Goal: Task Accomplishment & Management: Use online tool/utility

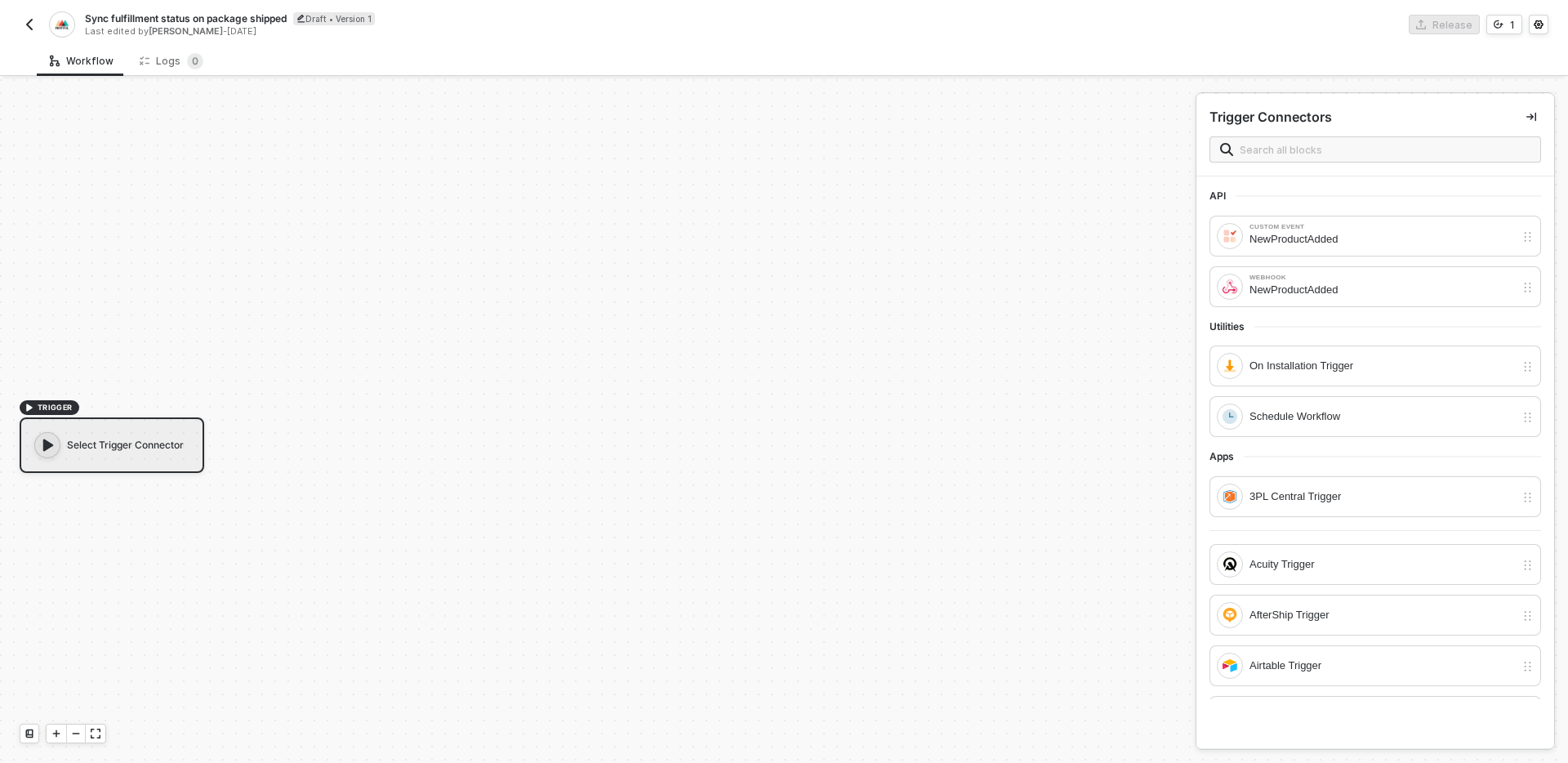
scroll to position [30, 0]
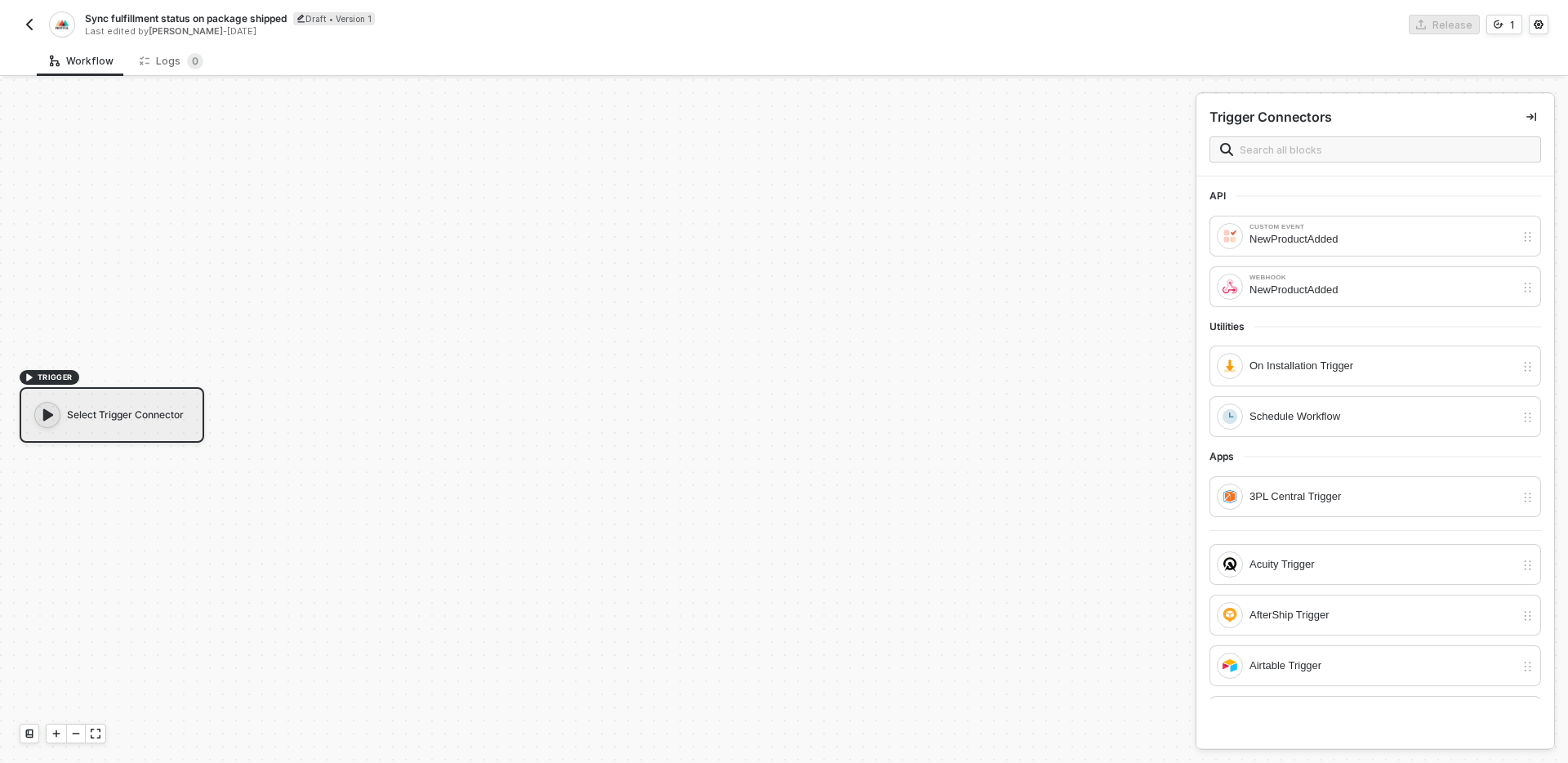
click at [29, 19] on img "button" at bounding box center [30, 25] width 14 height 14
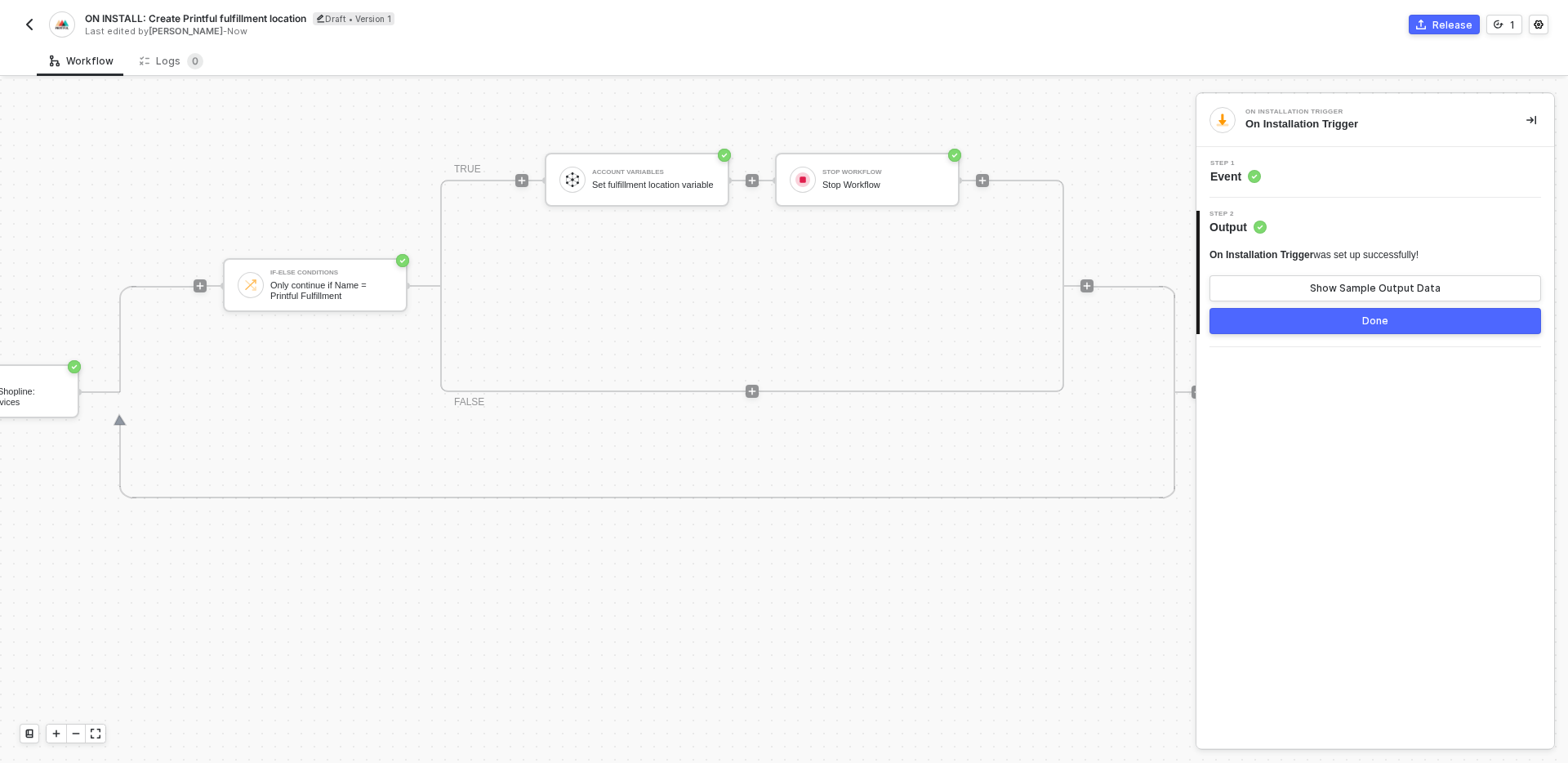
scroll to position [477, 586]
click at [523, 180] on icon "icon-play" at bounding box center [522, 181] width 8 height 8
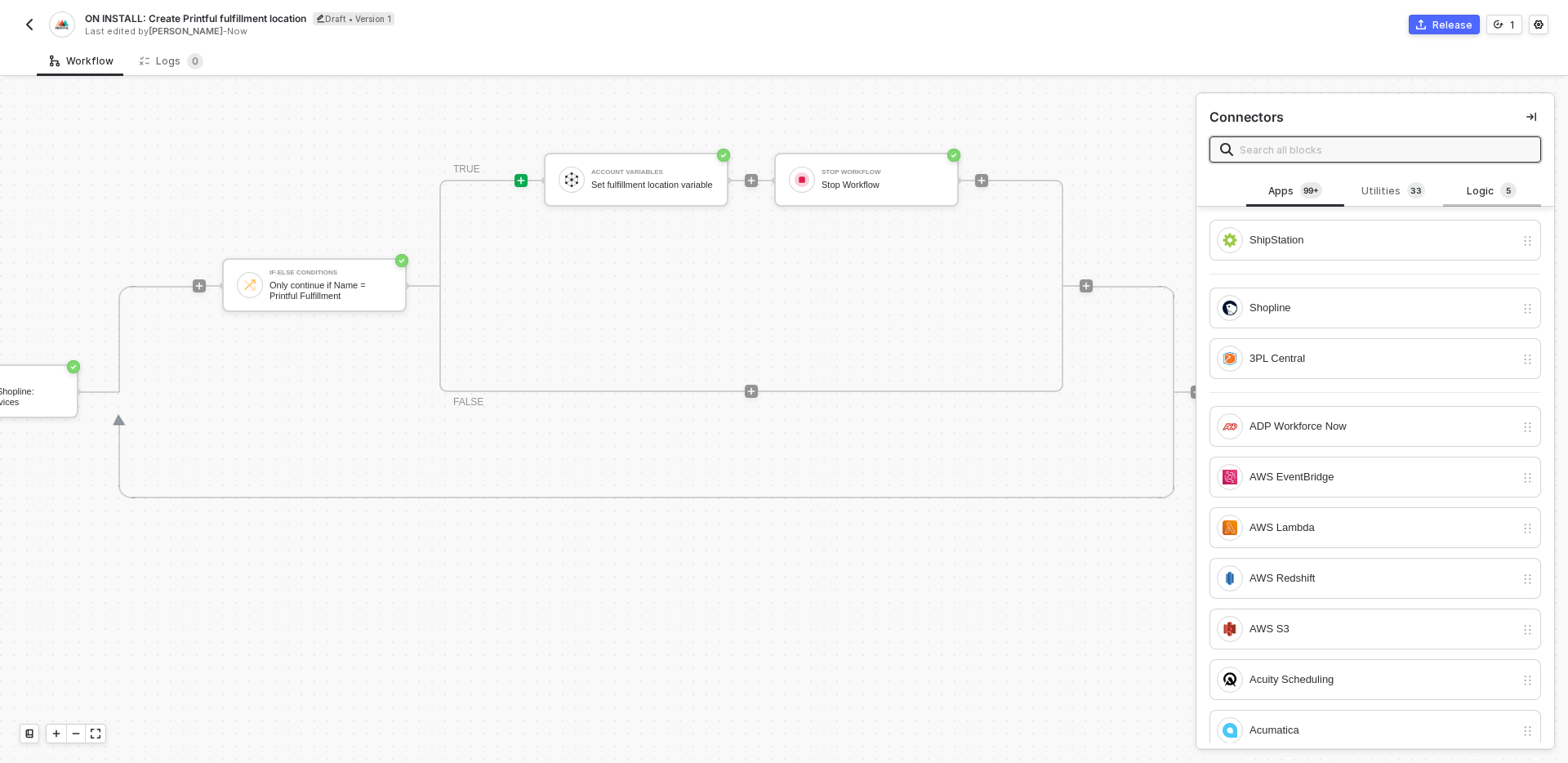
click at [1493, 190] on div "Logic 5" at bounding box center [1492, 191] width 72 height 18
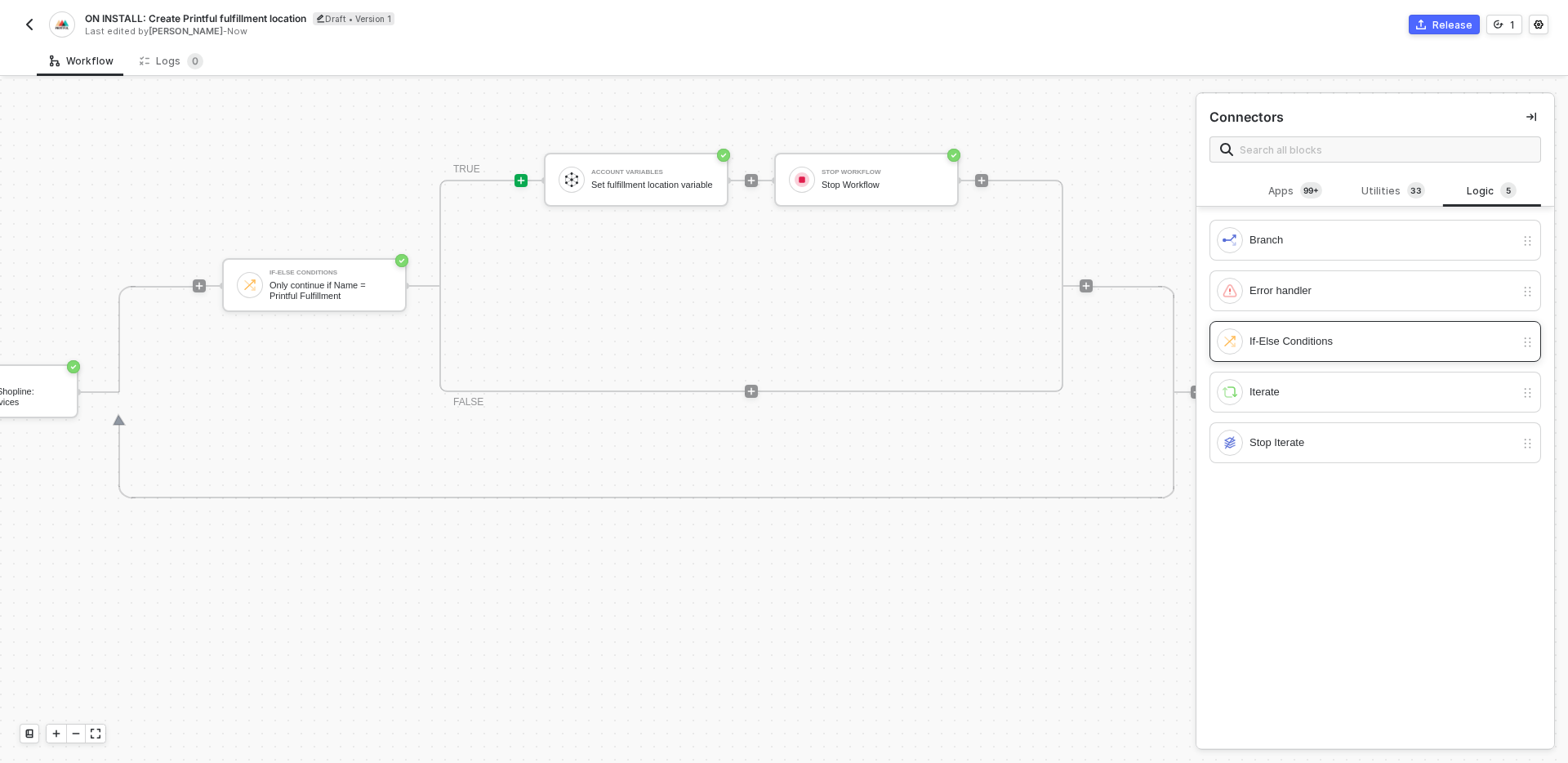
click at [1351, 346] on div "If-Else Conditions" at bounding box center [1381, 341] width 266 height 18
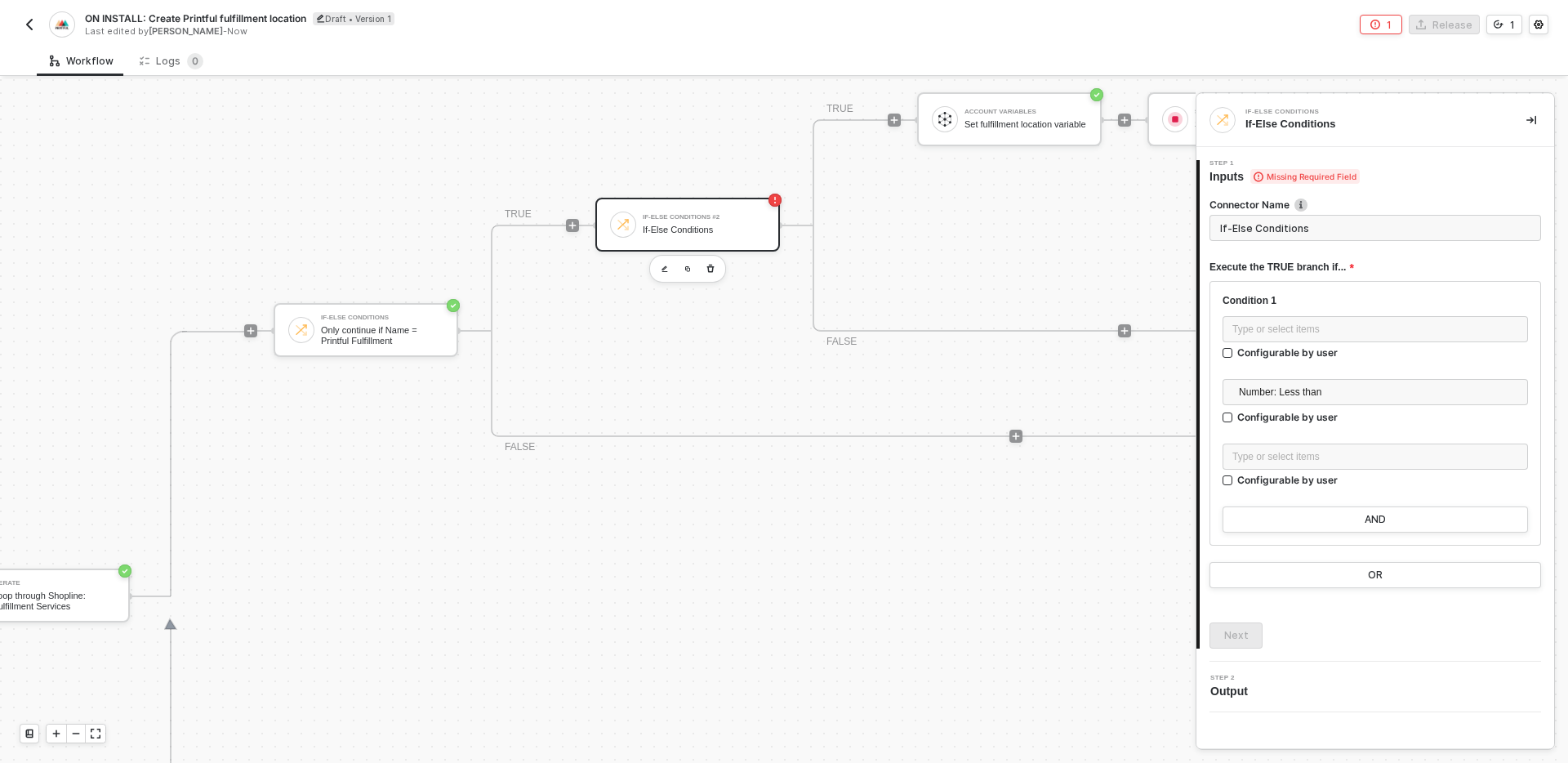
scroll to position [477, 538]
click at [1354, 319] on div "Type or select items ﻿" at bounding box center [1375, 329] width 305 height 26
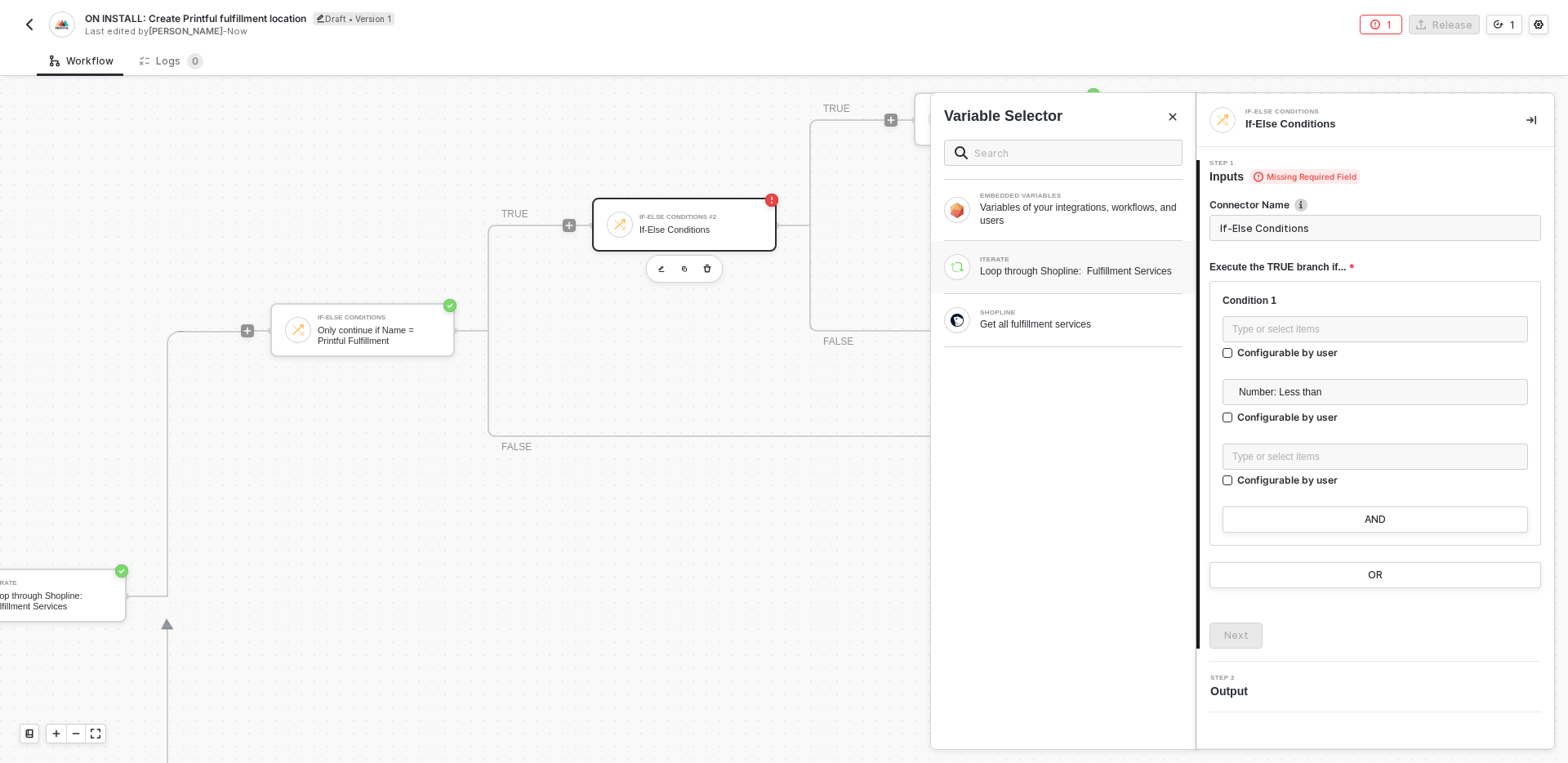
click at [1033, 266] on div "Loop through Shopline: Fulfillment Services" at bounding box center [1081, 272] width 202 height 14
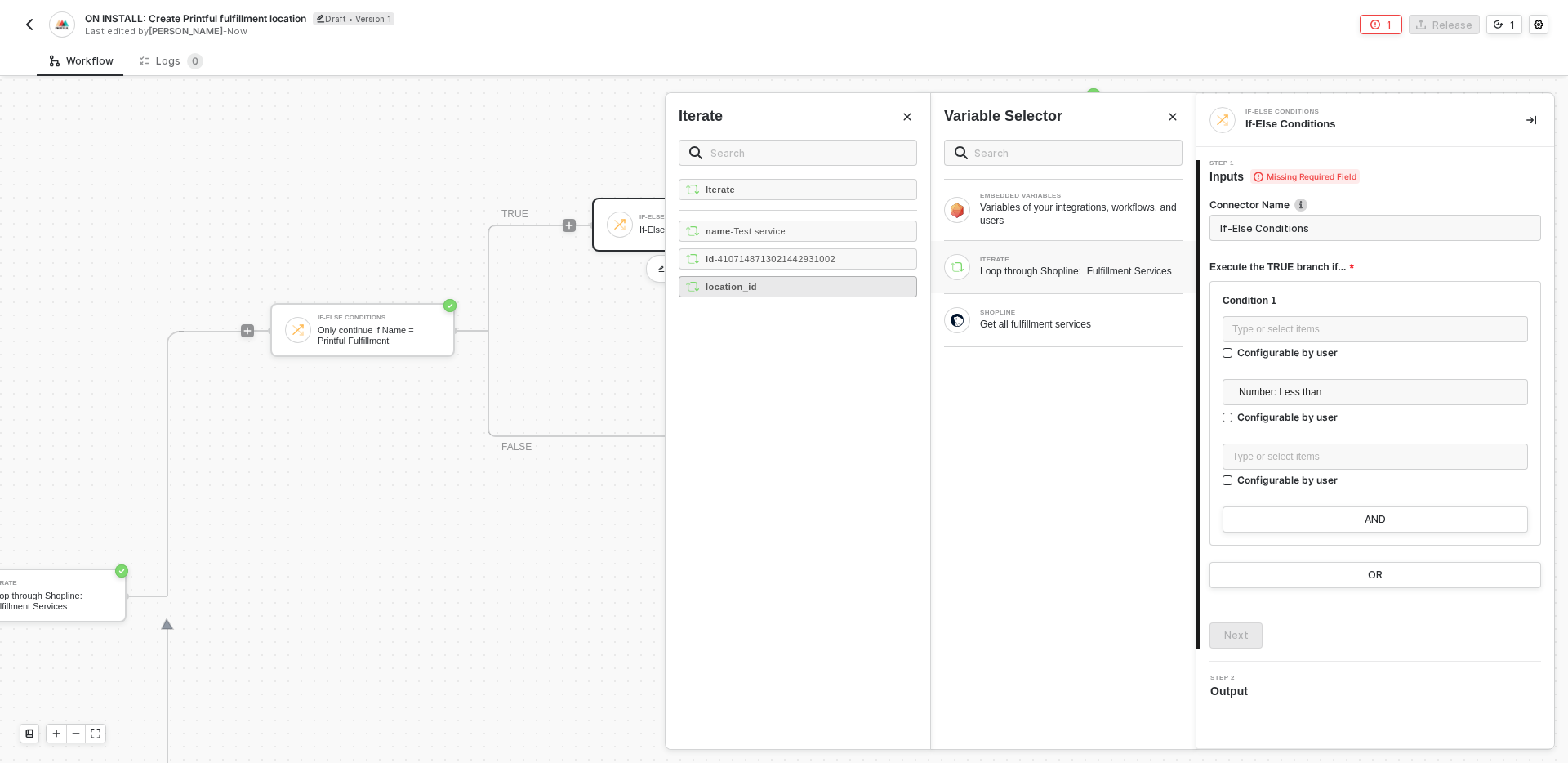
click at [776, 287] on div "location_id -" at bounding box center [798, 286] width 239 height 21
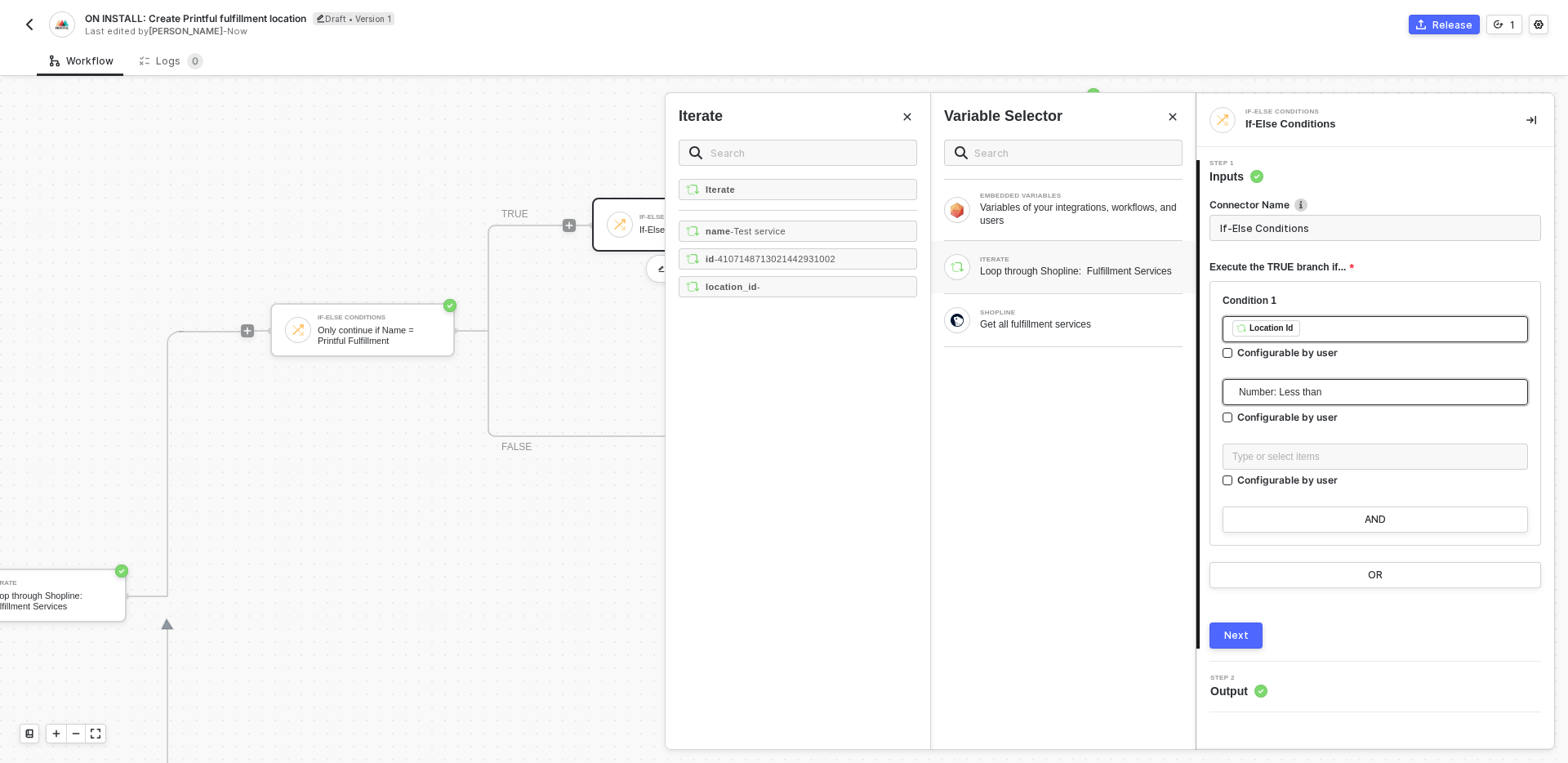
click at [1370, 387] on span "Number: Less than" at bounding box center [1378, 392] width 279 height 24
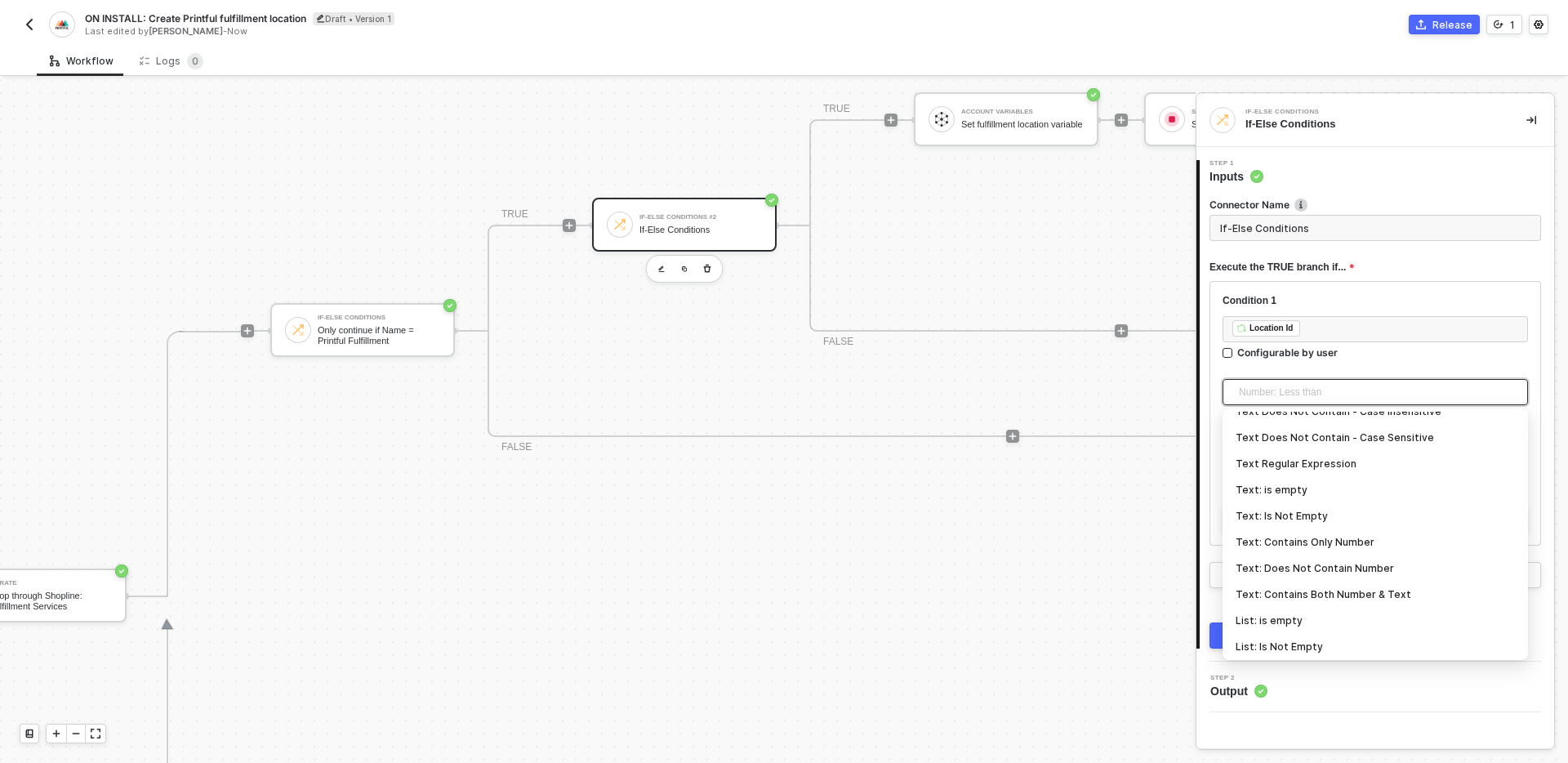
scroll to position [429, 0]
click at [1317, 516] on div "Text: Is Not Empty" at bounding box center [1375, 517] width 279 height 18
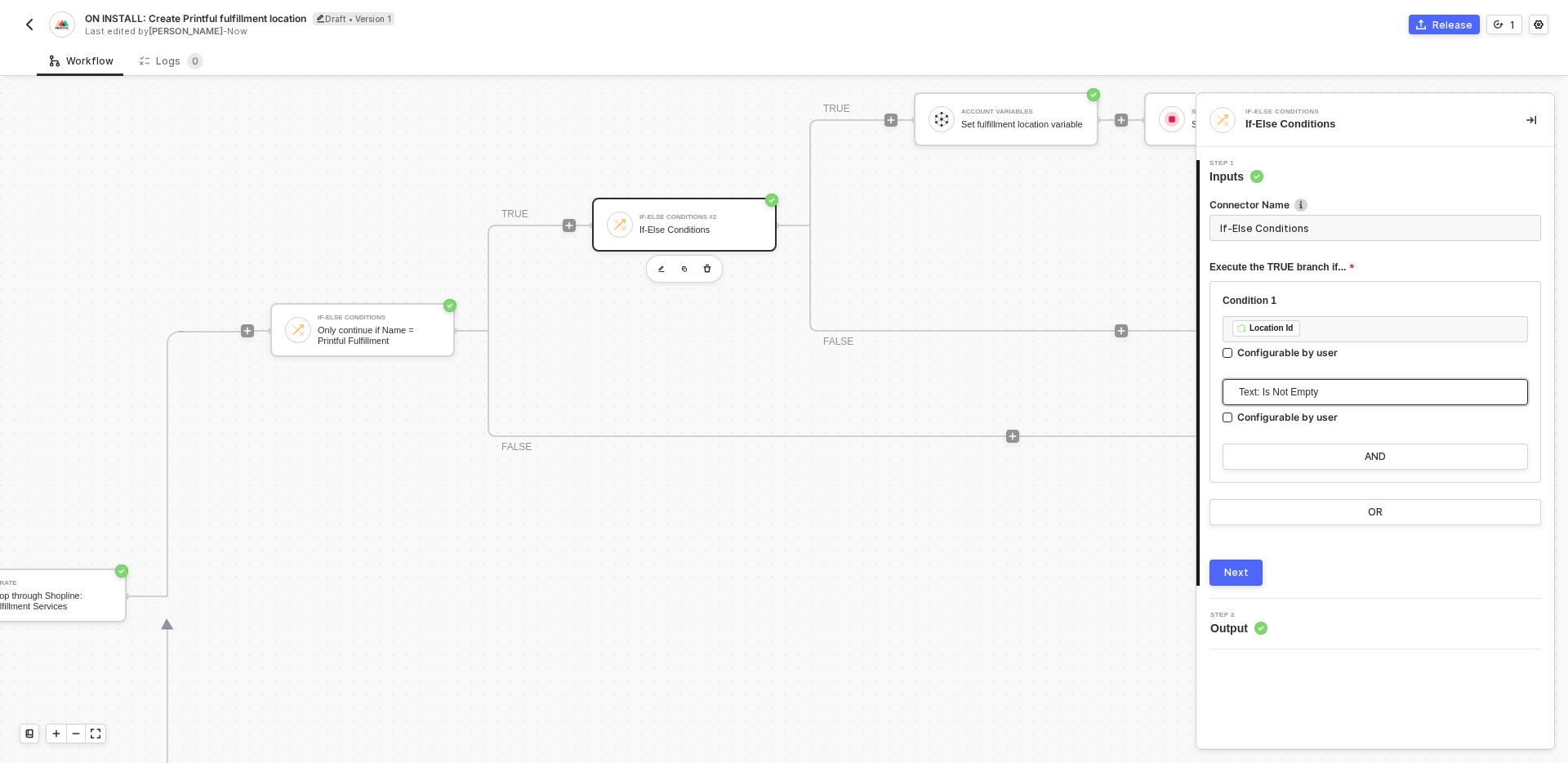
click at [1233, 571] on div "Next" at bounding box center [1235, 572] width 24 height 14
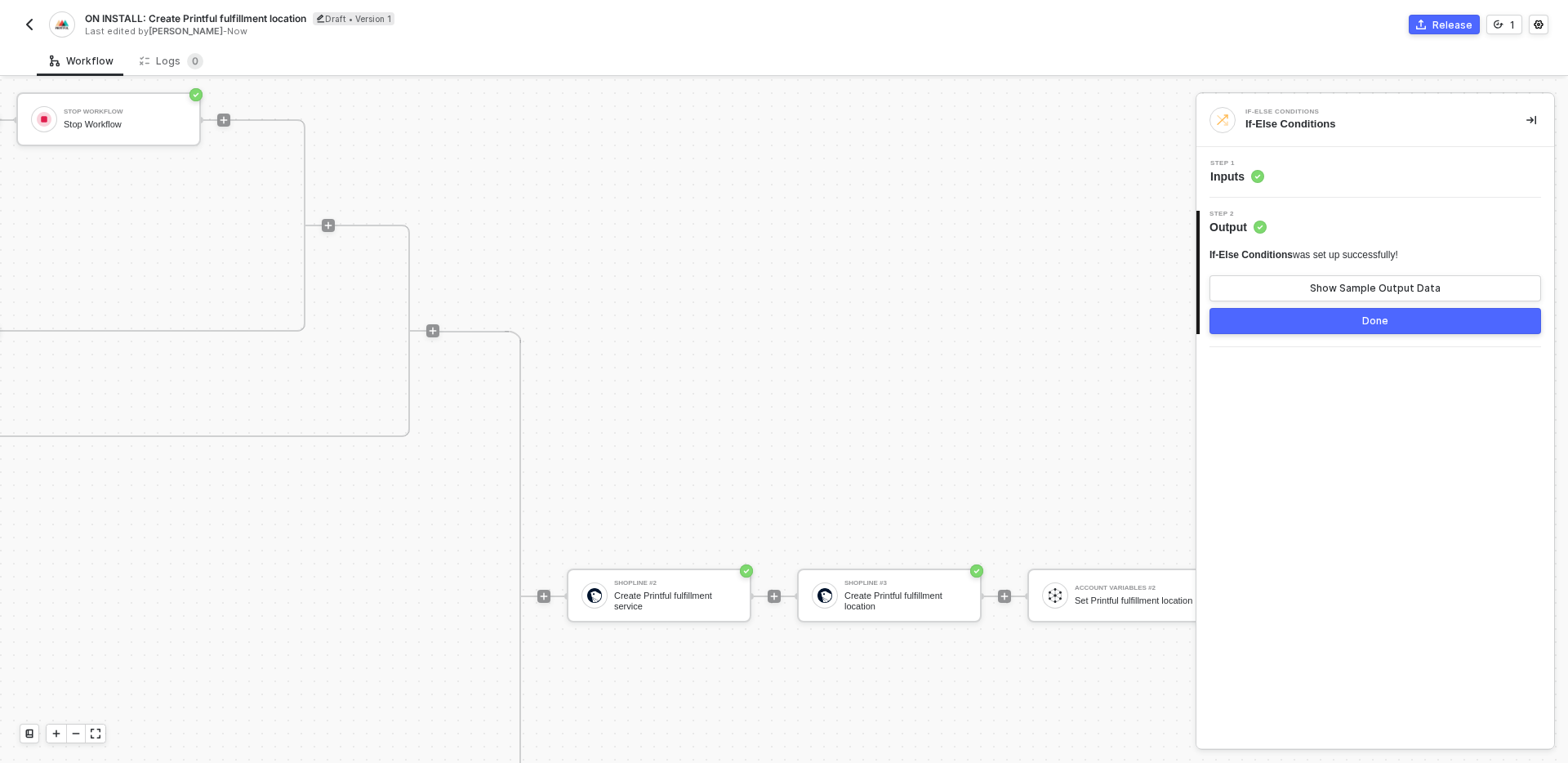
scroll to position [477, 1681]
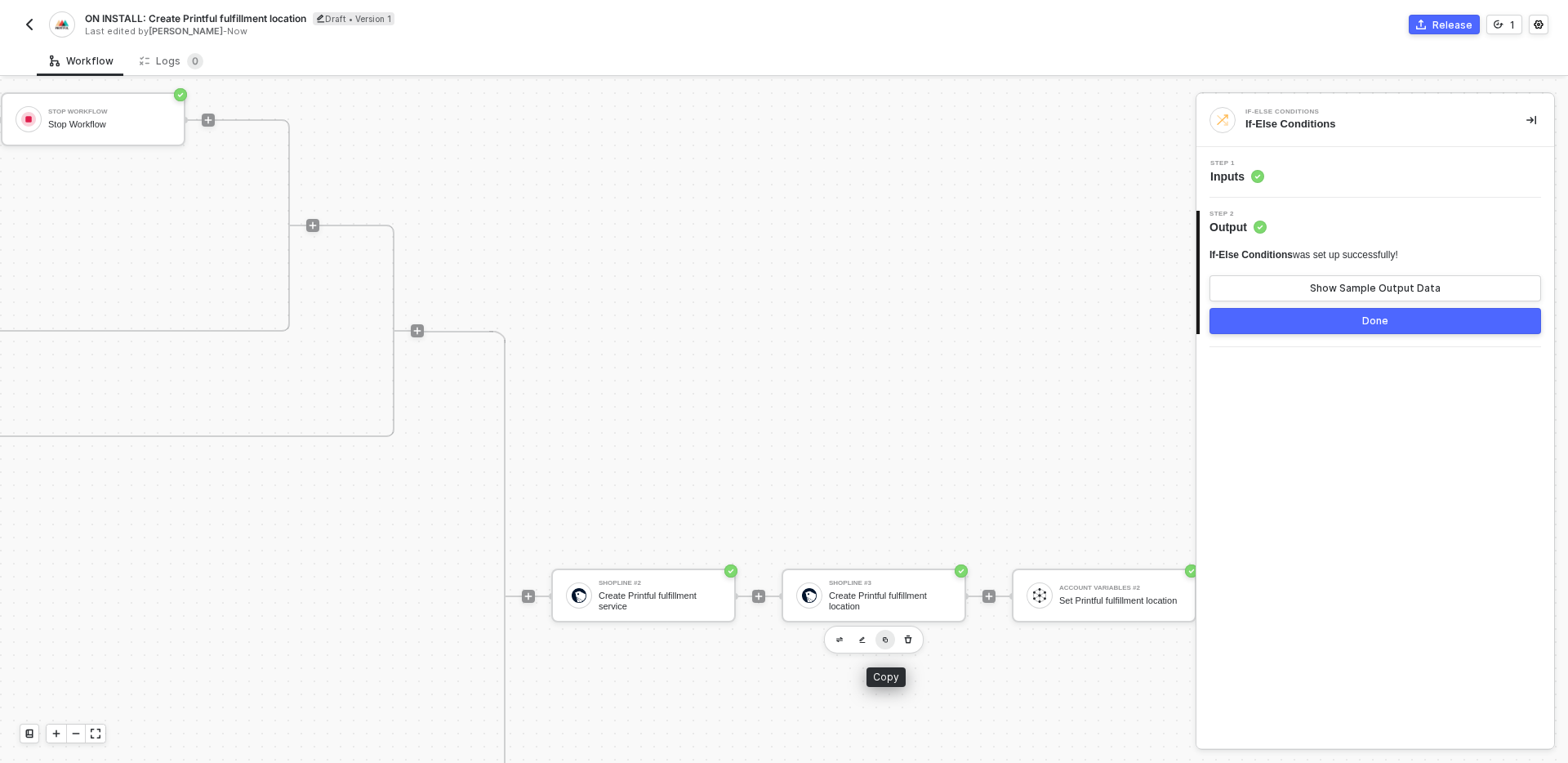
click at [885, 639] on img "button" at bounding box center [885, 639] width 7 height 7
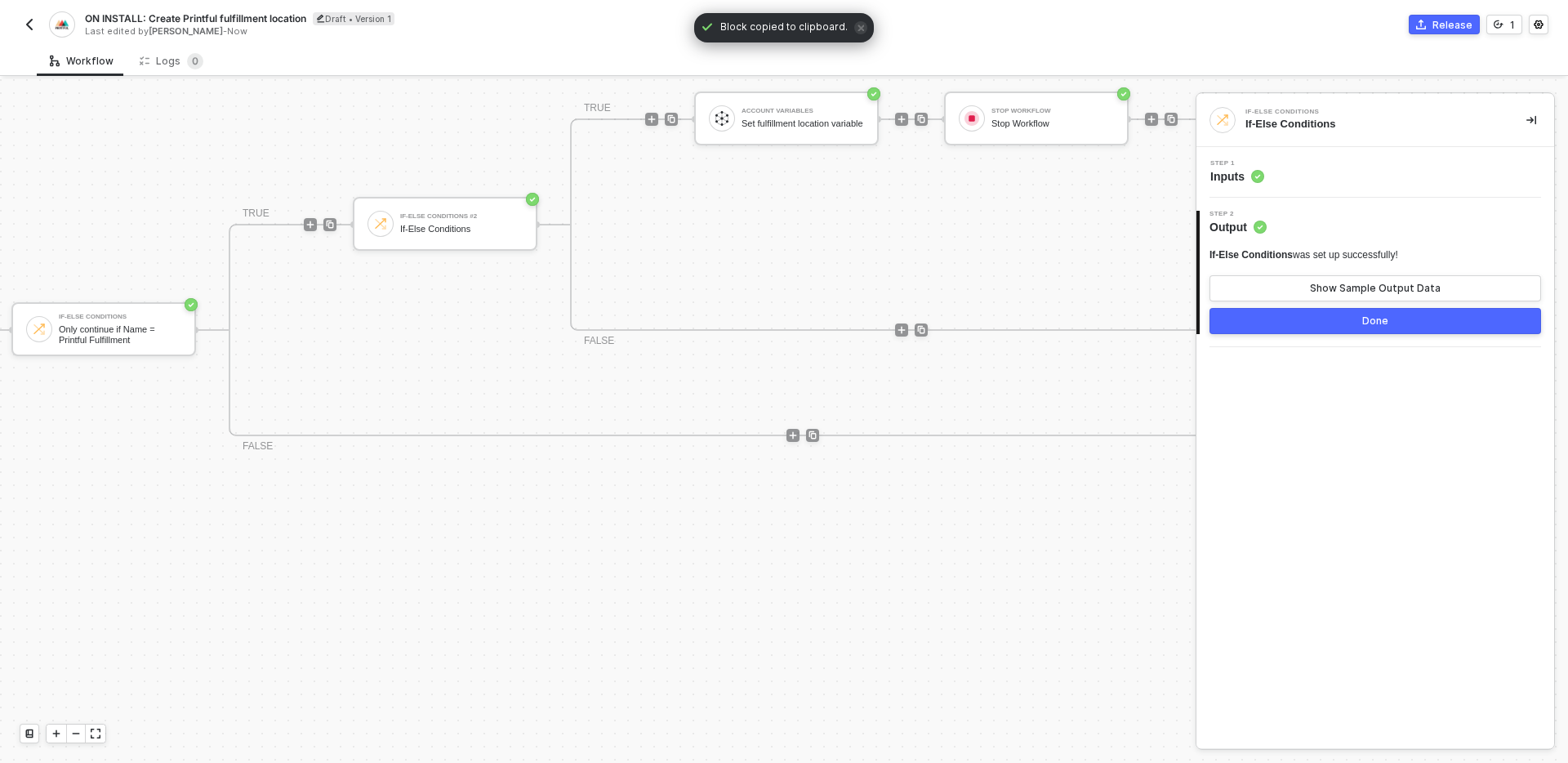
scroll to position [478, 891]
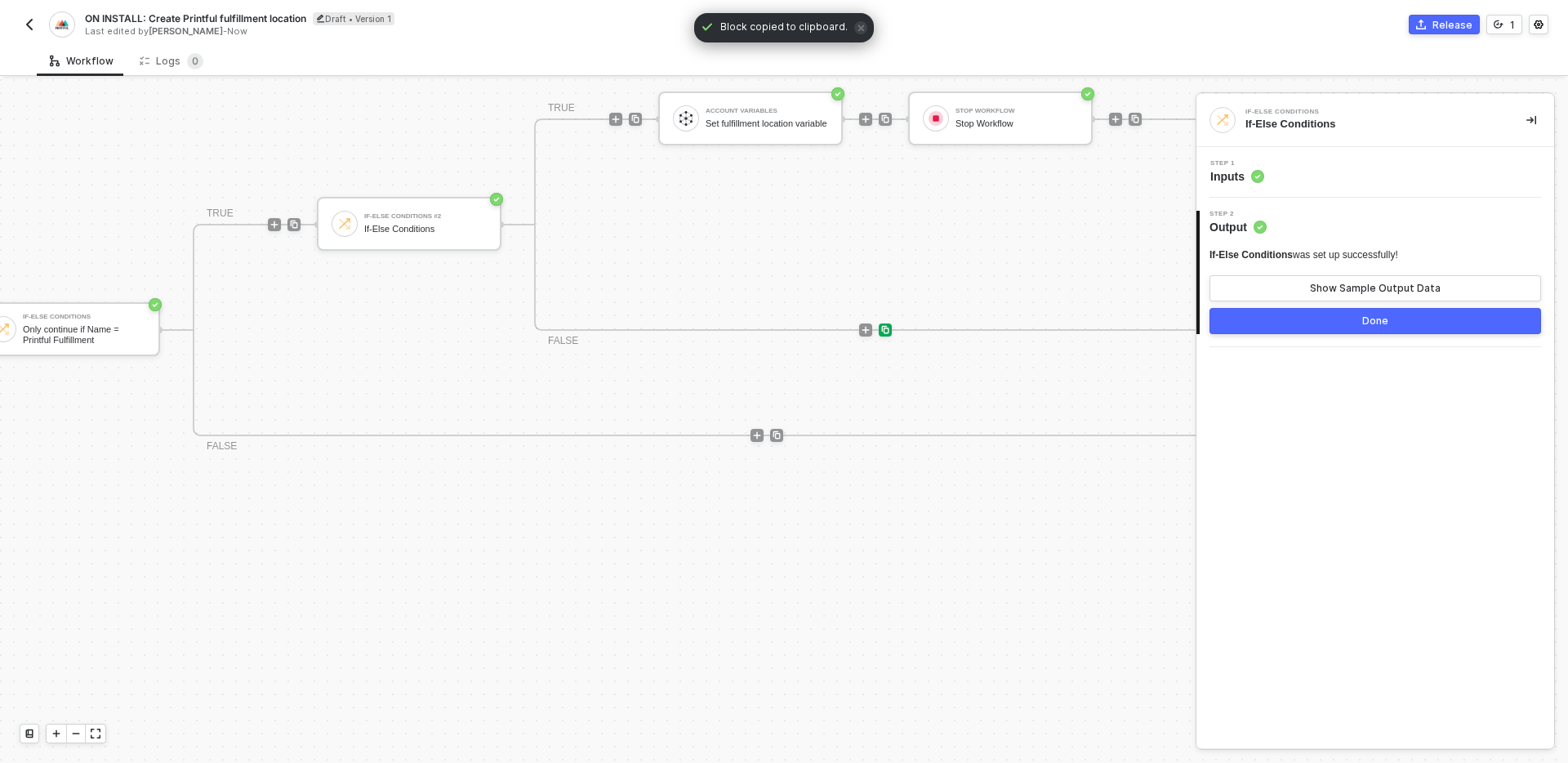
click at [886, 330] on img at bounding box center [886, 330] width 10 height 10
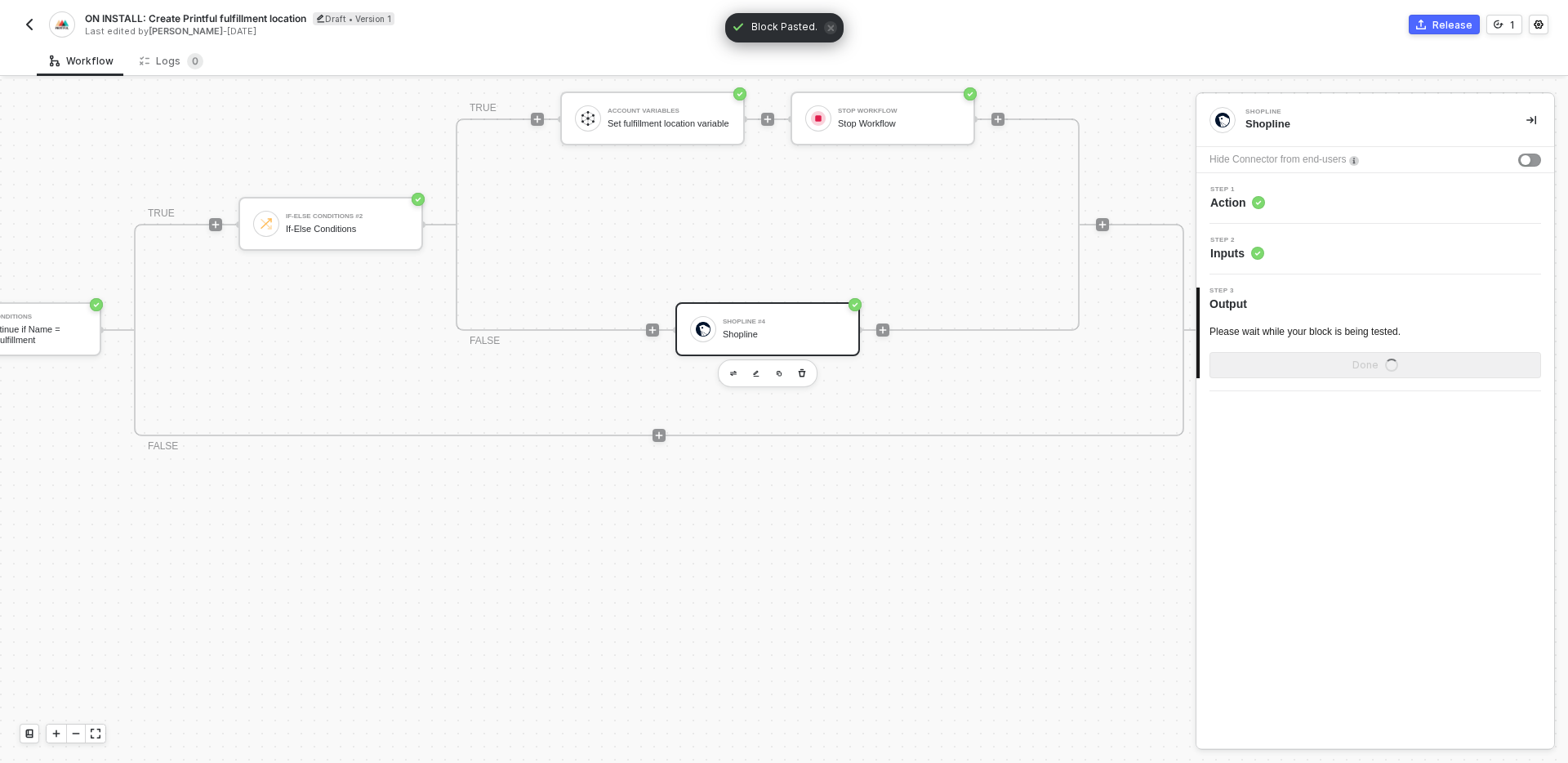
click at [1329, 206] on div "Step 1 Action" at bounding box center [1378, 198] width 354 height 24
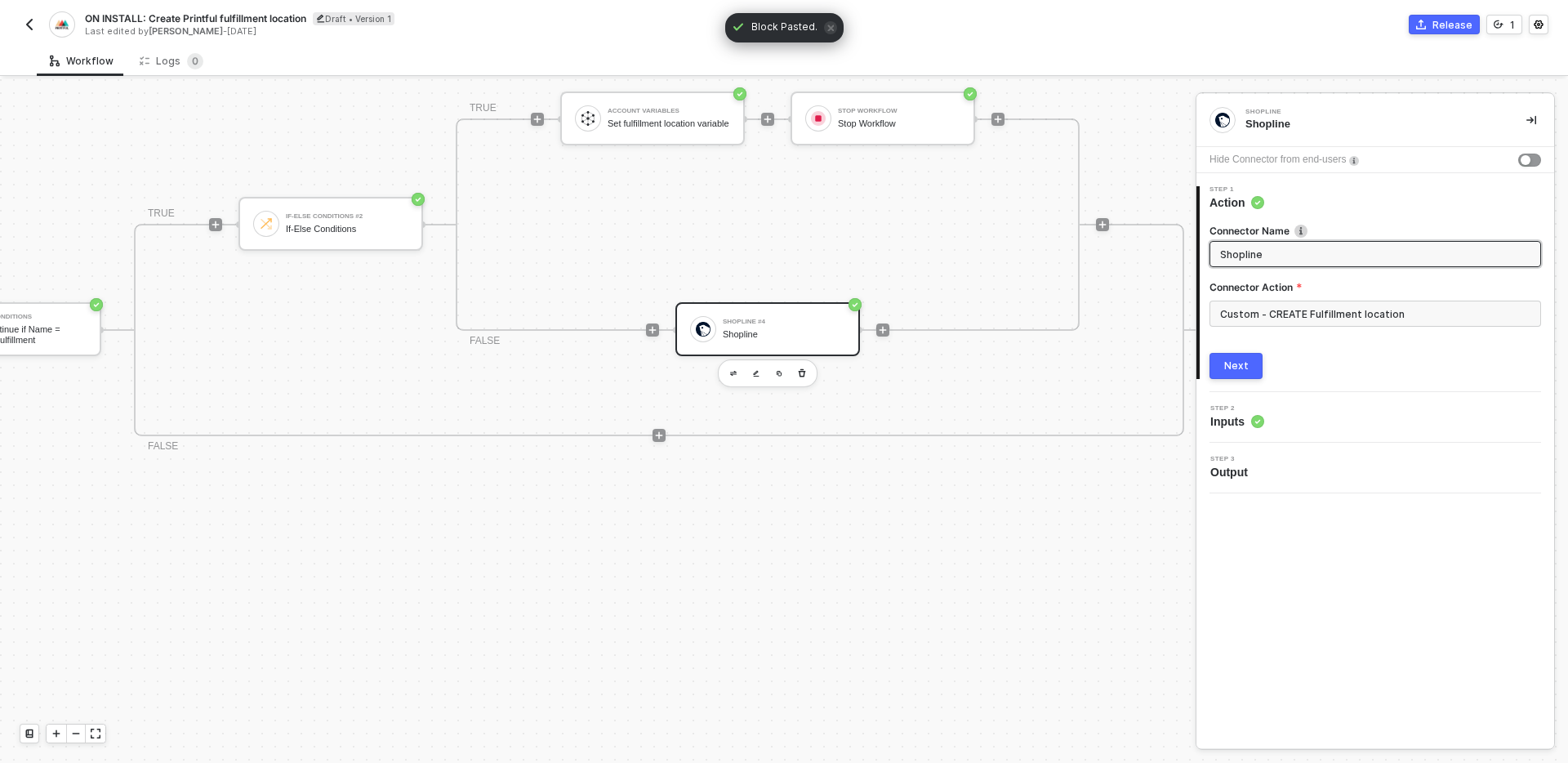
click at [1312, 249] on input "Shopline" at bounding box center [1374, 253] width 307 height 18
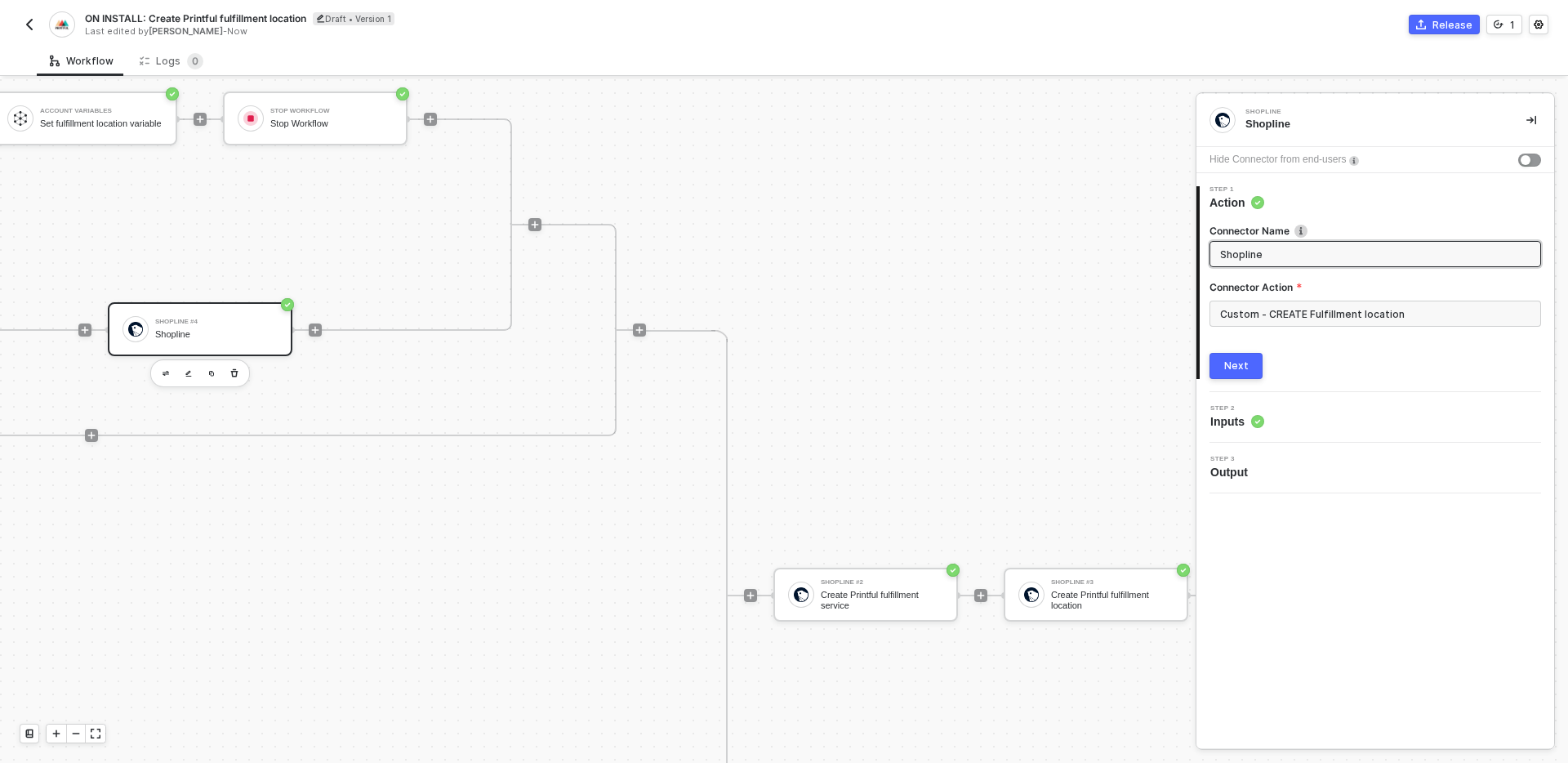
scroll to position [478, 1469]
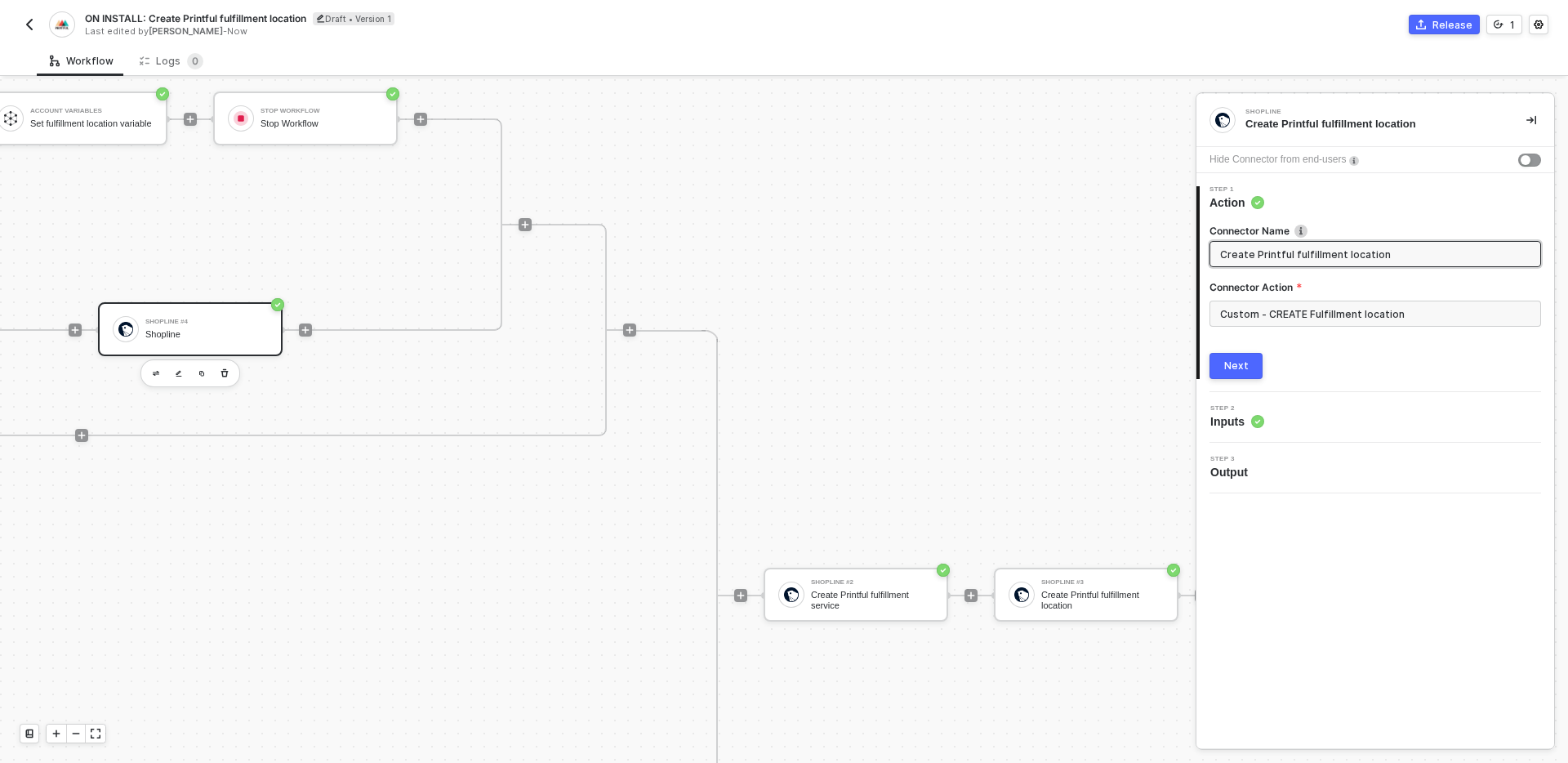
type input "Create Printful fulfillment location"
click at [1229, 366] on div "Next" at bounding box center [1235, 367] width 24 height 14
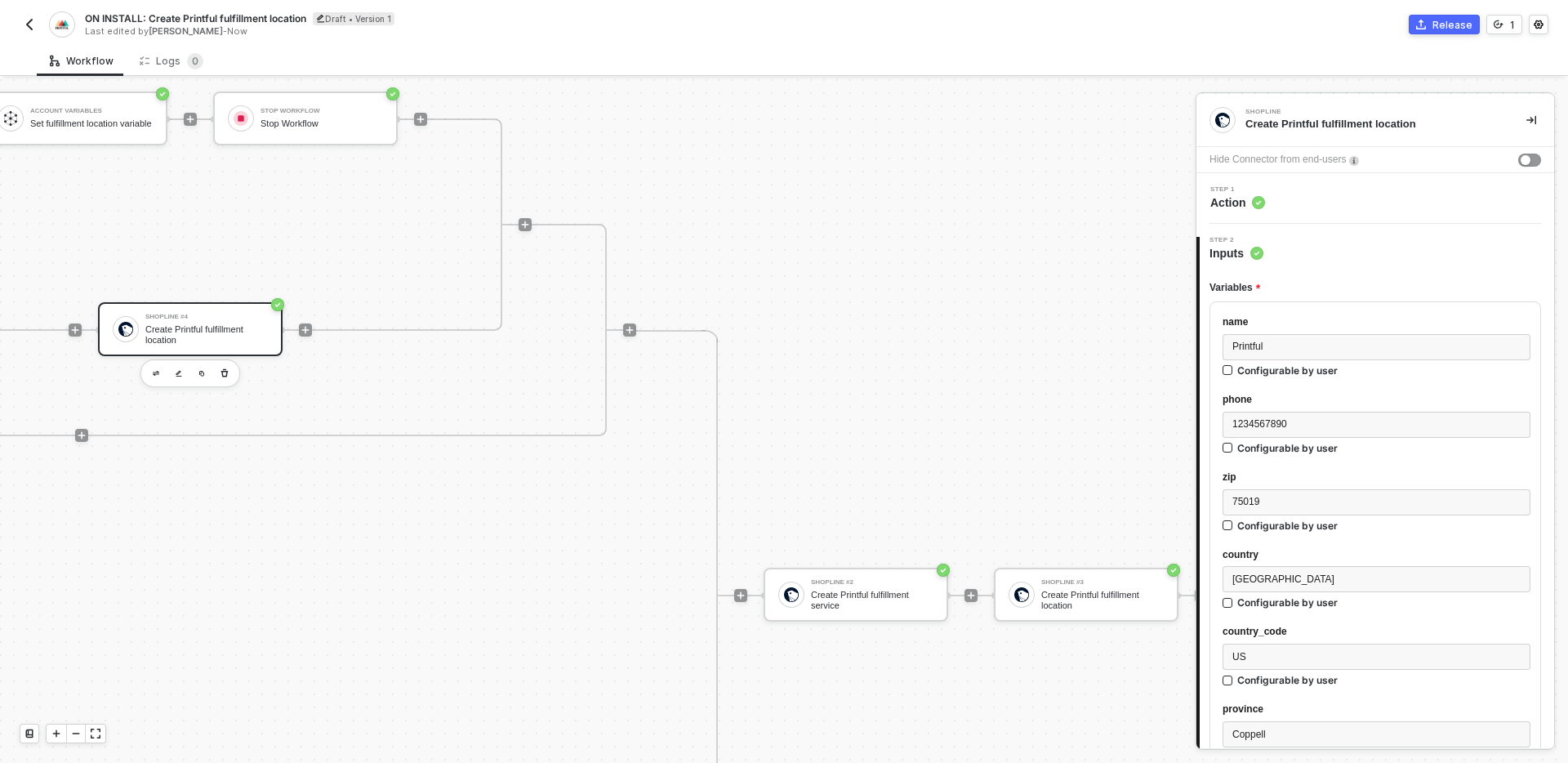
click at [303, 333] on icon "icon-play" at bounding box center [305, 330] width 10 height 10
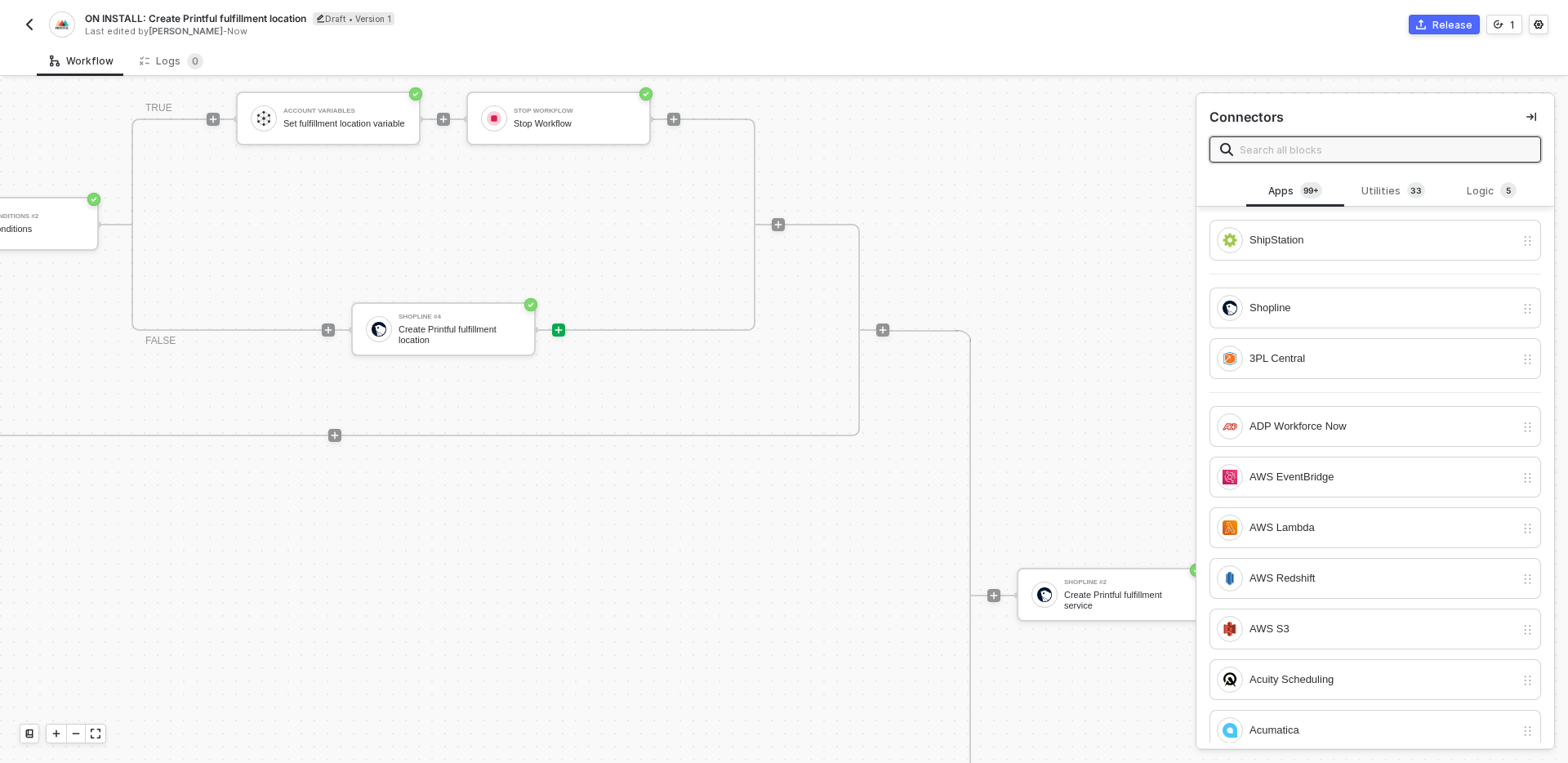
scroll to position [478, 1219]
click at [334, 164] on img "button" at bounding box center [336, 162] width 7 height 7
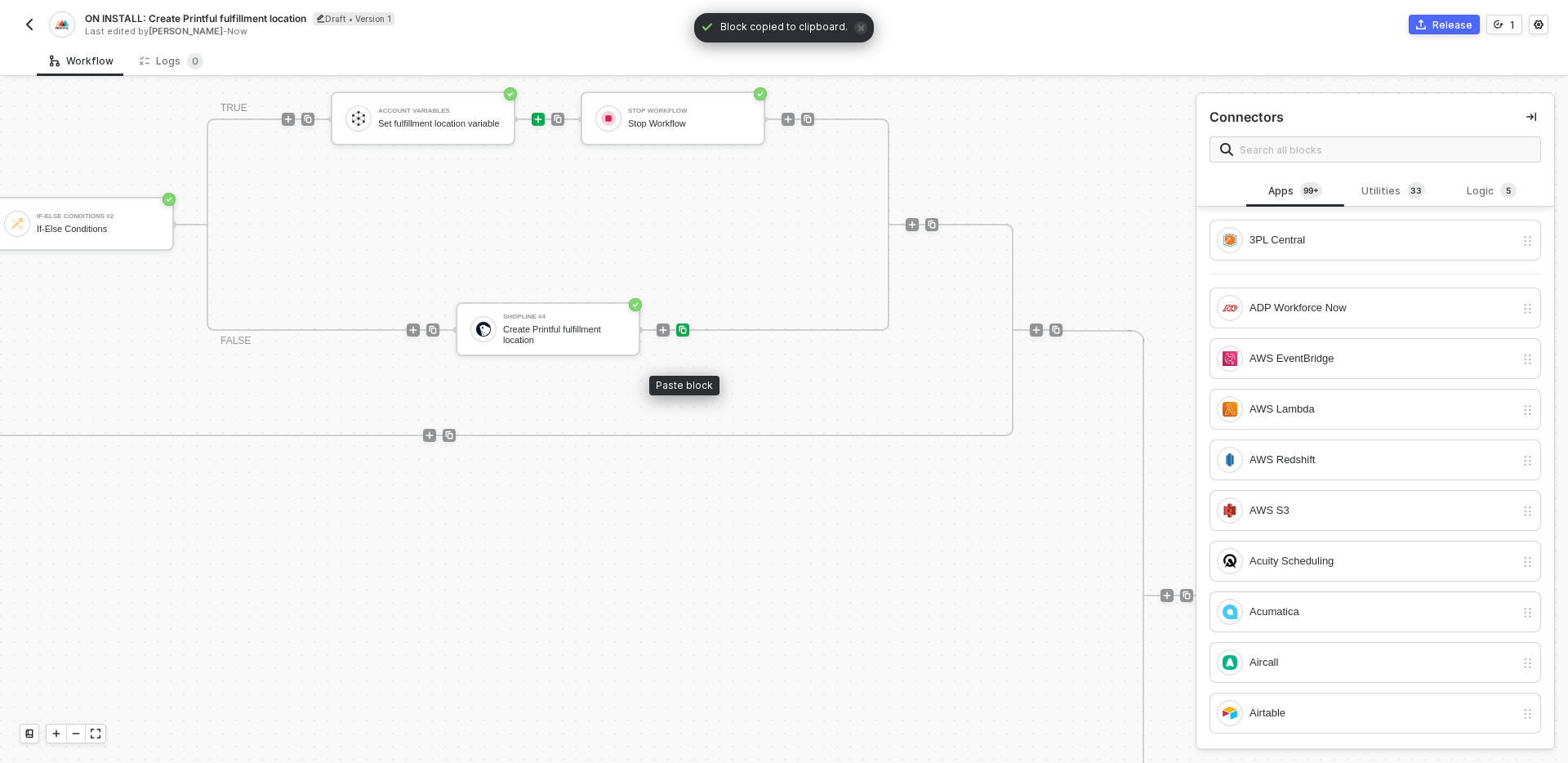
click at [684, 332] on img at bounding box center [682, 330] width 10 height 10
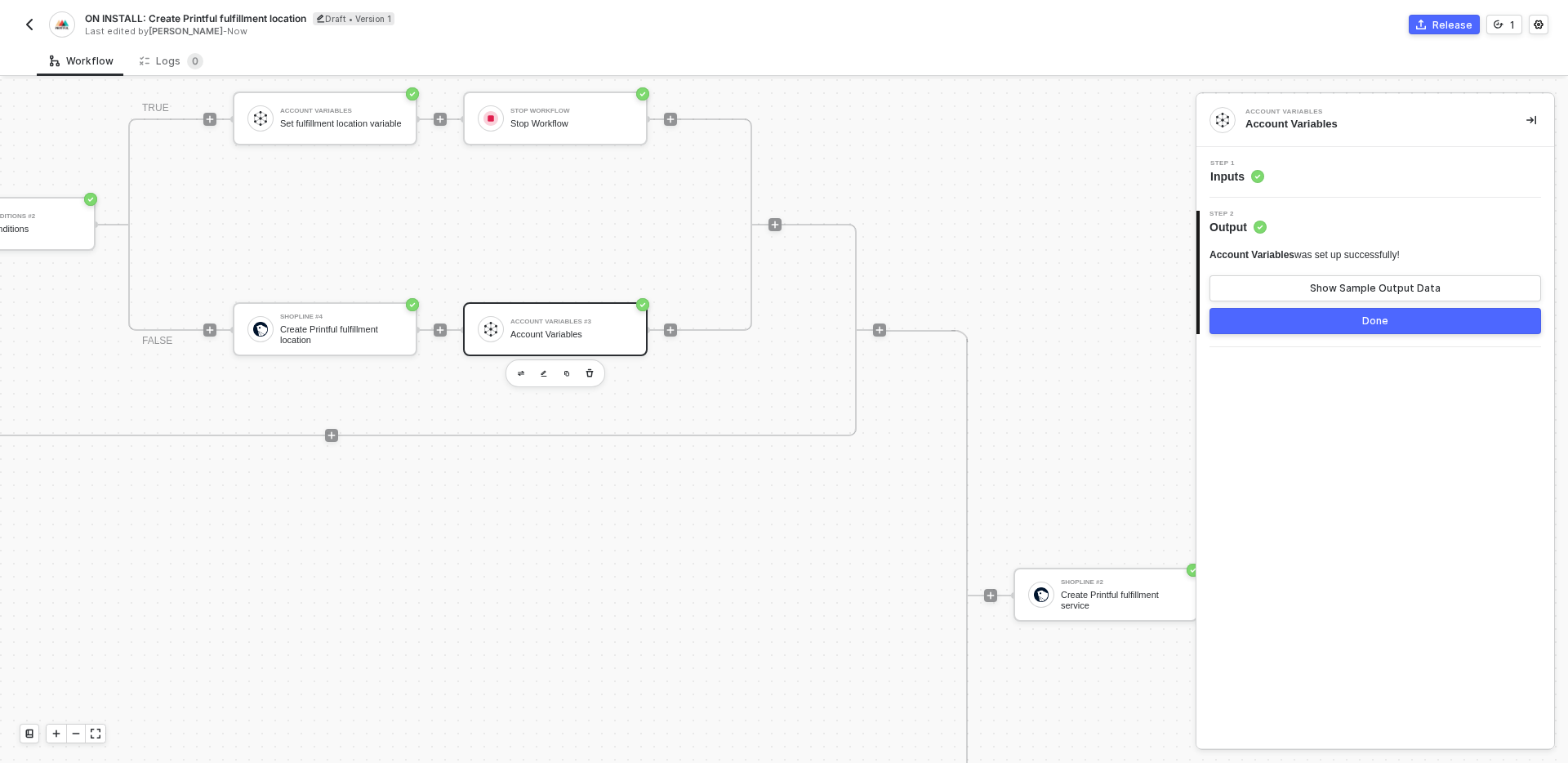
click at [1350, 188] on div "Step 1 Inputs" at bounding box center [1375, 172] width 358 height 50
click at [1346, 166] on div "Step 1 Inputs" at bounding box center [1378, 172] width 354 height 24
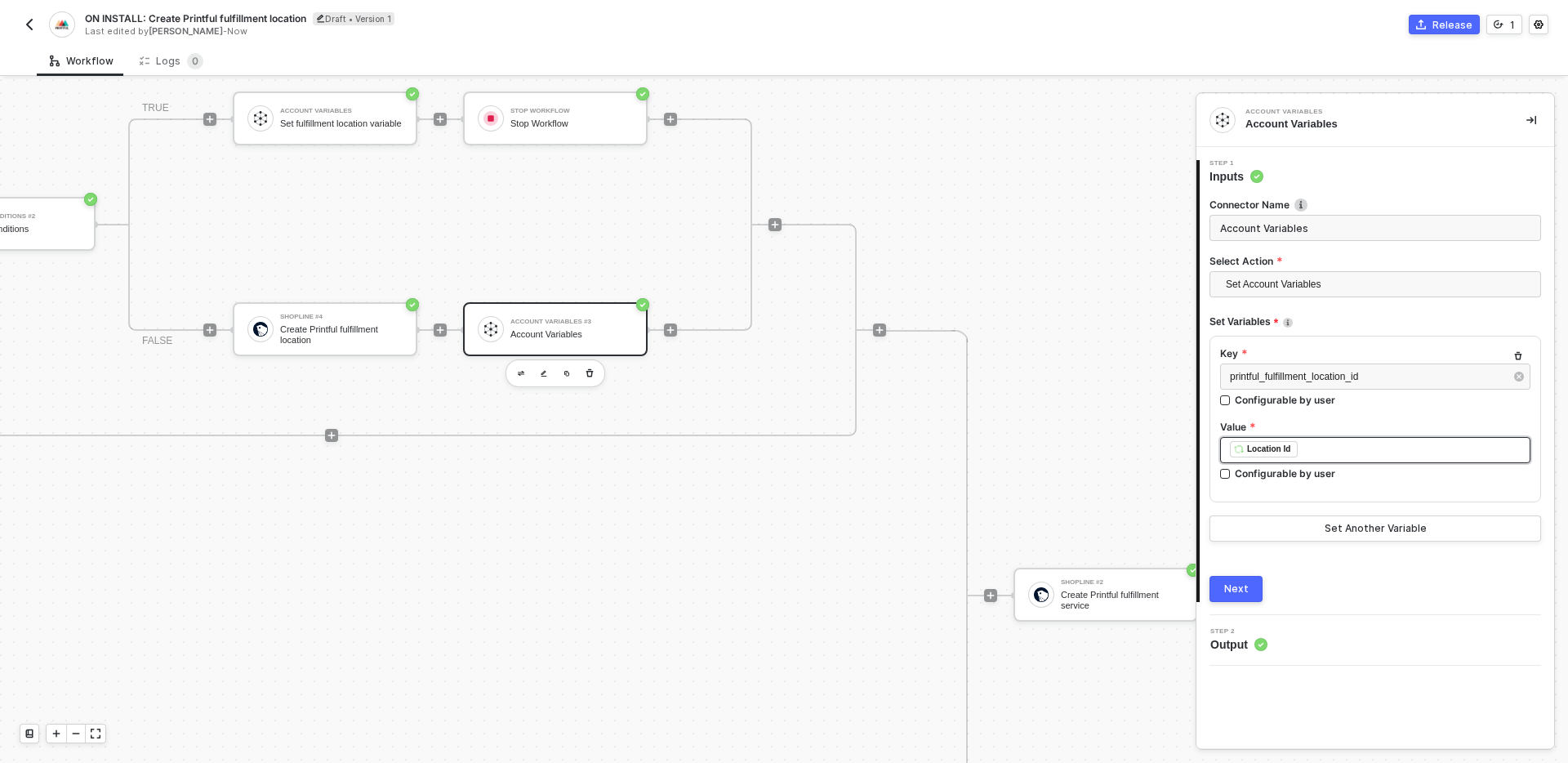
click at [1347, 452] on div "﻿ ﻿ Location Id ﻿" at bounding box center [1375, 450] width 291 height 18
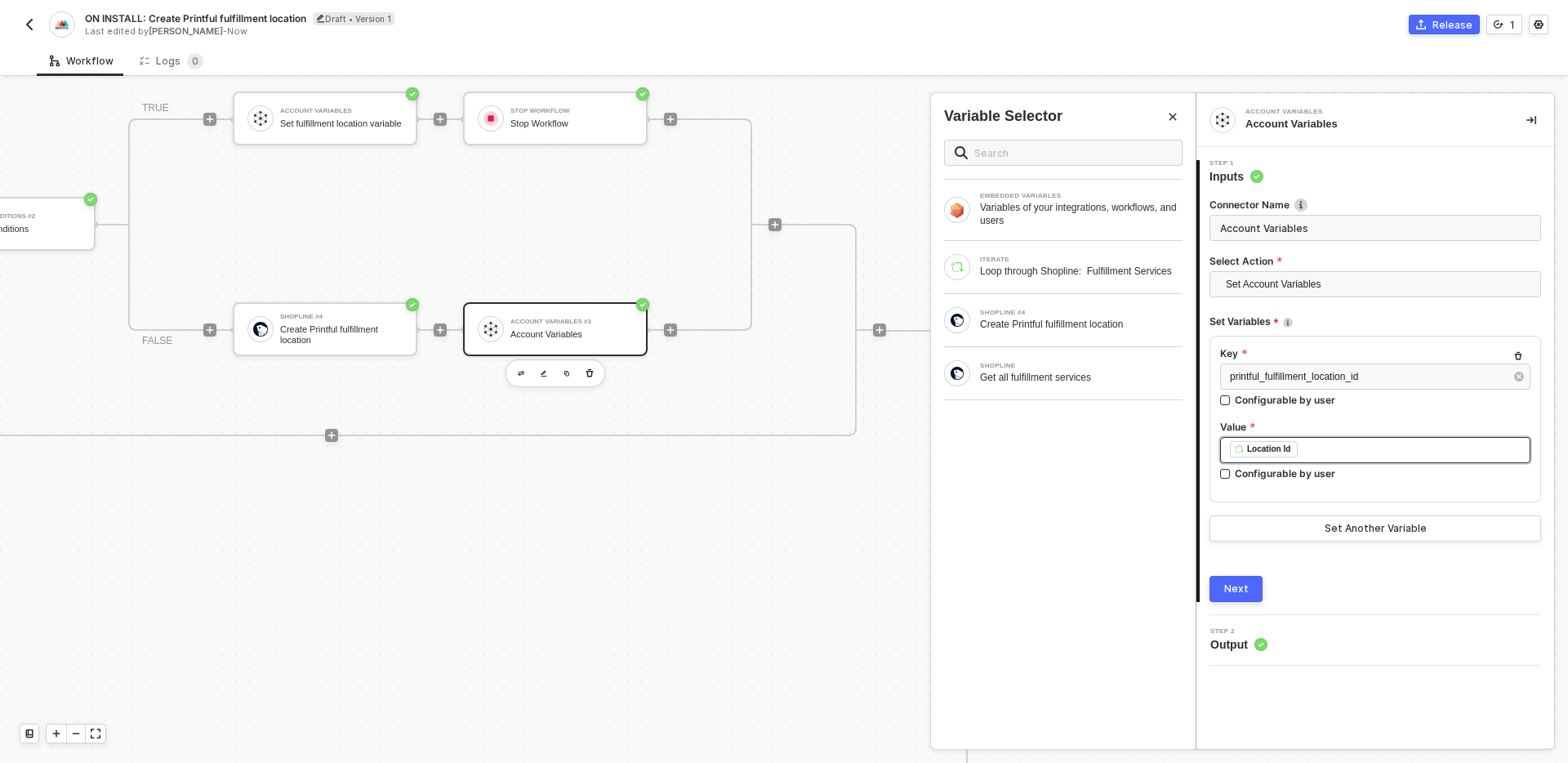
click at [1347, 452] on div "﻿ ﻿ Location Id ﻿" at bounding box center [1375, 450] width 291 height 18
click at [1086, 331] on div "Create Printful fulfillment location" at bounding box center [1081, 325] width 202 height 14
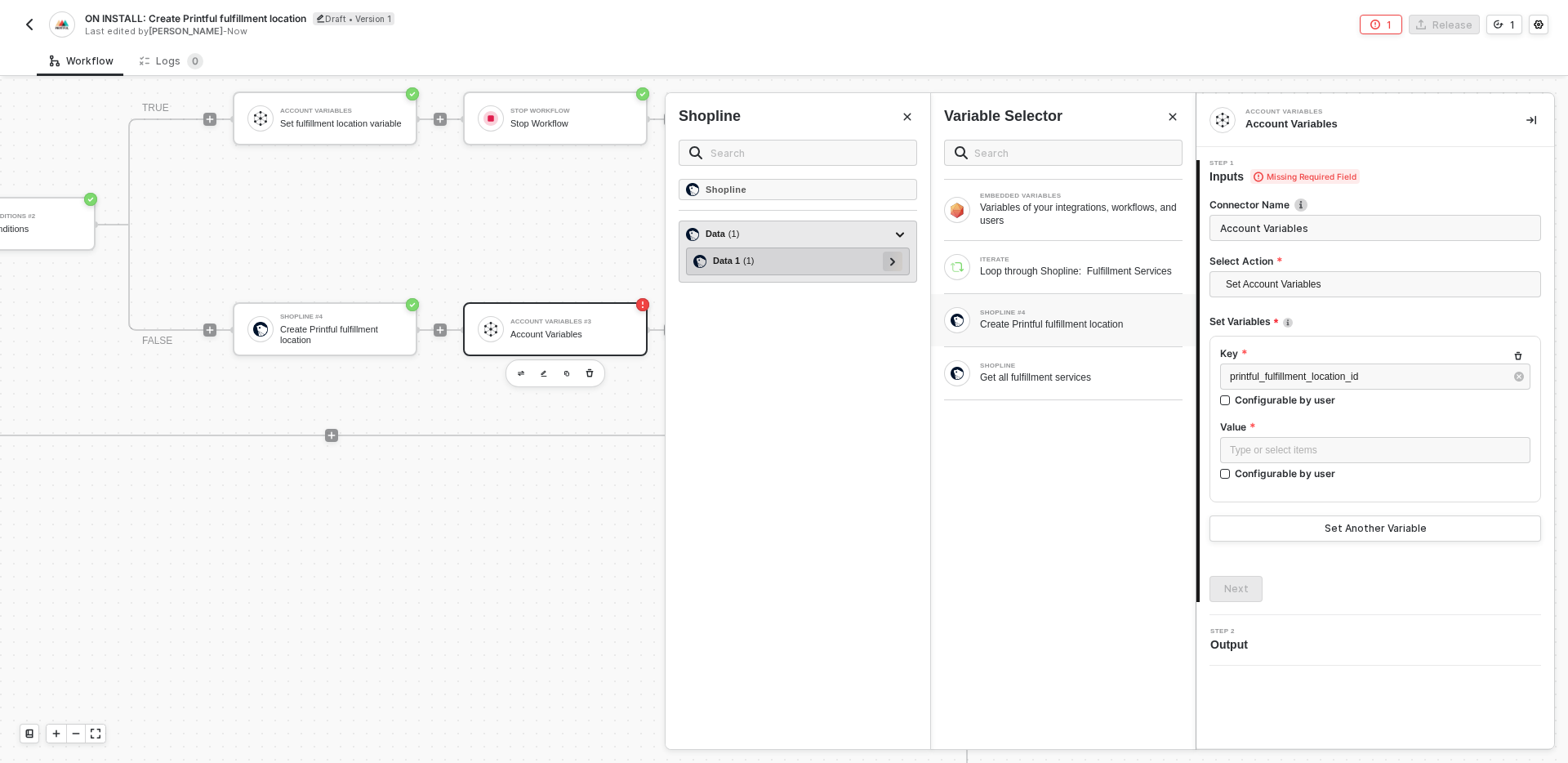
click at [890, 260] on icon at bounding box center [893, 261] width 6 height 8
click at [885, 292] on icon at bounding box center [886, 288] width 6 height 8
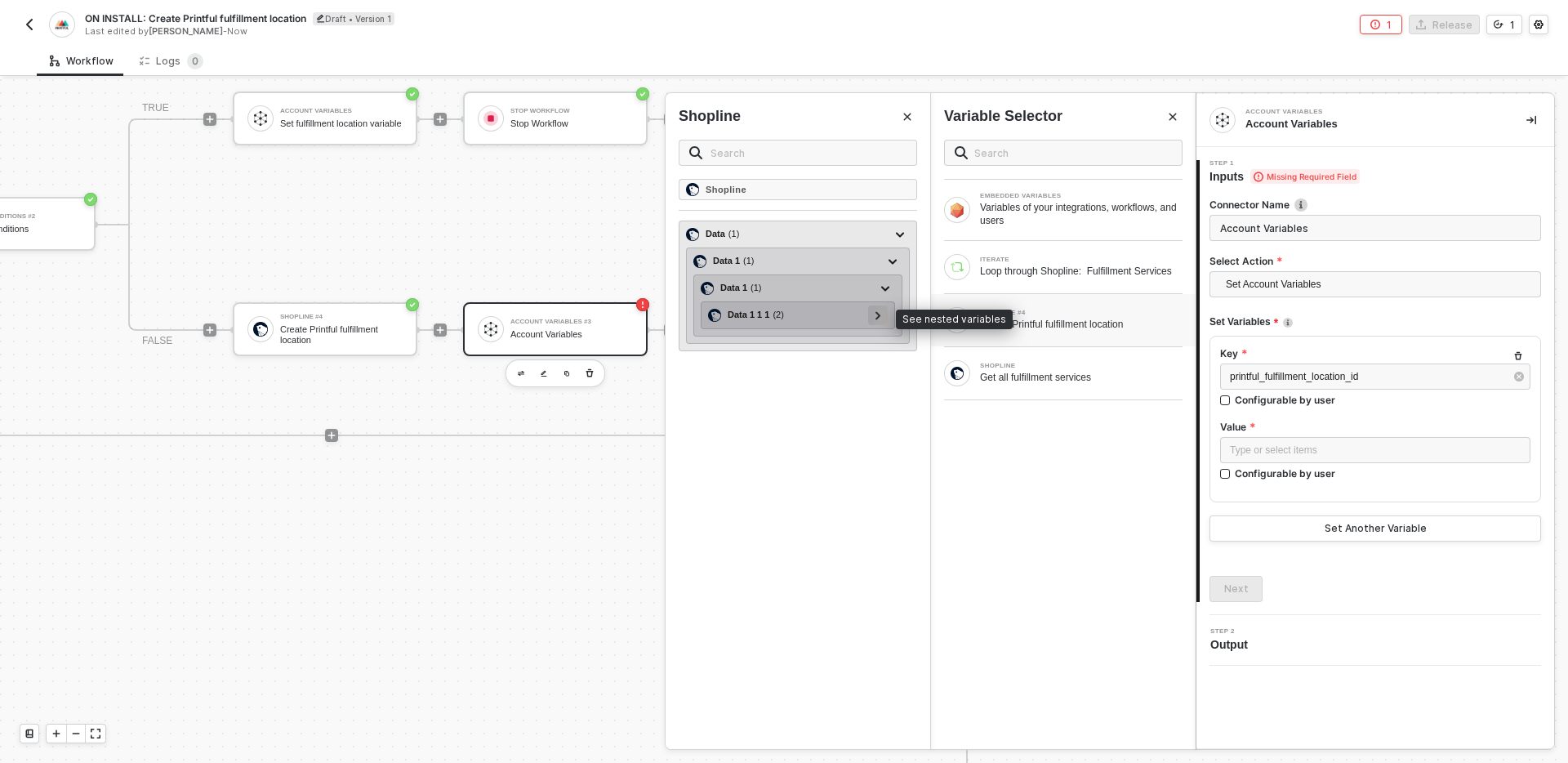
click at [883, 313] on div at bounding box center [878, 315] width 19 height 19
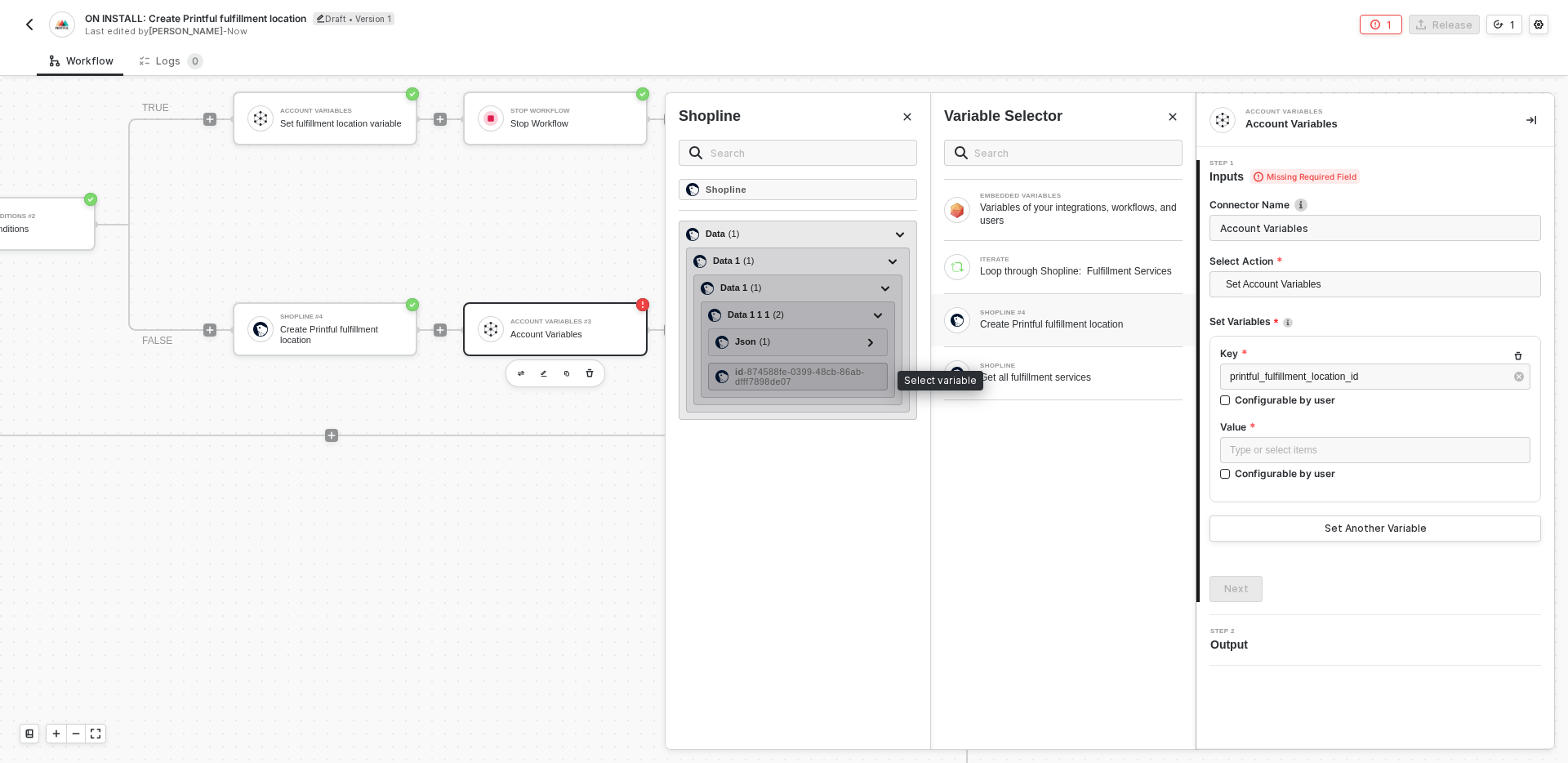
click at [758, 376] on span "- 874588fe-0399-48cb-86ab-dfff7898de07" at bounding box center [799, 376] width 130 height 19
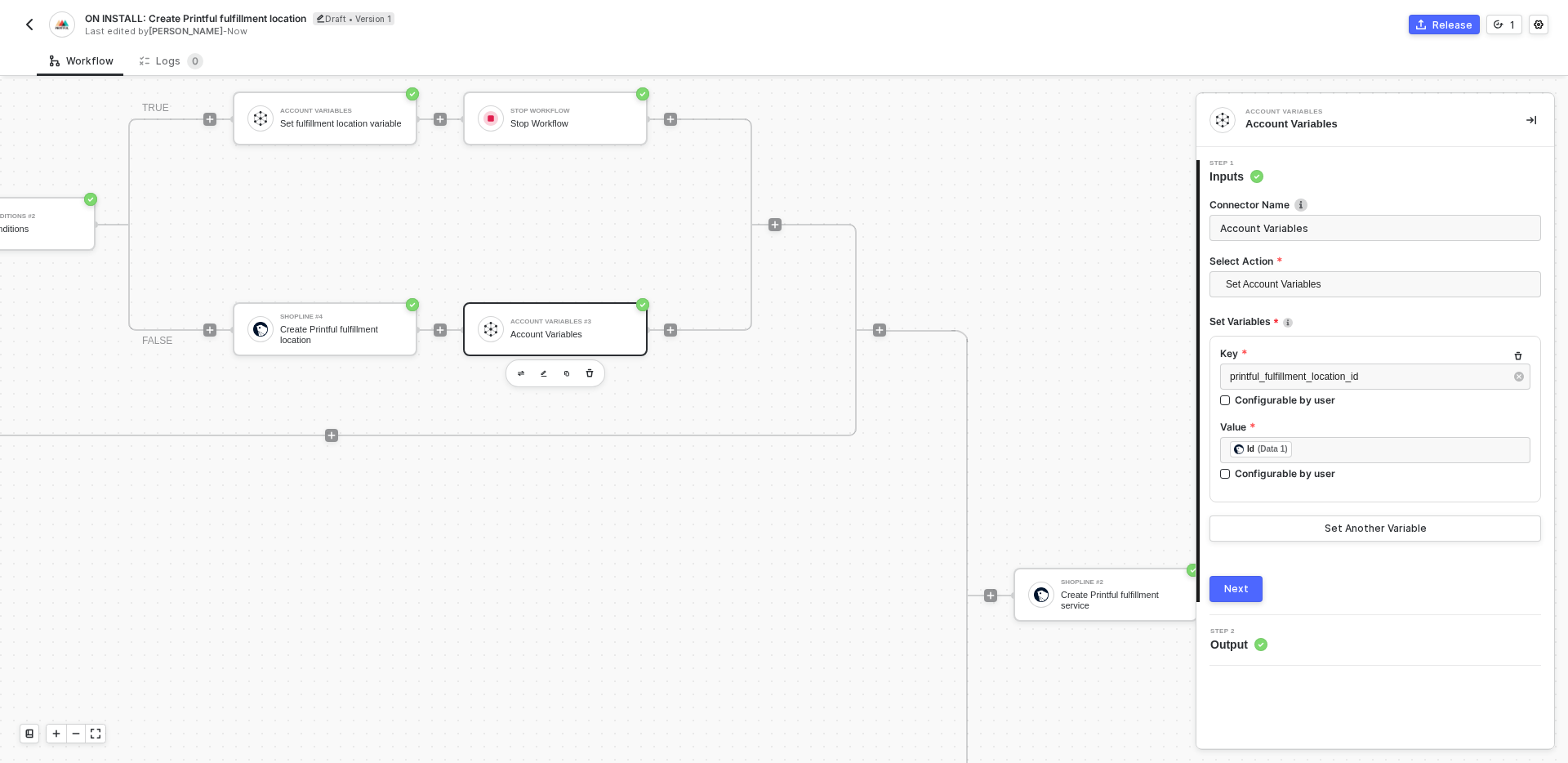
click at [1534, 110] on button "button" at bounding box center [1531, 120] width 19 height 19
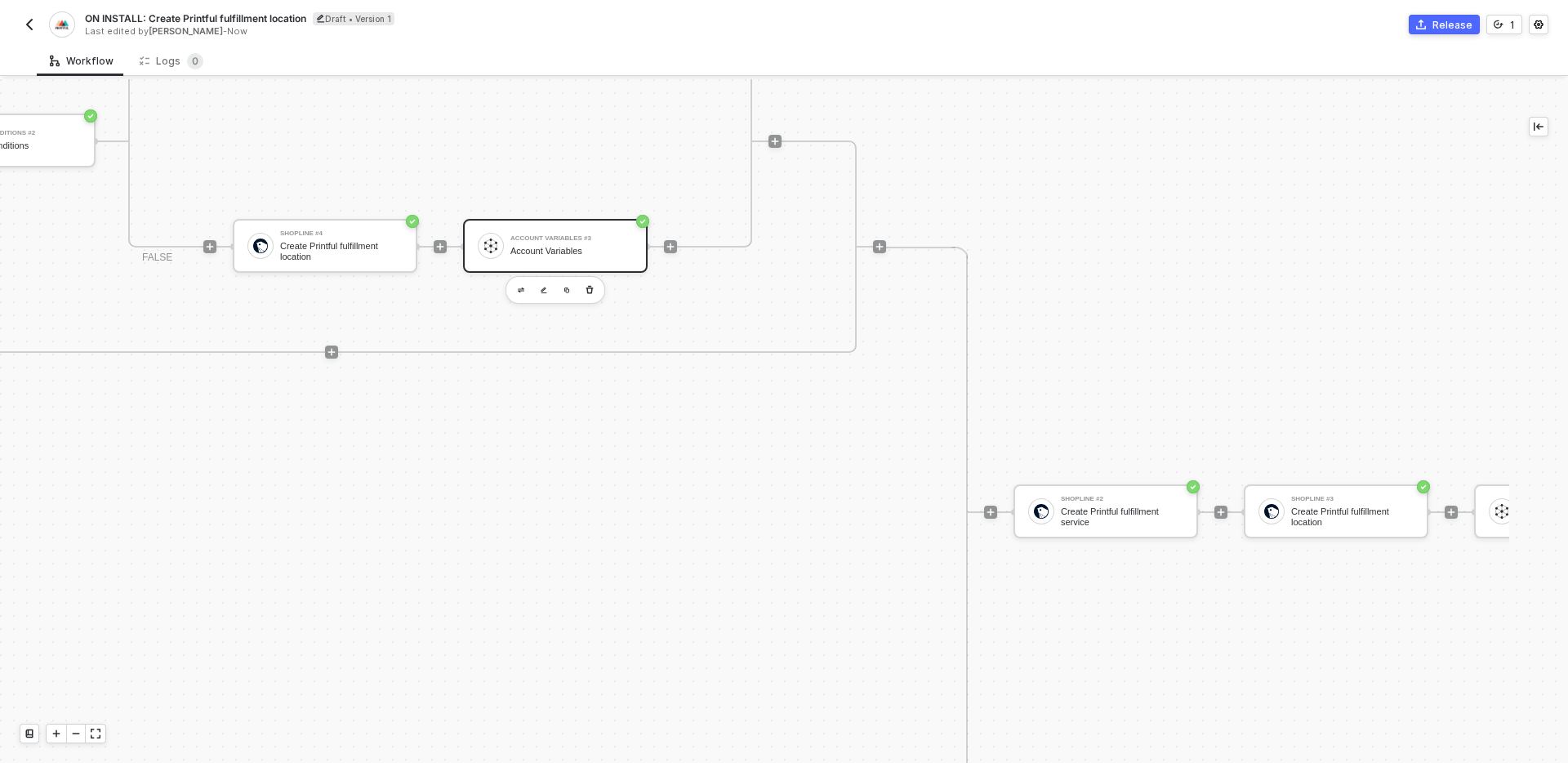
scroll to position [561, 1393]
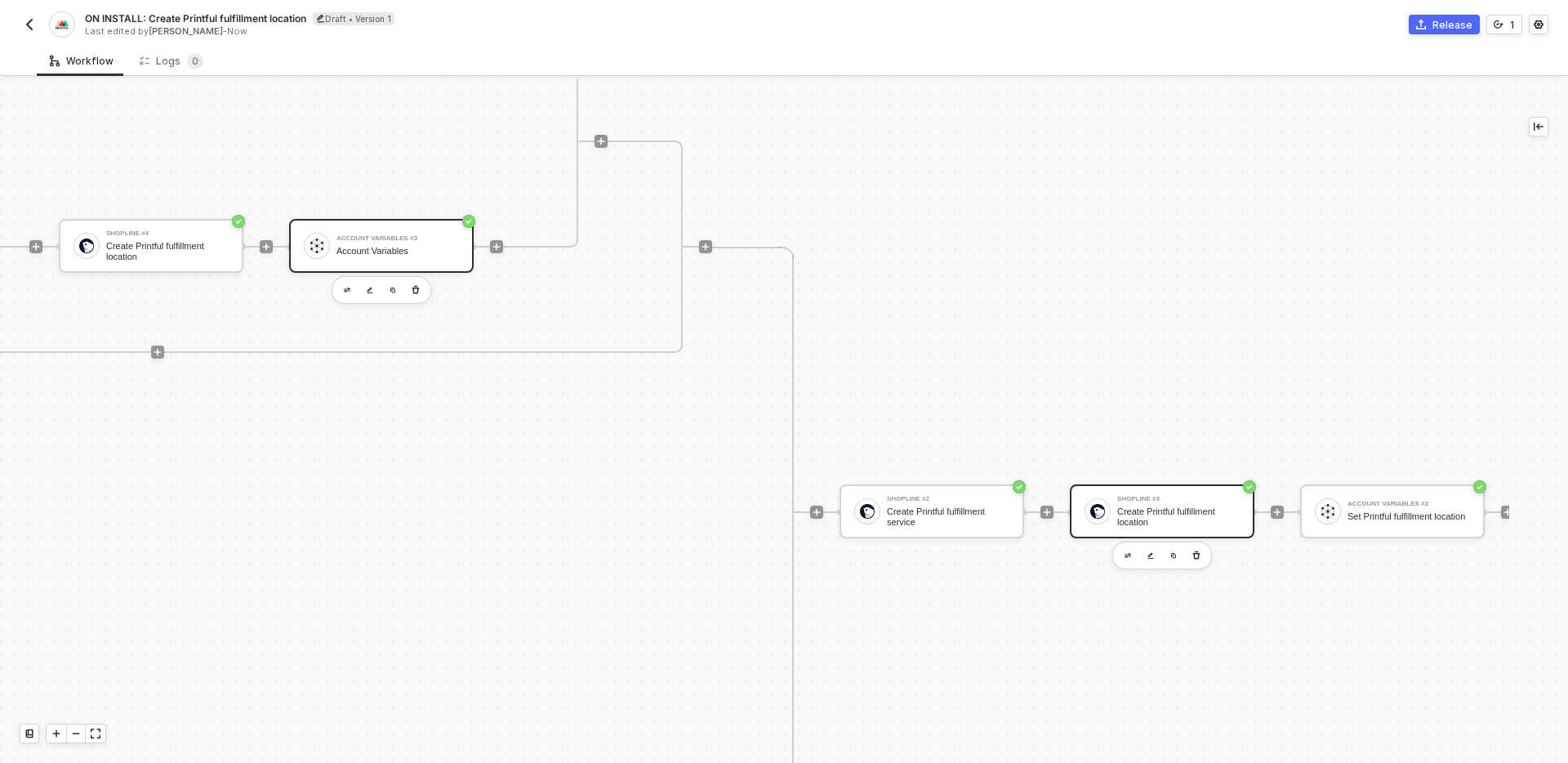
click at [1160, 510] on div "Create Printful fulfillment location" at bounding box center [1177, 516] width 123 height 20
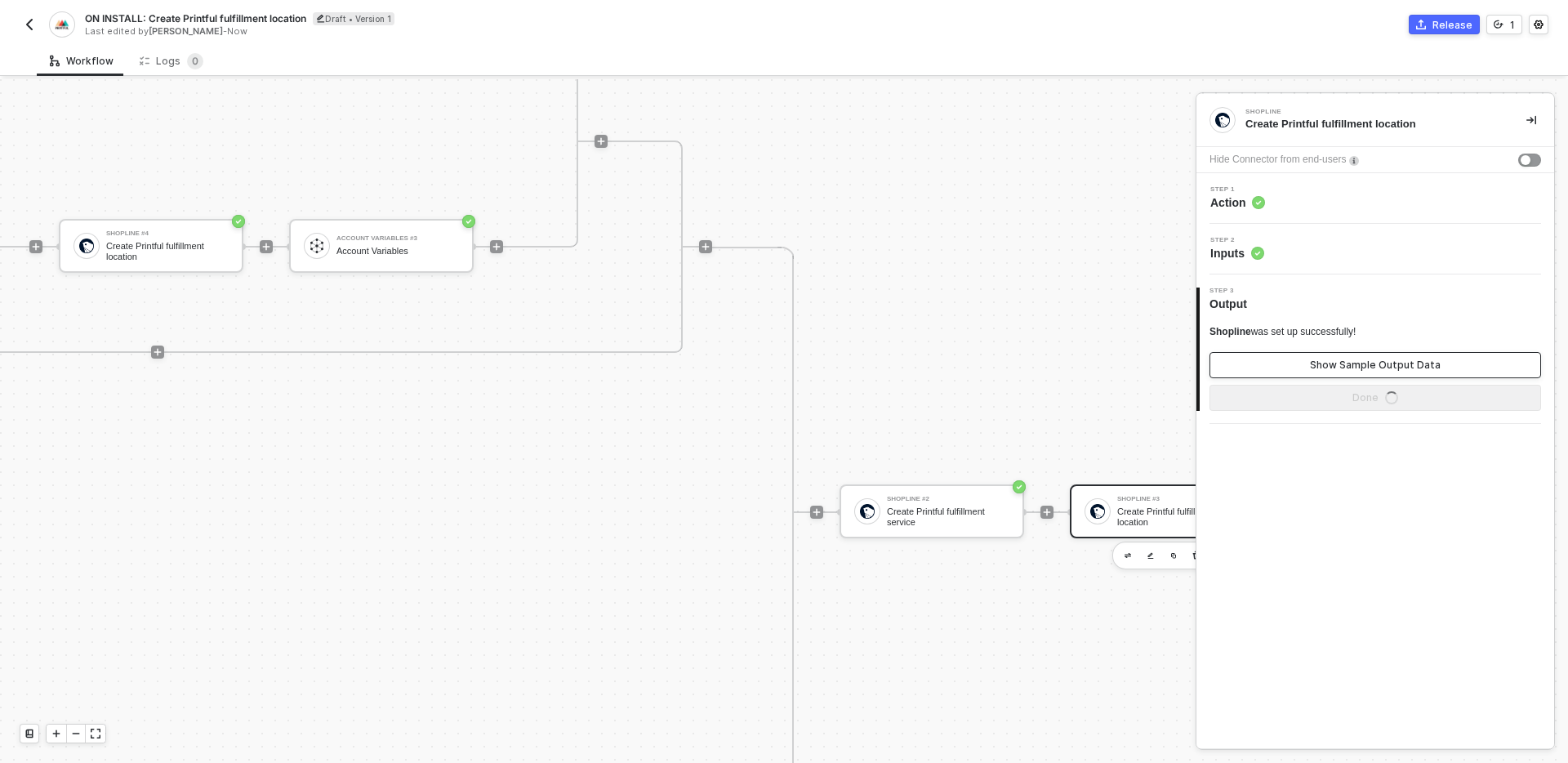
click at [1367, 366] on div "Show Sample Output Data" at bounding box center [1375, 366] width 131 height 14
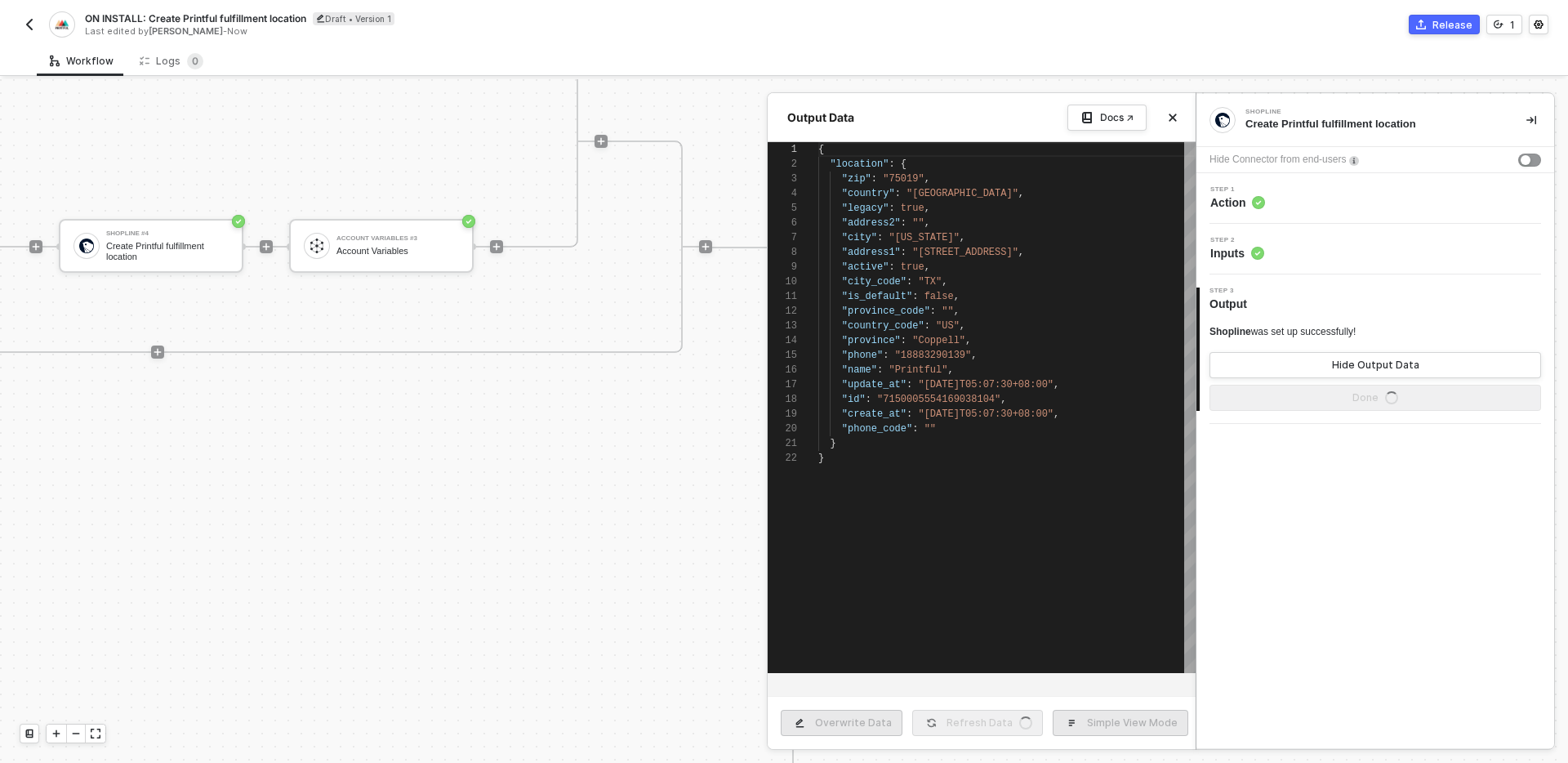
scroll to position [147, 0]
click at [1170, 117] on icon "icon-close" at bounding box center [1173, 118] width 10 height 10
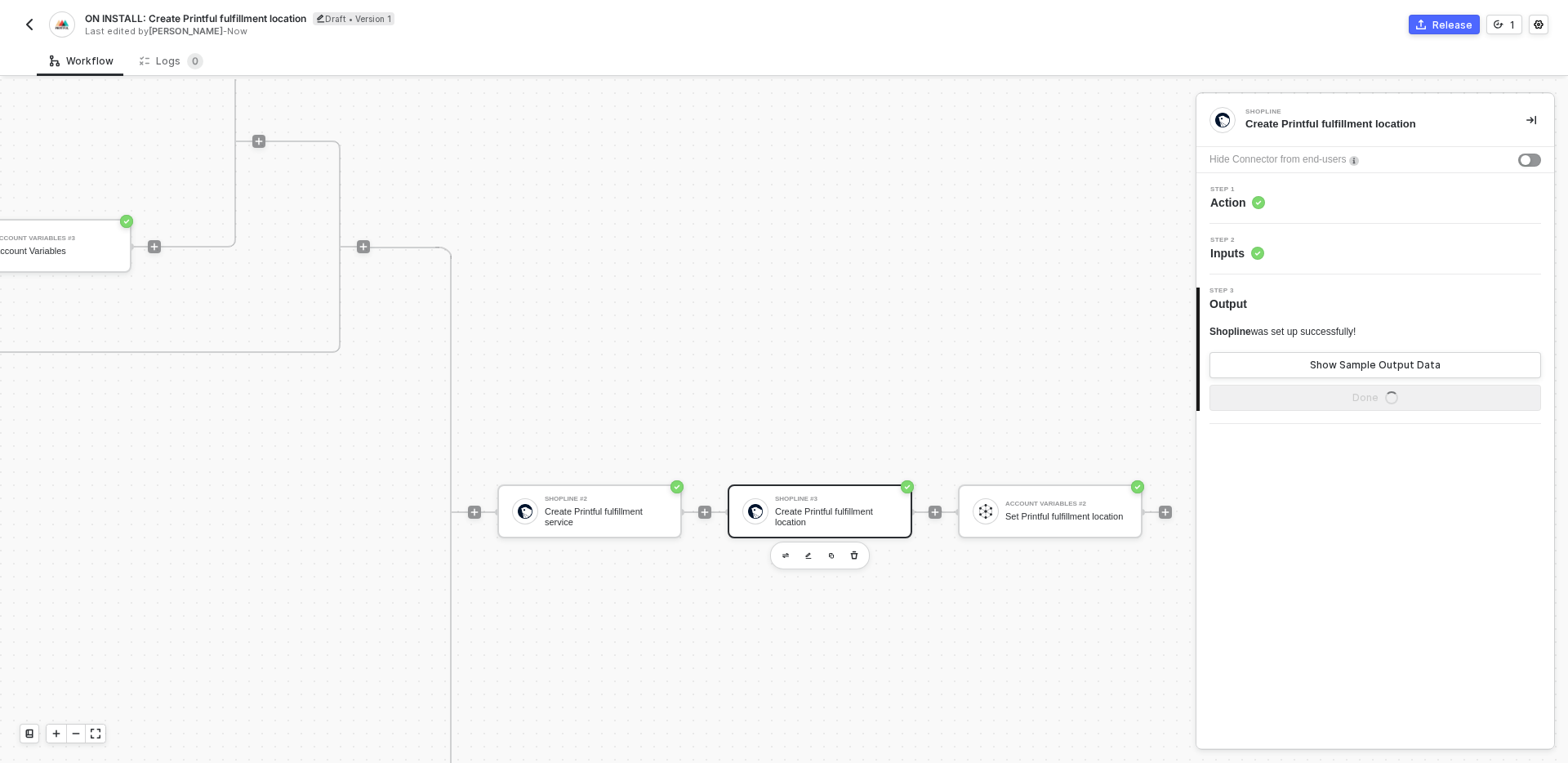
scroll to position [561, 1747]
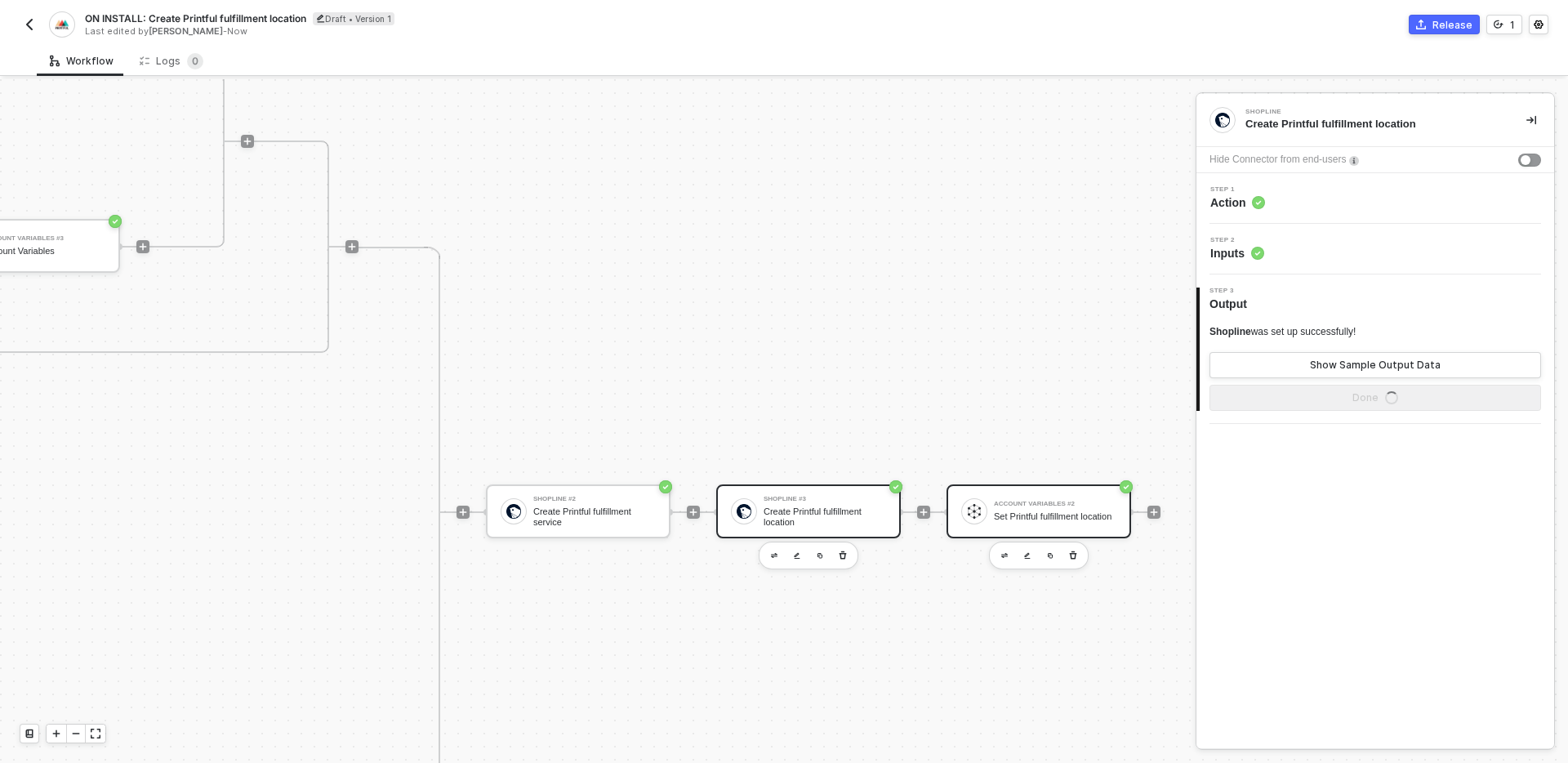
click at [1056, 512] on div "Set Printful fulfillment location" at bounding box center [1055, 516] width 123 height 11
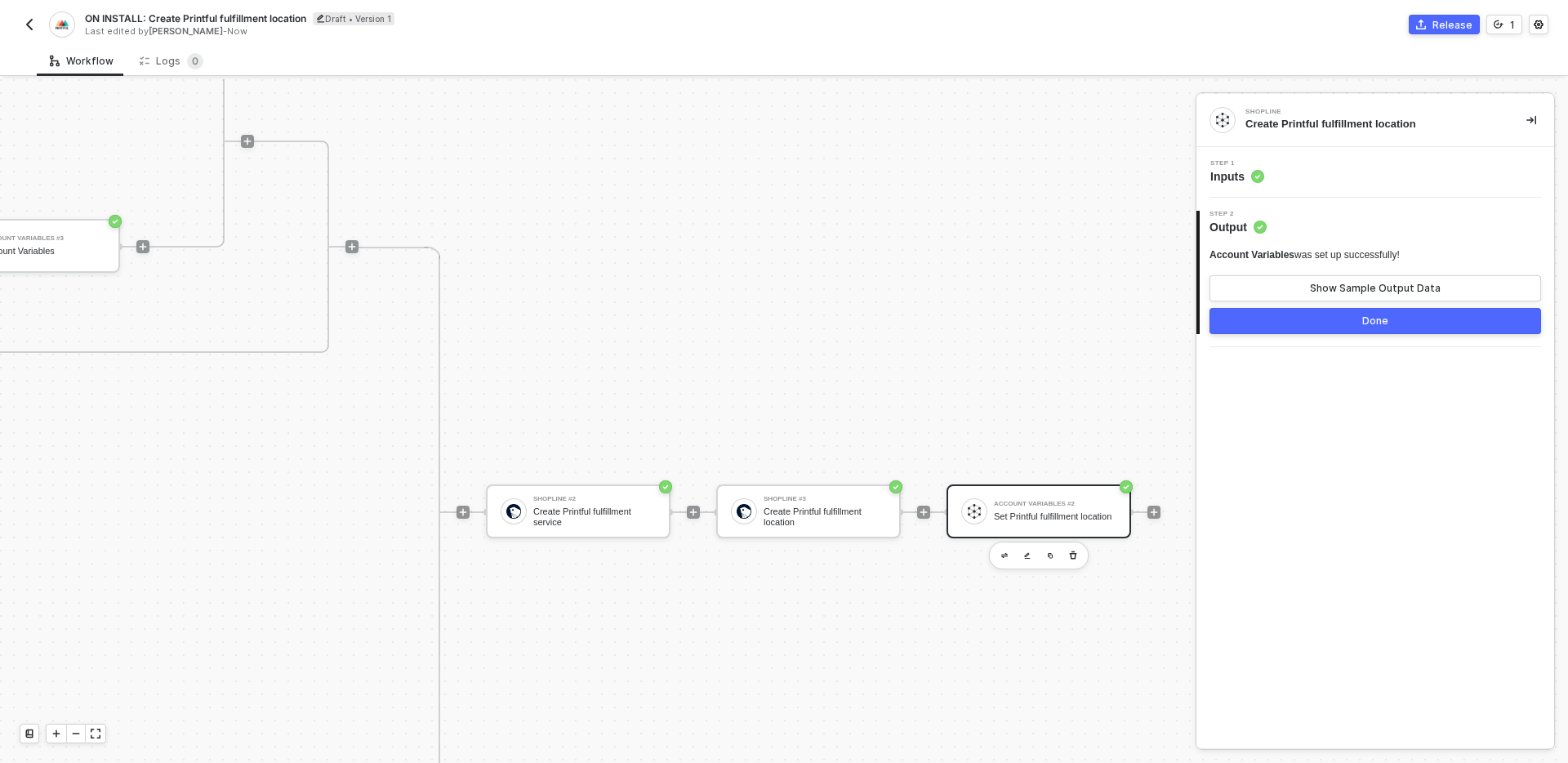
click at [1349, 171] on div "Step 1 Inputs" at bounding box center [1378, 172] width 354 height 24
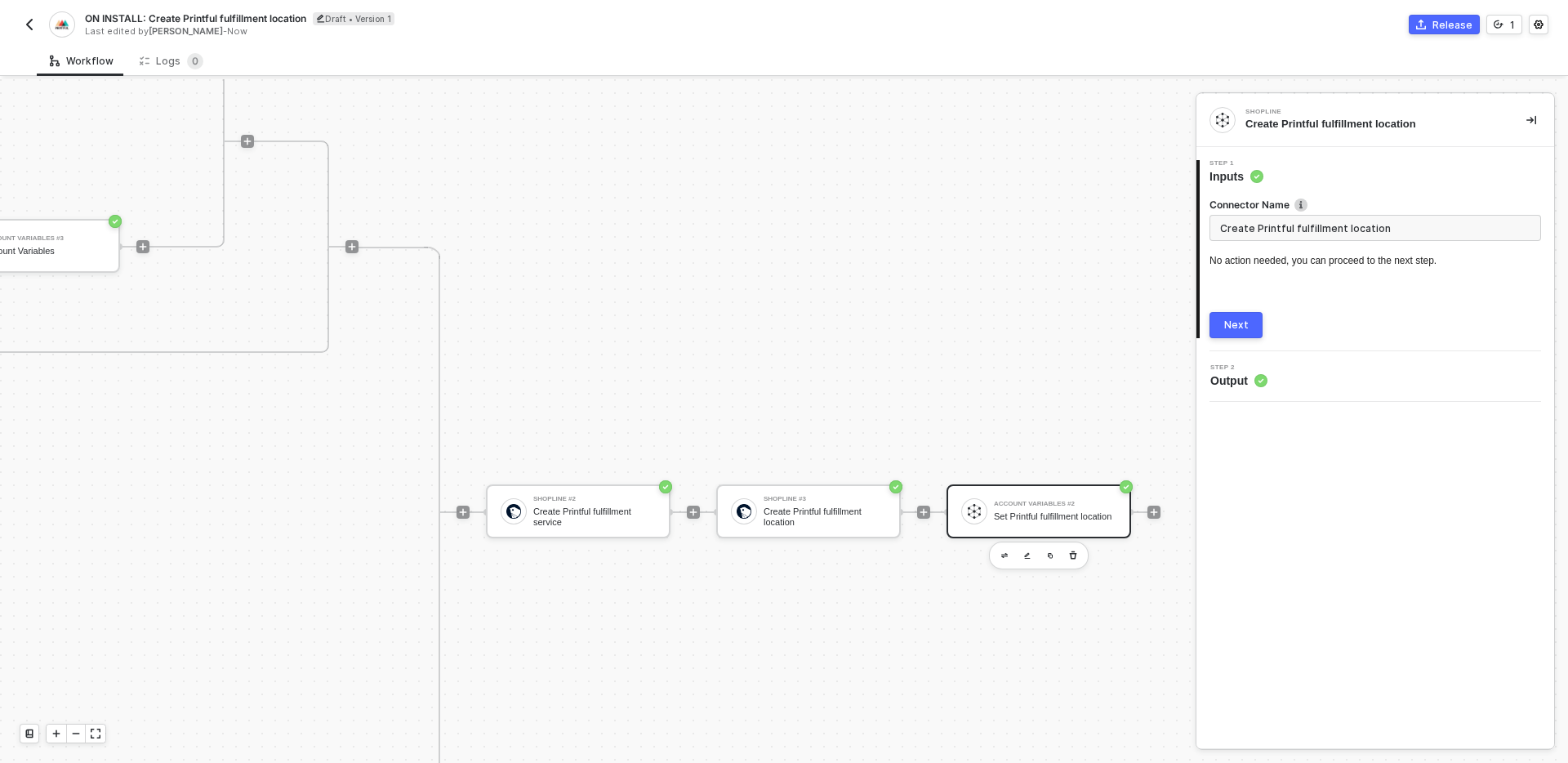
click at [1248, 323] on button "Next" at bounding box center [1235, 325] width 53 height 26
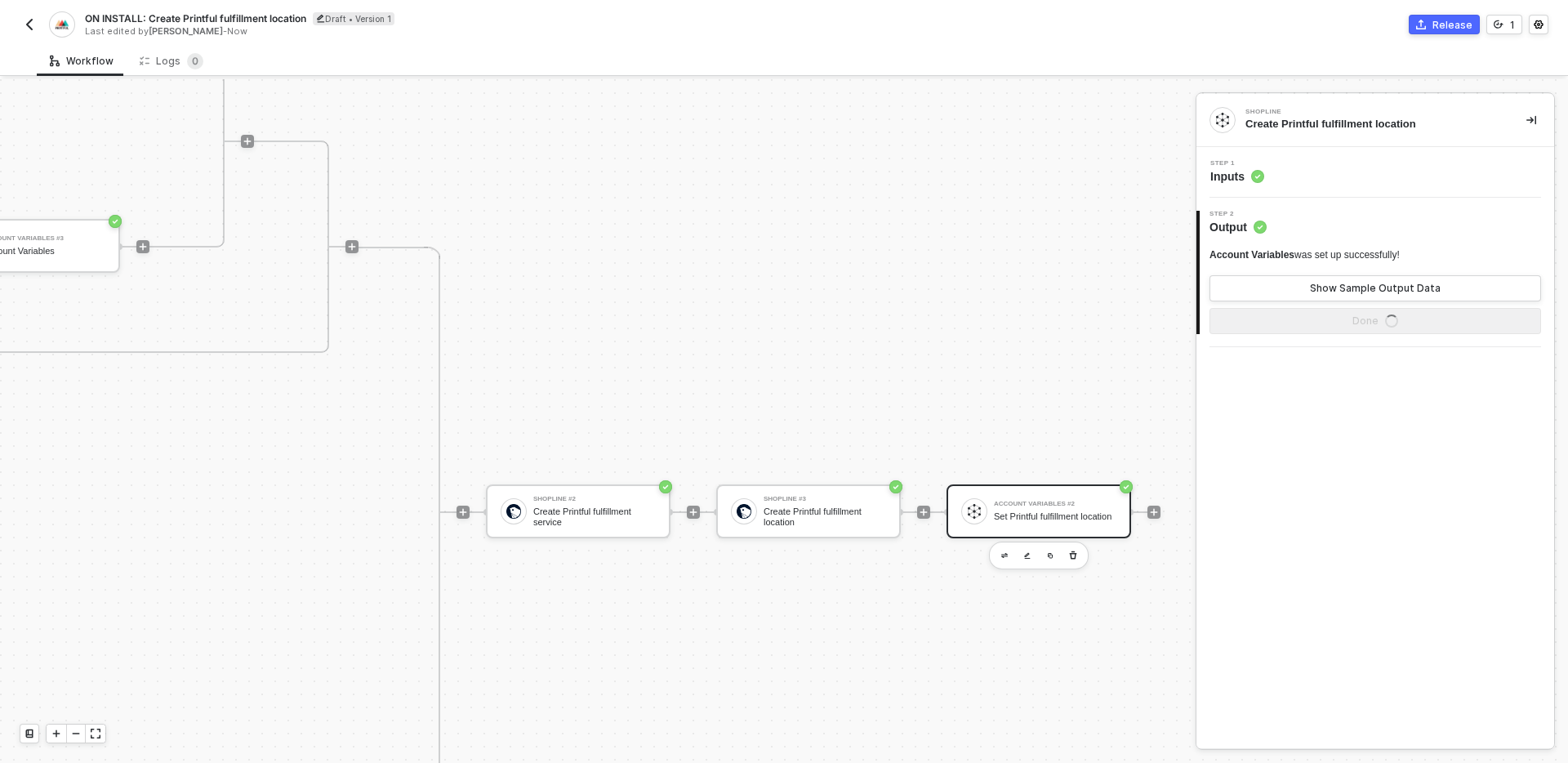
click at [1336, 161] on div "Step 1 Inputs" at bounding box center [1378, 172] width 354 height 24
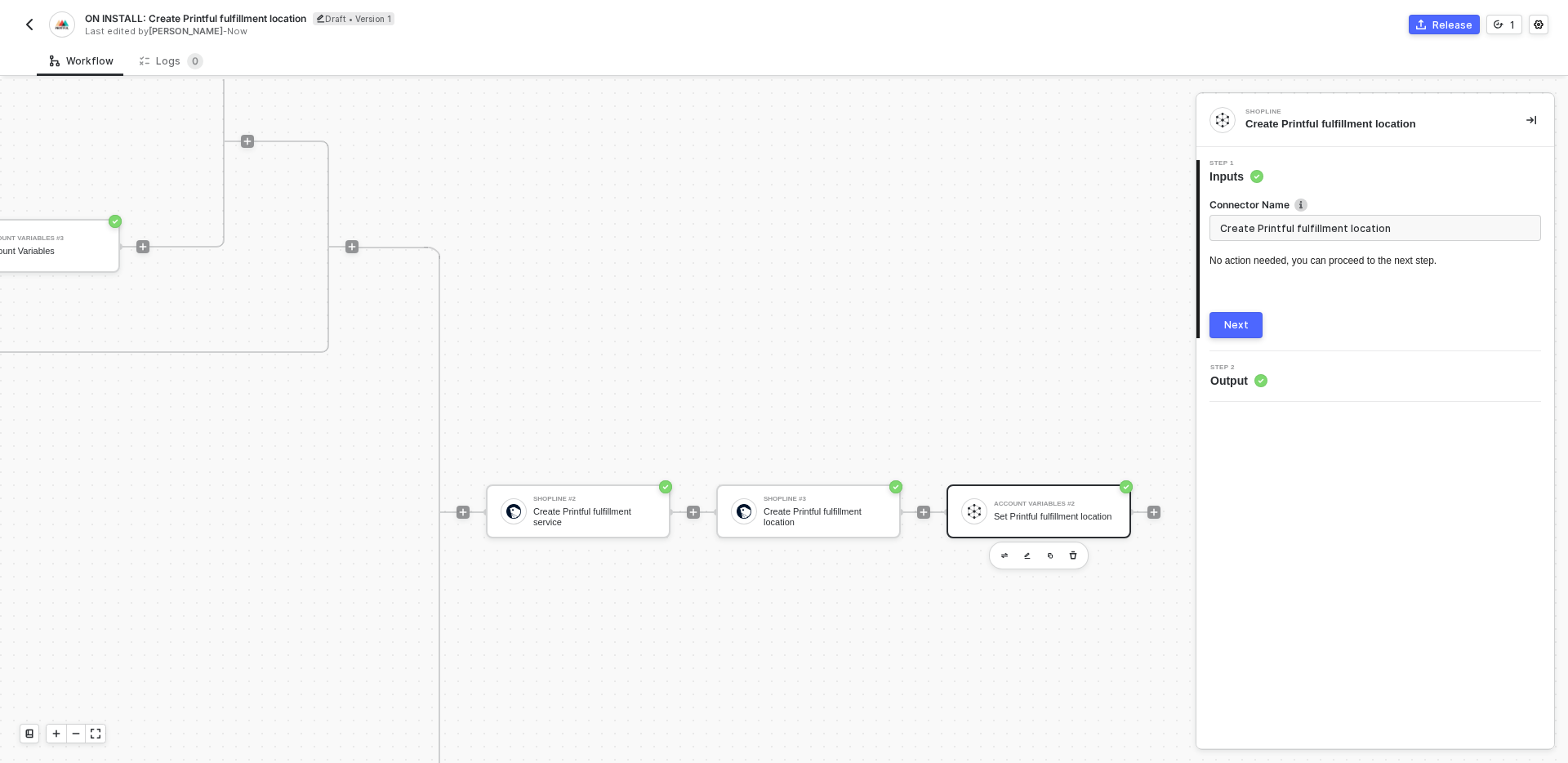
click at [1372, 508] on div "Shopline Create Printful fulfillment location 1 Step 1 Inputs Connector Name Cr…" at bounding box center [1375, 421] width 358 height 655
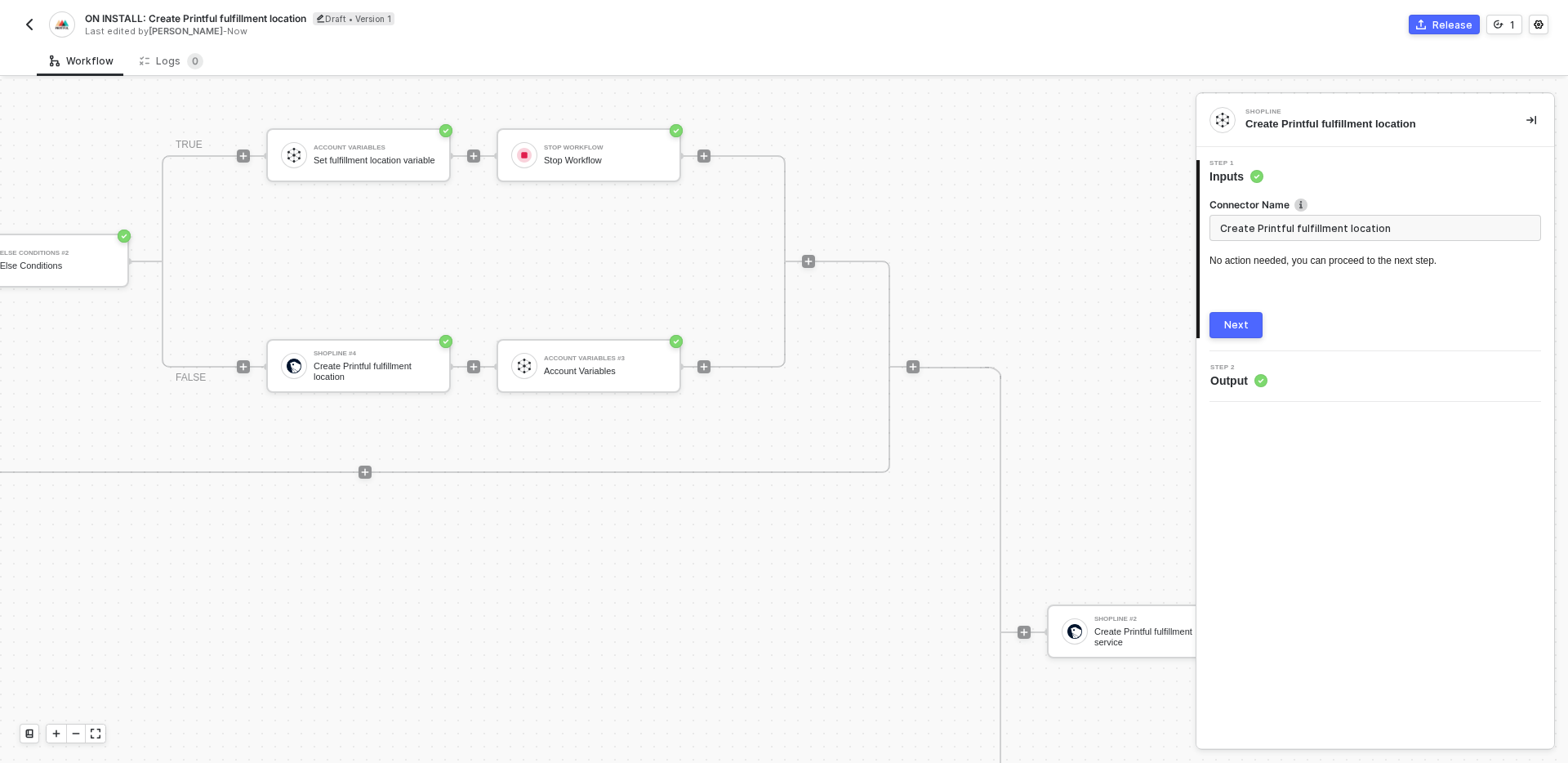
scroll to position [433, 1185]
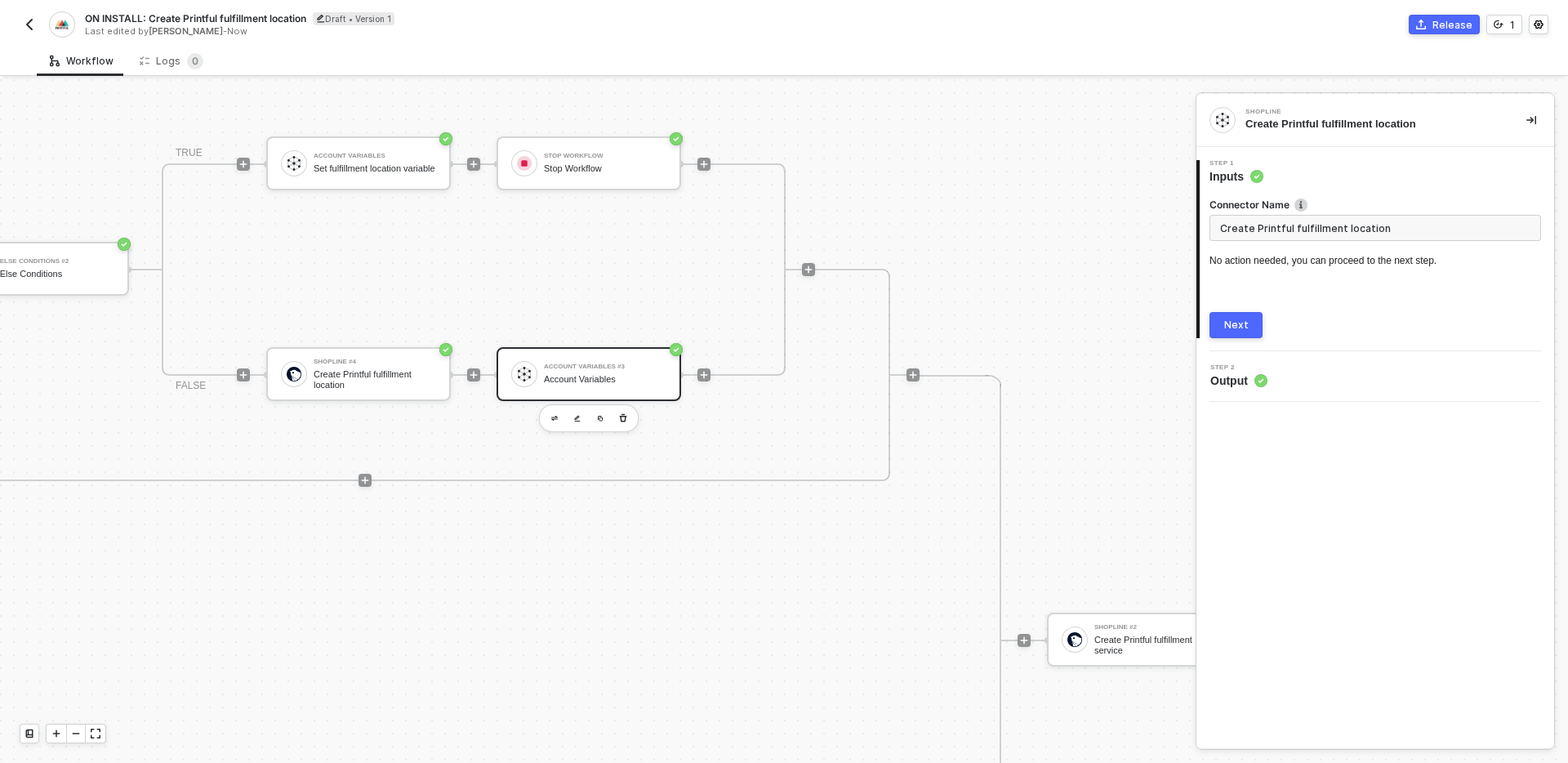
click at [624, 384] on div "Account Variables" at bounding box center [605, 379] width 123 height 11
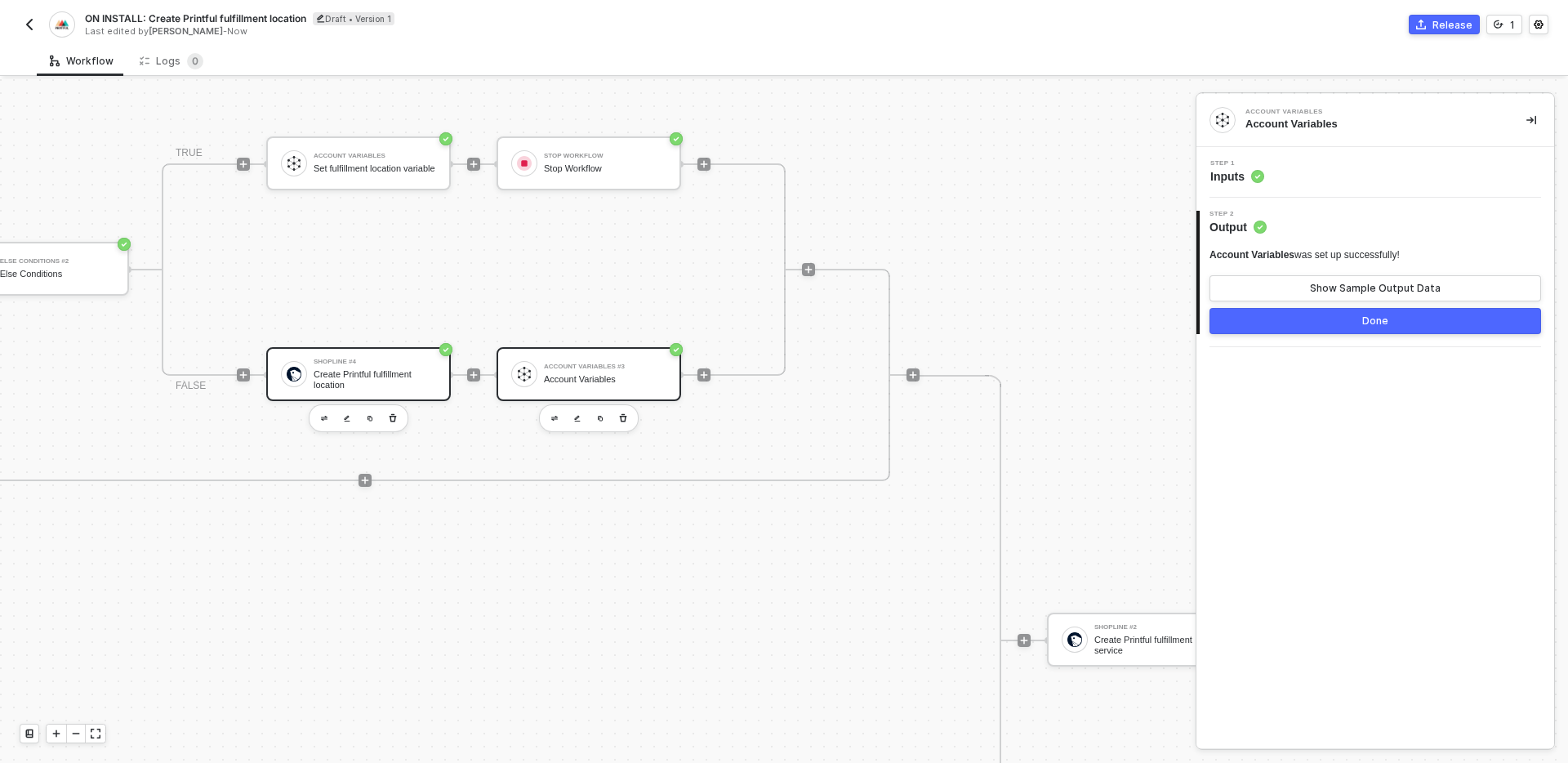
click at [329, 380] on div "Create Printful fulfillment location" at bounding box center [374, 379] width 123 height 20
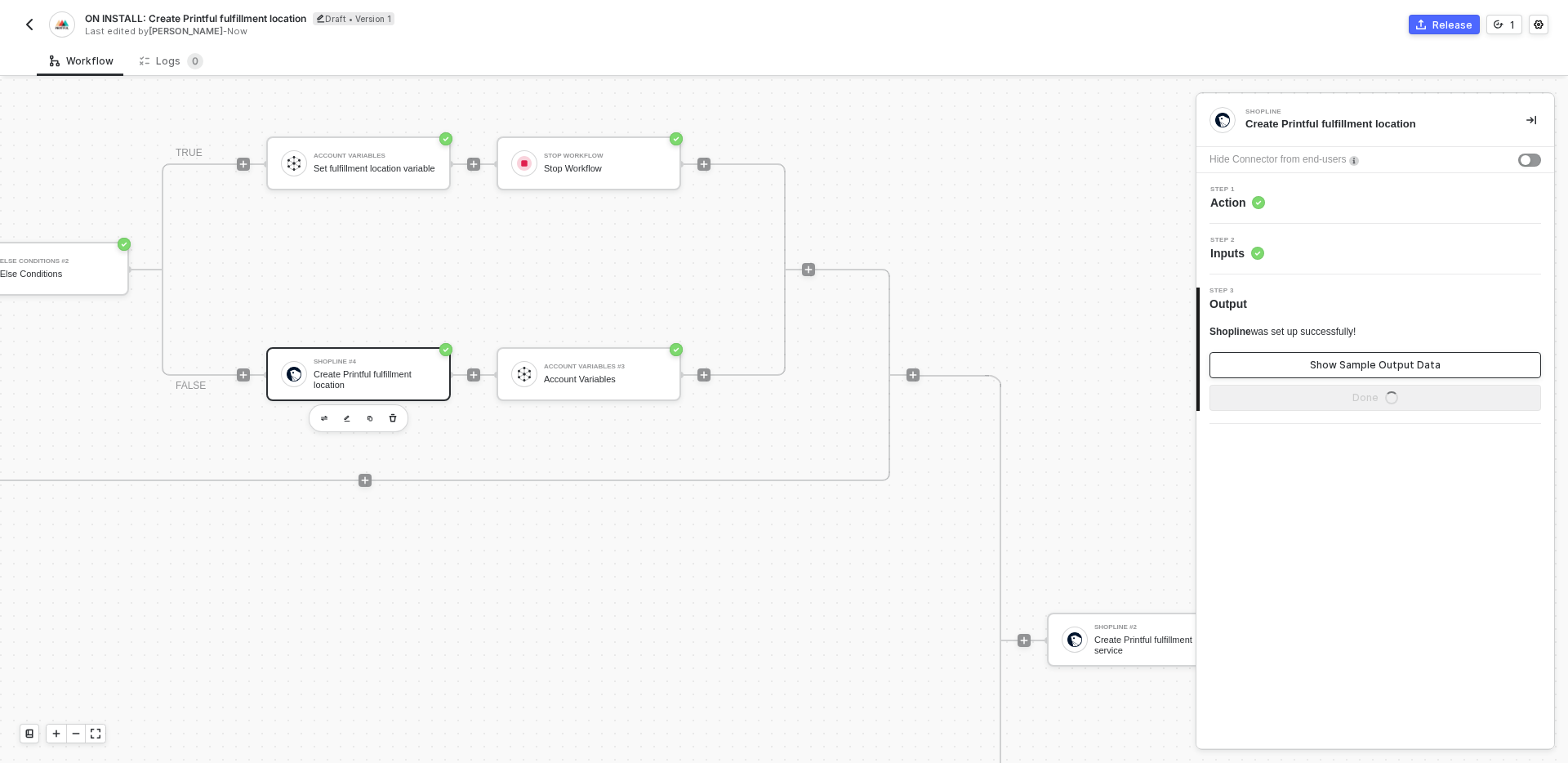
click at [1380, 355] on button "Show Sample Output Data" at bounding box center [1375, 365] width 332 height 26
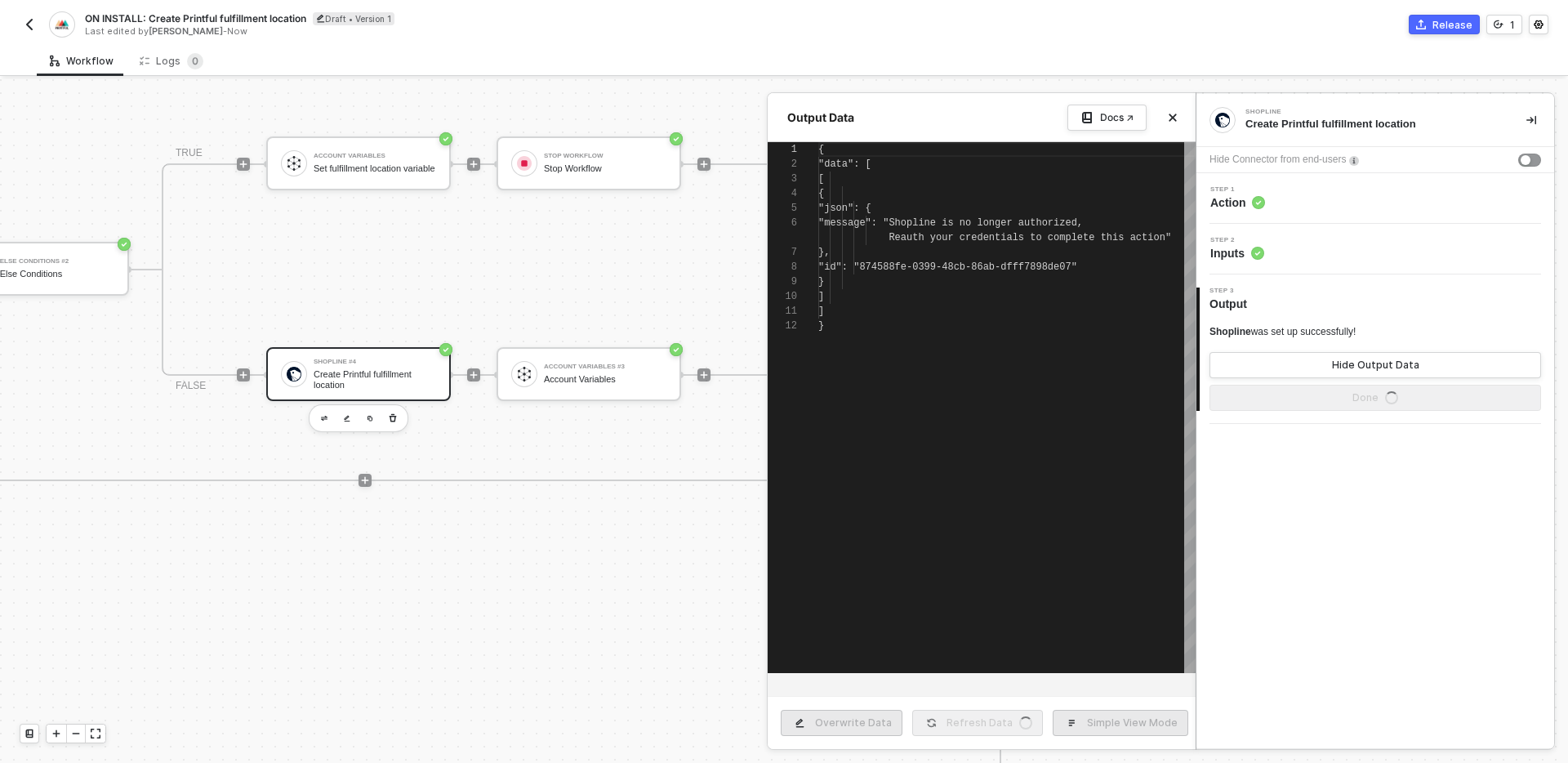
scroll to position [132, 0]
click at [958, 334] on div "{ "data" : [ [ { "json" : { "message" : "Shopline is no longer authorized, Reau…" at bounding box center [1006, 407] width 377 height 531
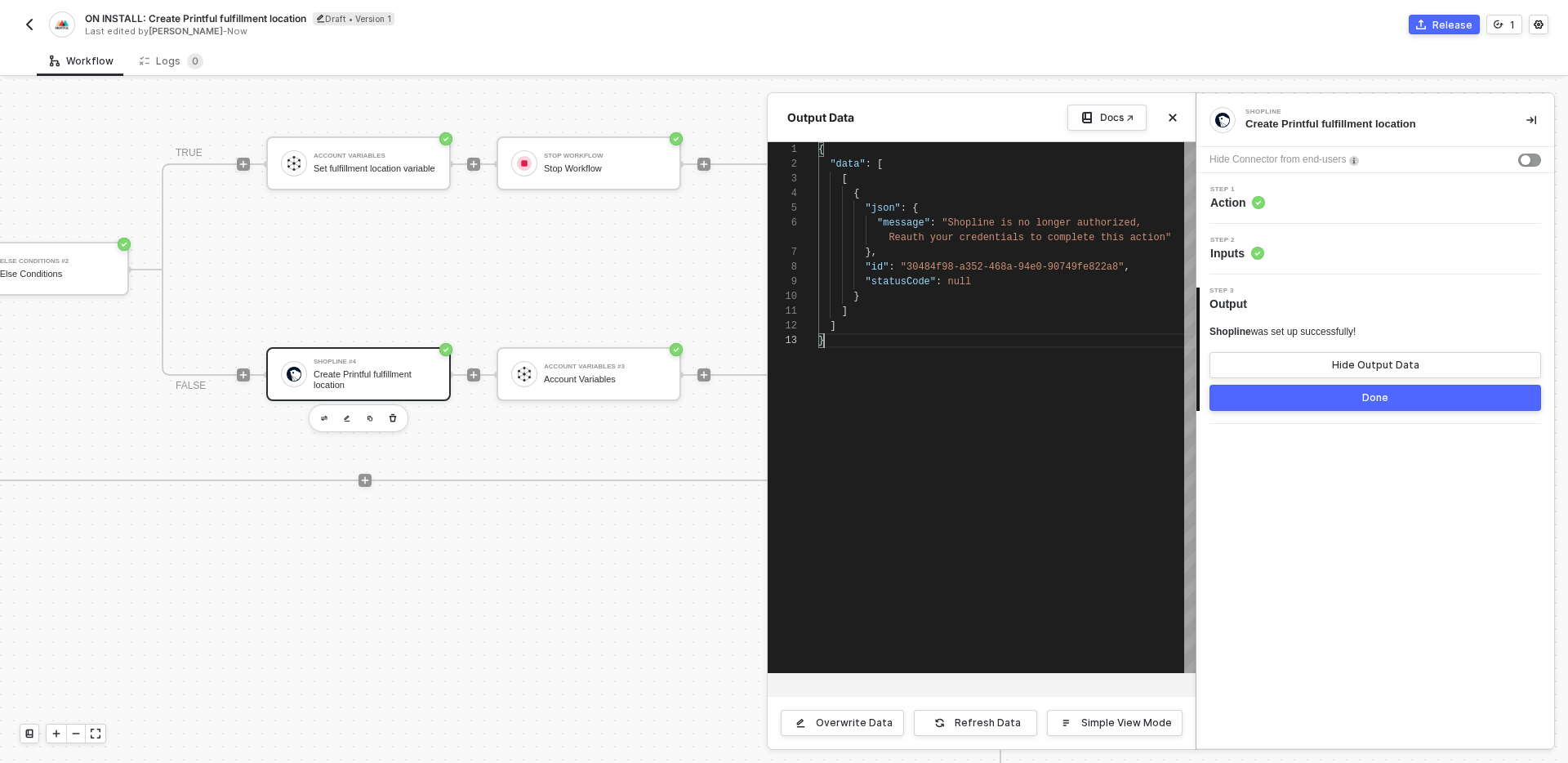
scroll to position [44, 6]
click at [948, 344] on div "}" at bounding box center [1006, 340] width 377 height 15
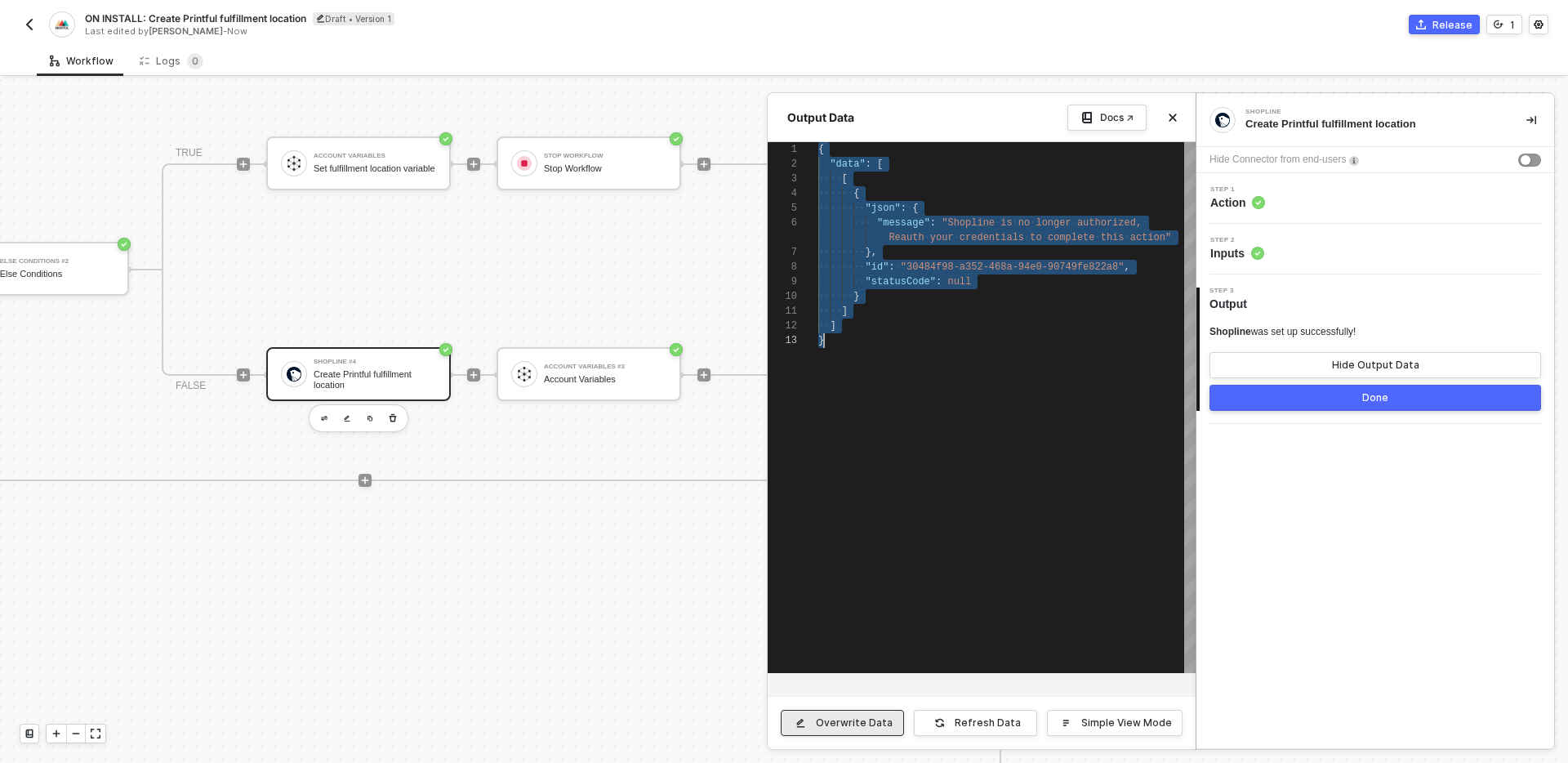
click at [852, 730] on button "Overwrite Data" at bounding box center [842, 722] width 124 height 26
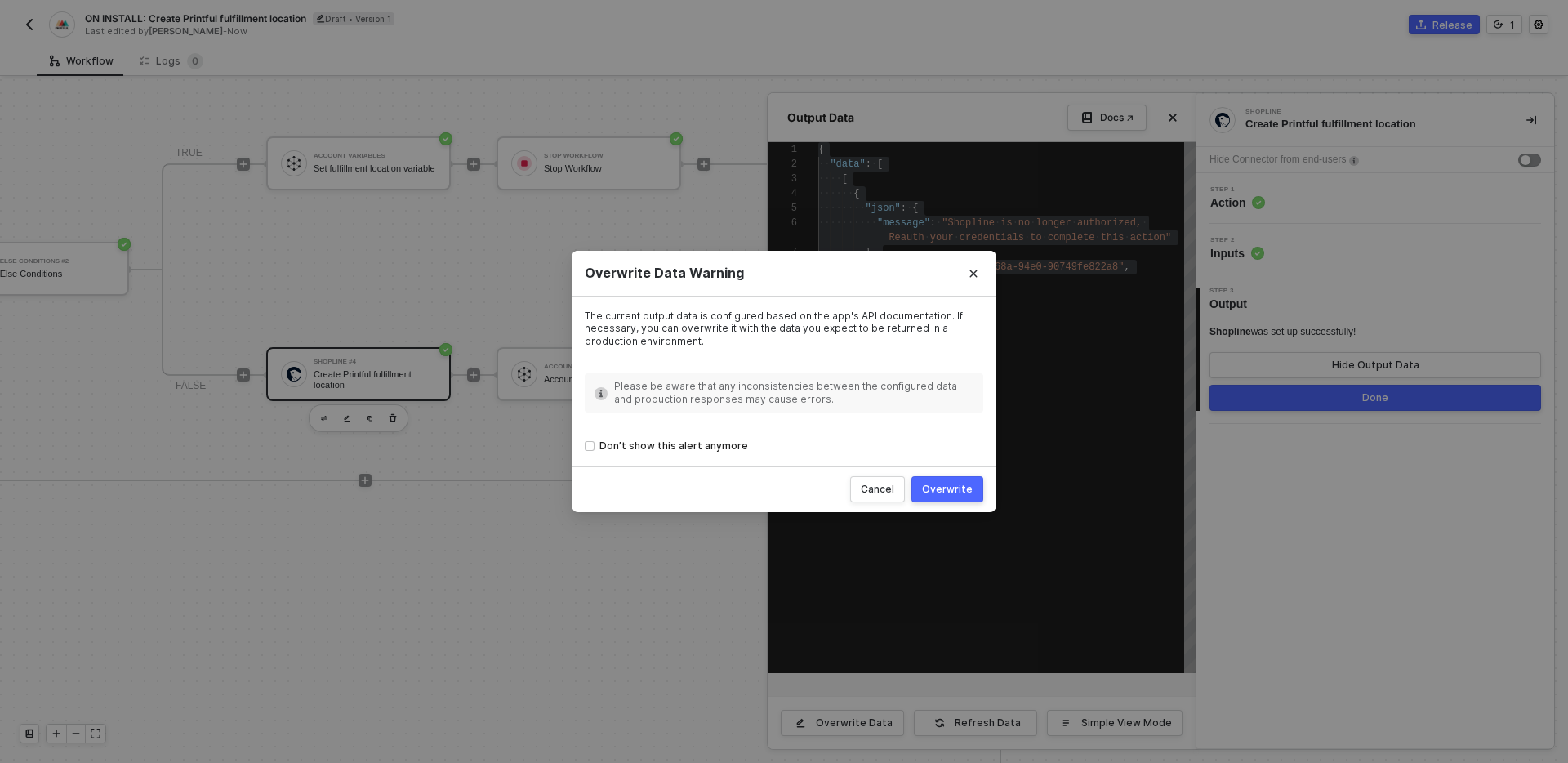
click at [961, 499] on button "Overwrite" at bounding box center [947, 488] width 72 height 26
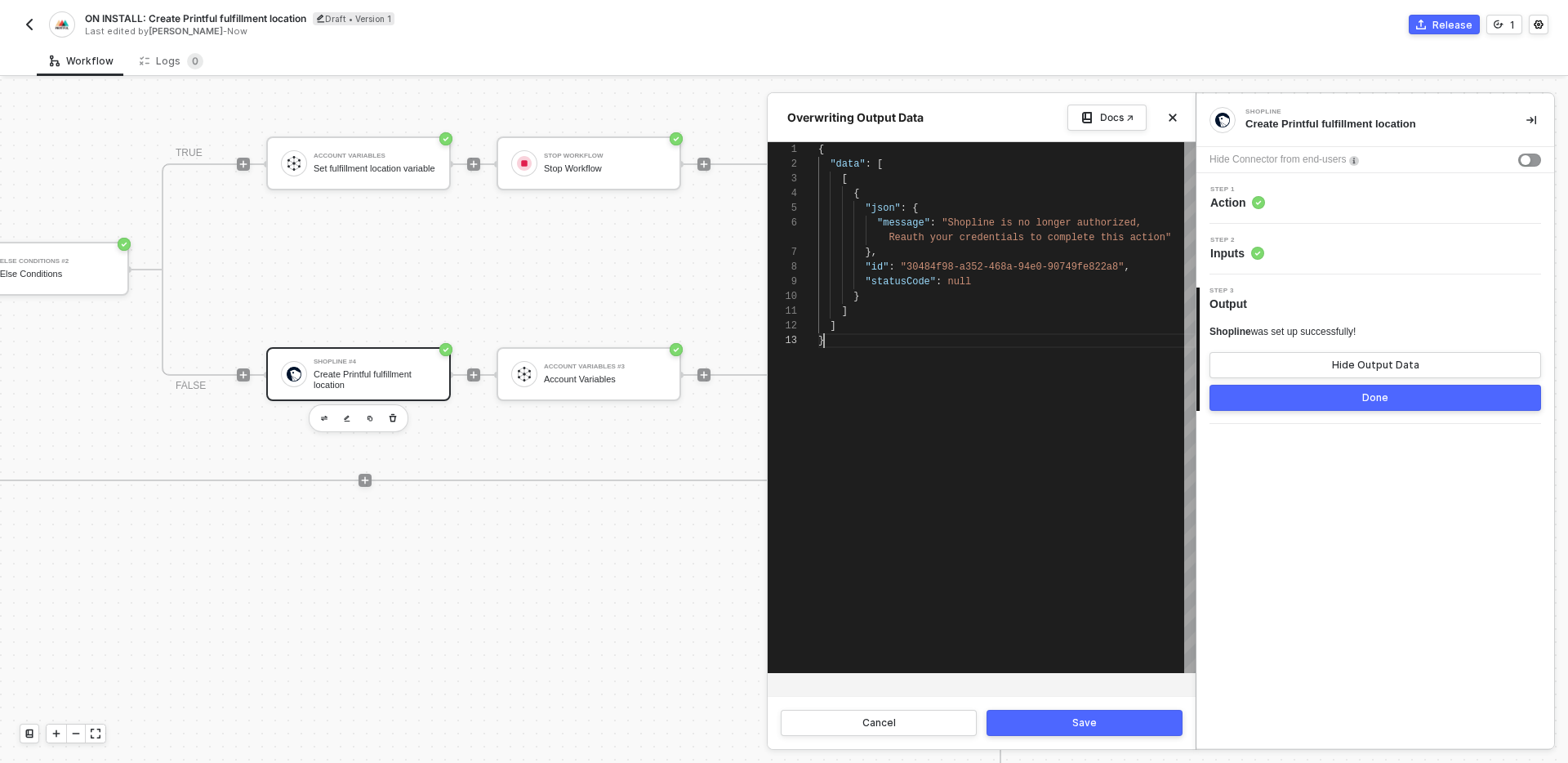
click at [1027, 362] on div "{ "data" : [ [ { "json" : { "message" : "Shopline is no longer authorized, Reau…" at bounding box center [1006, 407] width 377 height 531
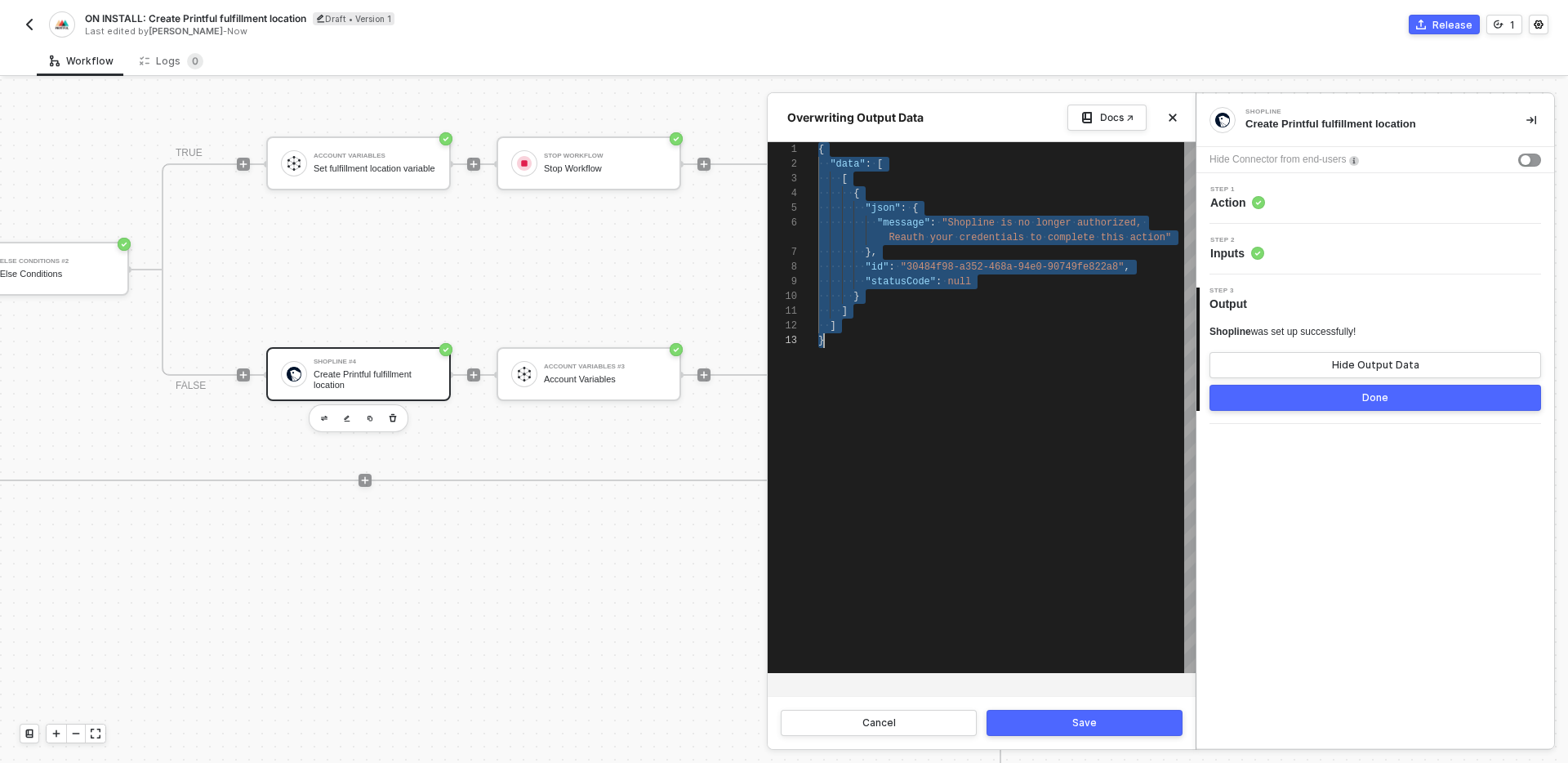
paste textarea "}"
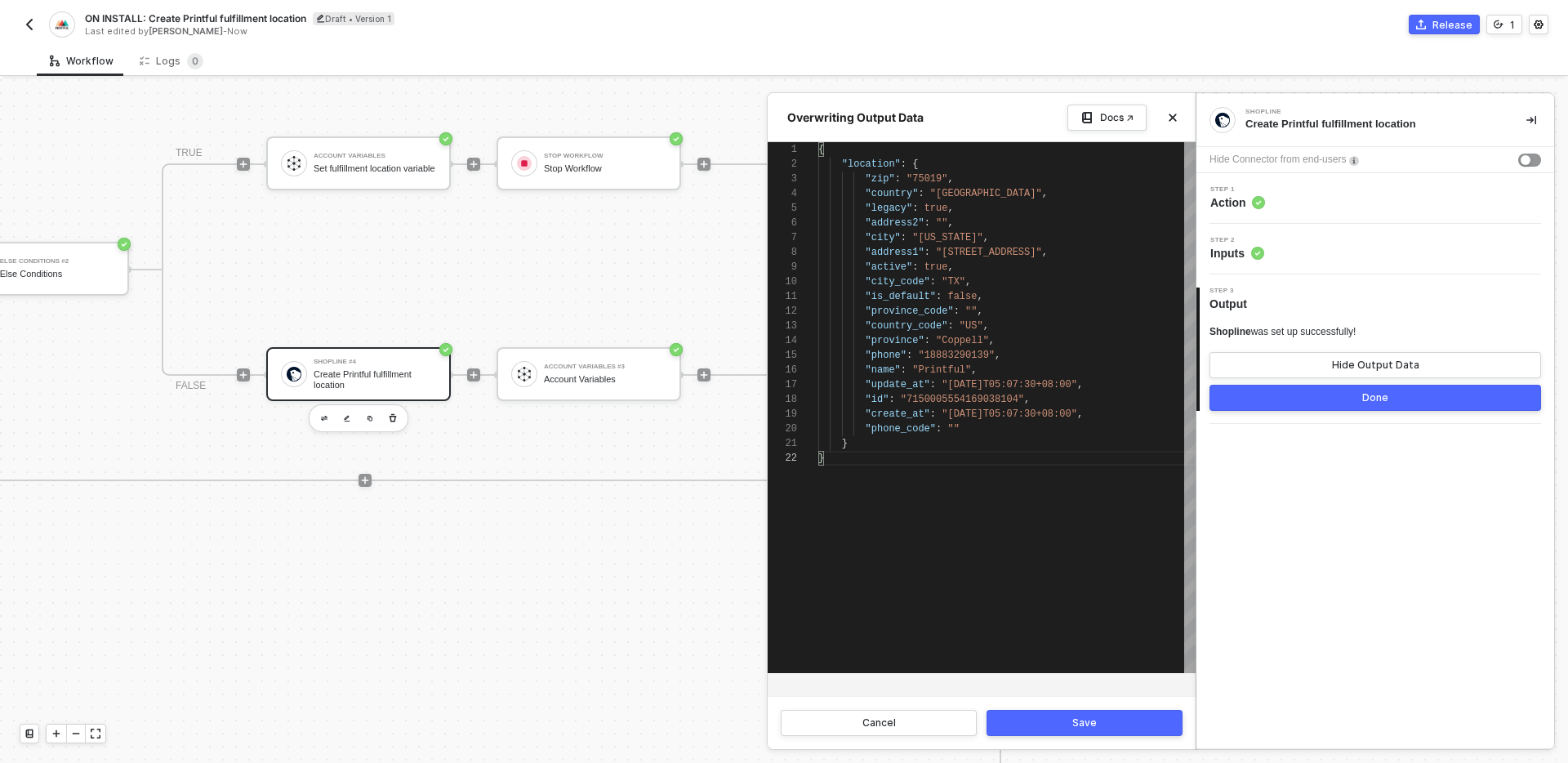
click at [1097, 719] on button "Save" at bounding box center [1084, 722] width 196 height 26
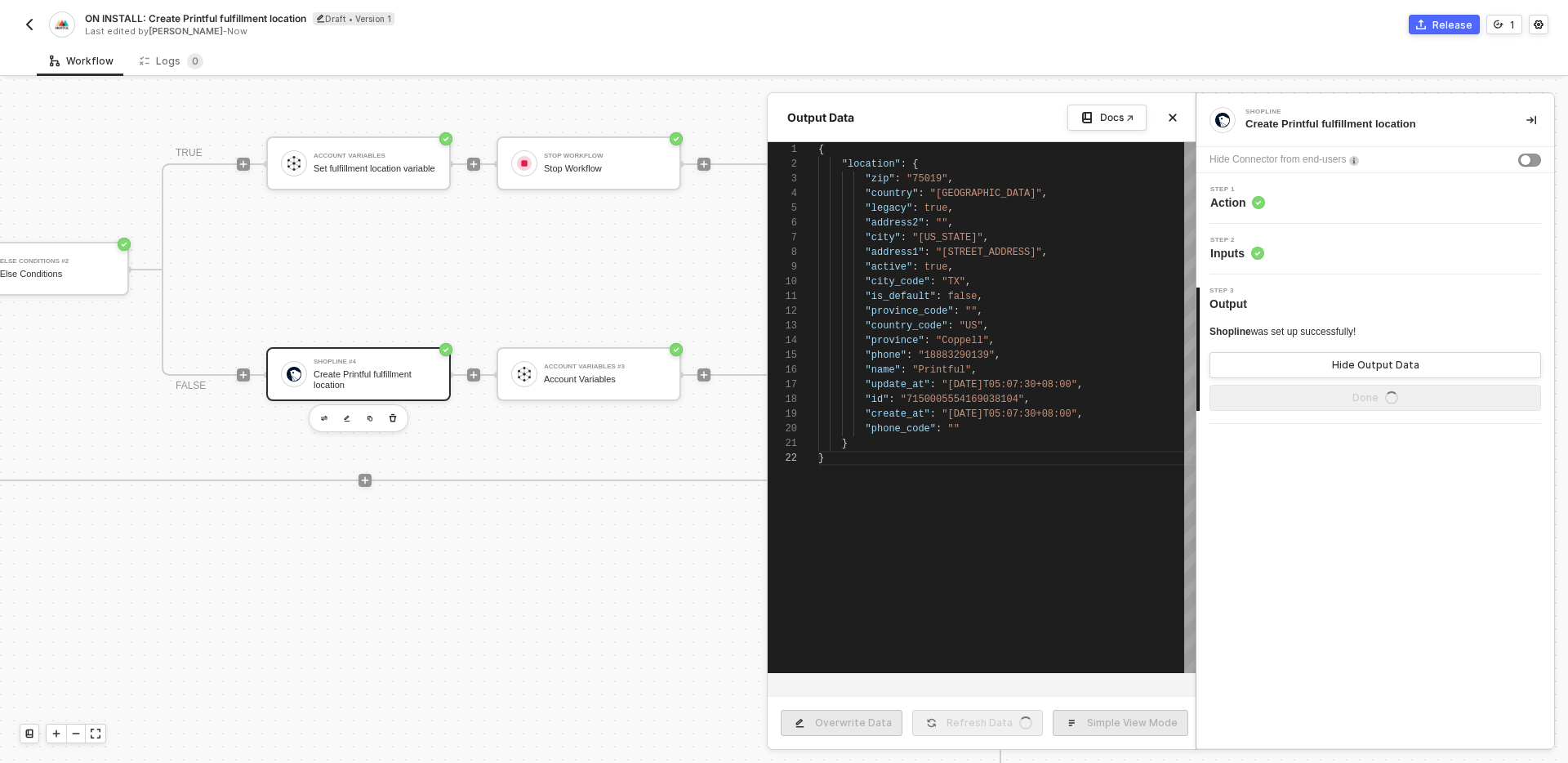
type textarea "{ "location": { "zip": "75019", "country": "United States", "legacy": true, "ad…"
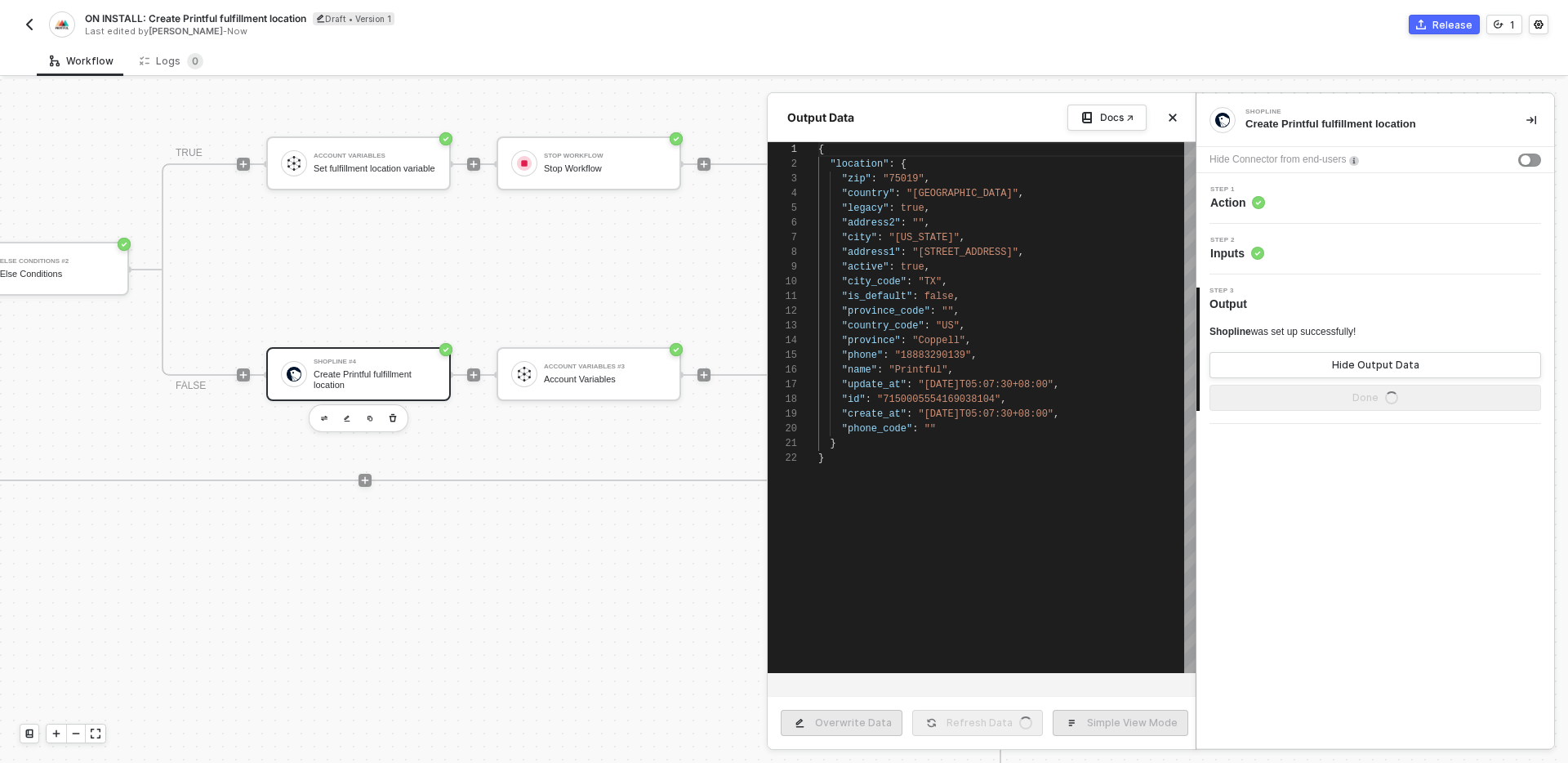
scroll to position [147, 0]
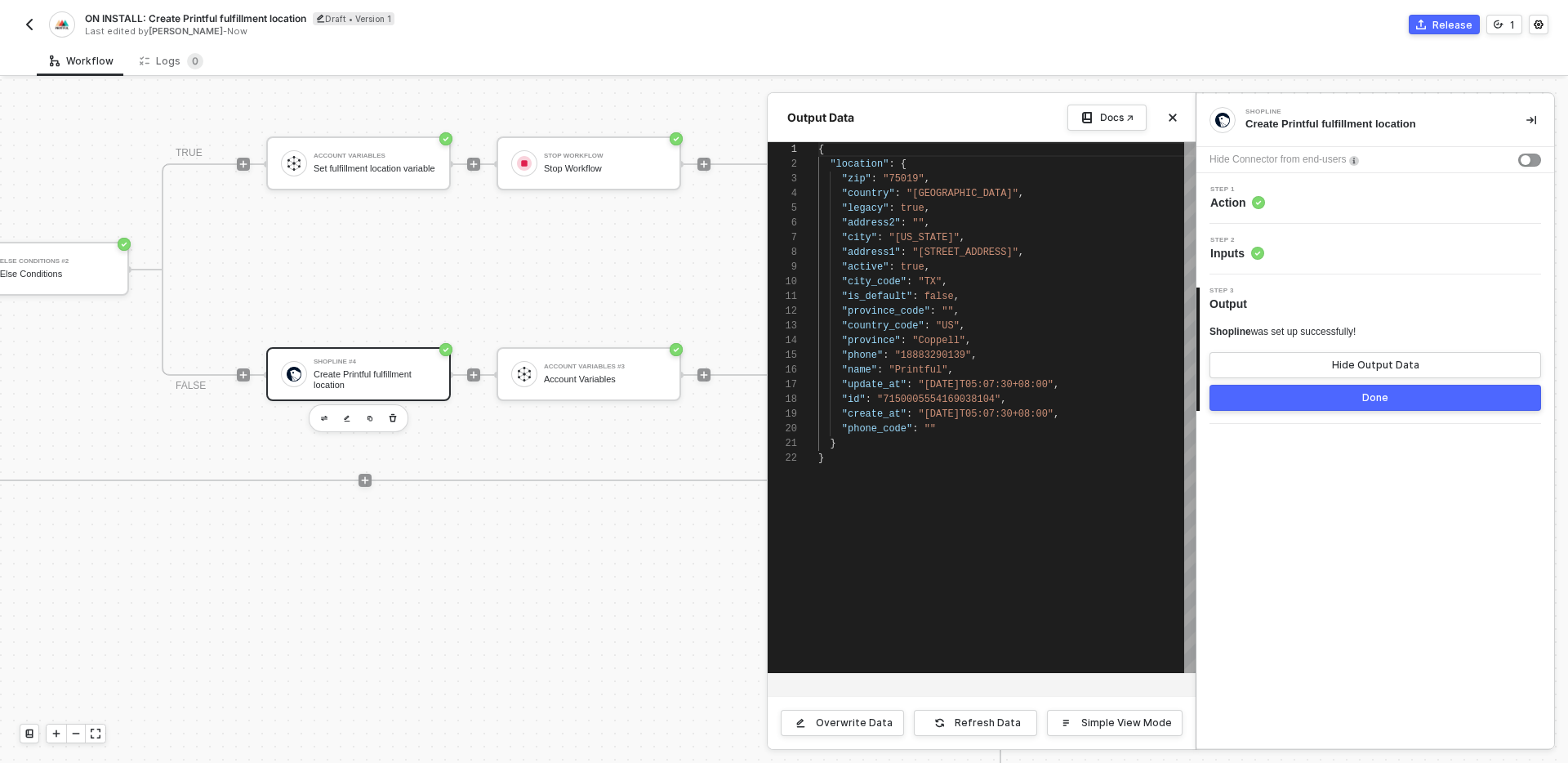
click at [1357, 390] on button "Done" at bounding box center [1375, 397] width 332 height 26
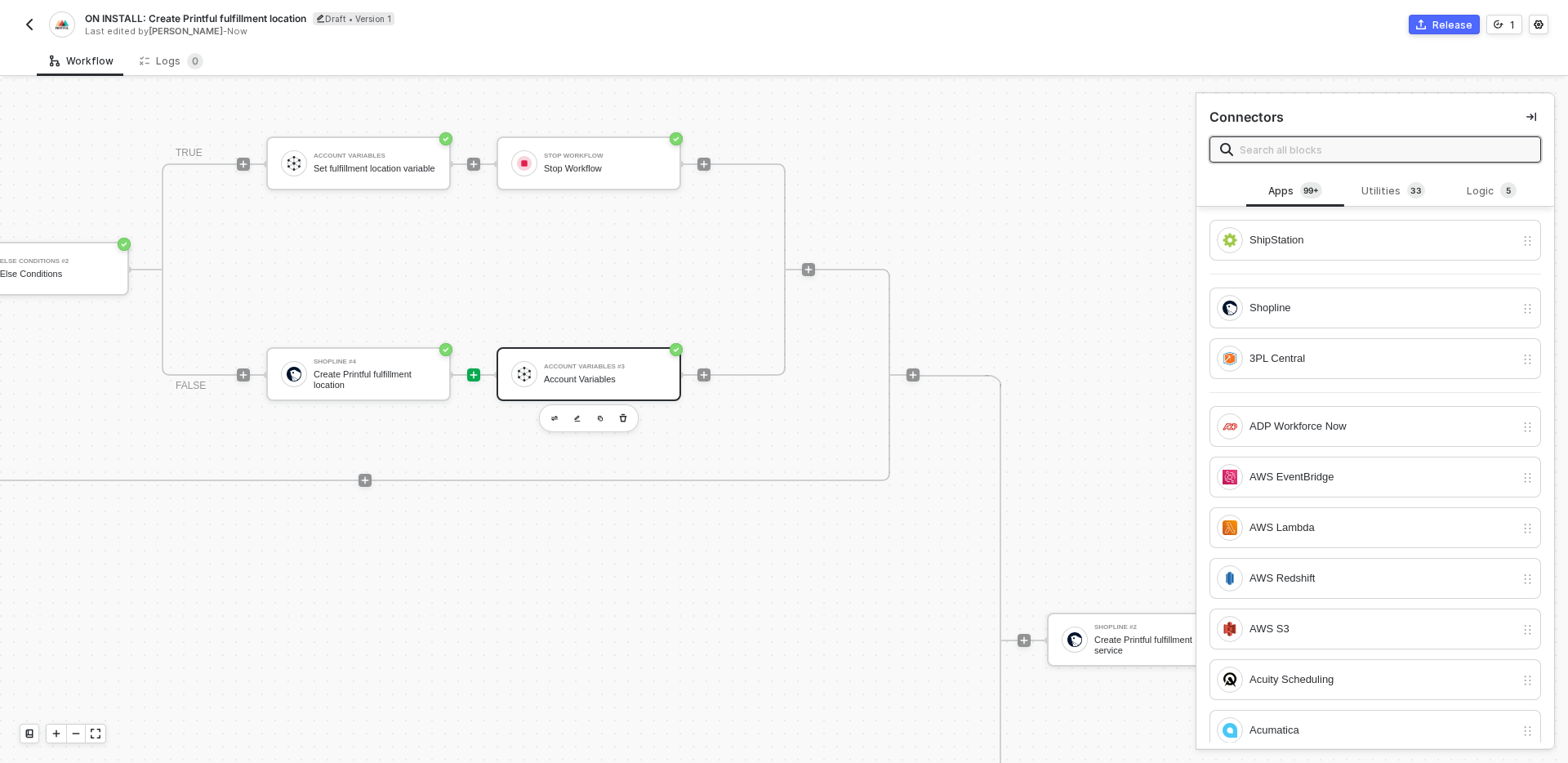
click at [593, 375] on div "Account Variables" at bounding box center [605, 379] width 123 height 11
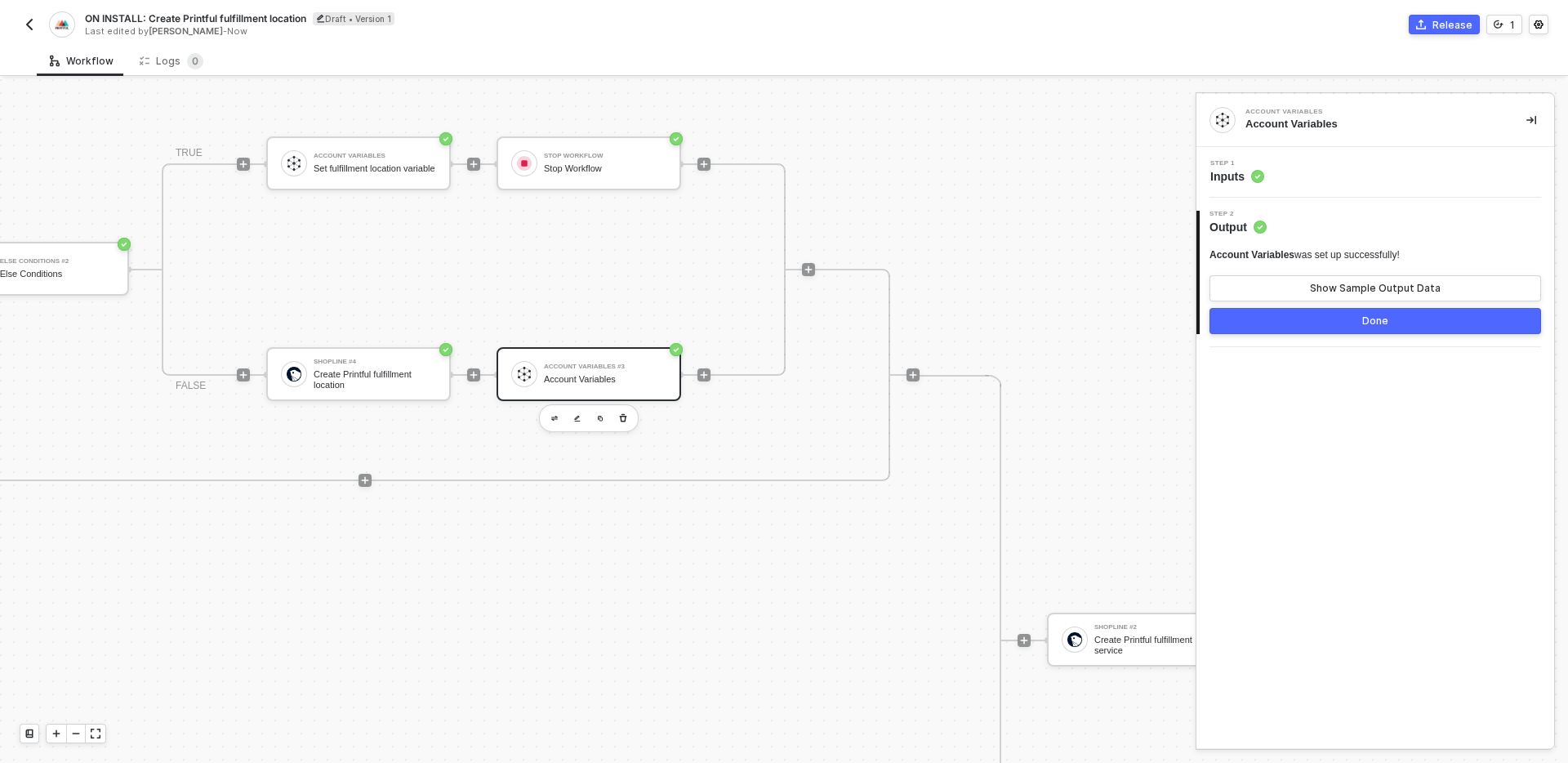
click at [1348, 162] on div "Step 1 Inputs" at bounding box center [1378, 172] width 354 height 24
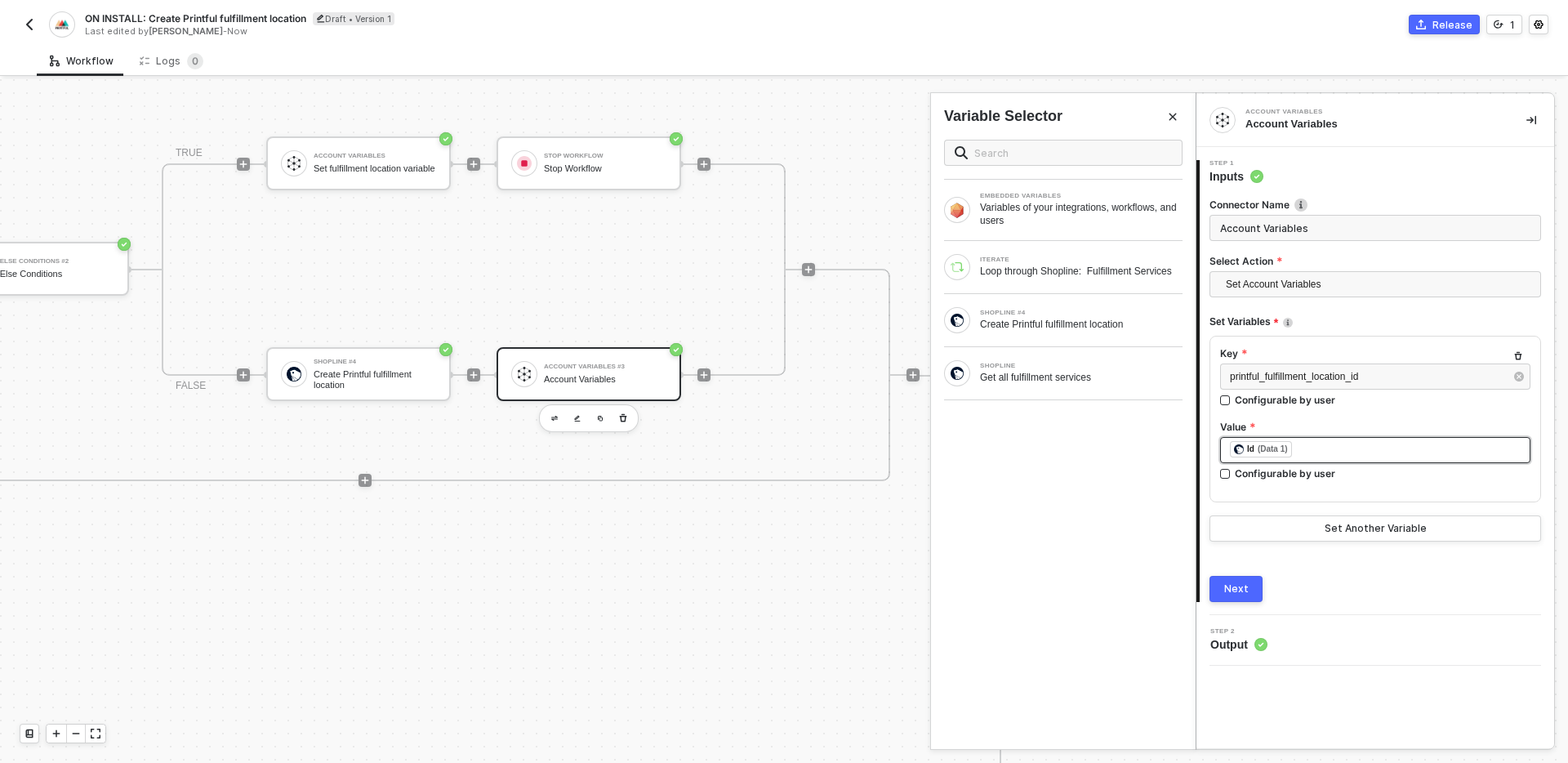
click at [1358, 437] on div "﻿ ﻿ Id (Data 1) ﻿" at bounding box center [1375, 450] width 310 height 26
click at [1368, 447] on div "﻿ ﻿ Id (Data 1) ﻿" at bounding box center [1375, 450] width 291 height 18
click at [1117, 331] on div "Create Printful fulfillment location" at bounding box center [1081, 325] width 202 height 14
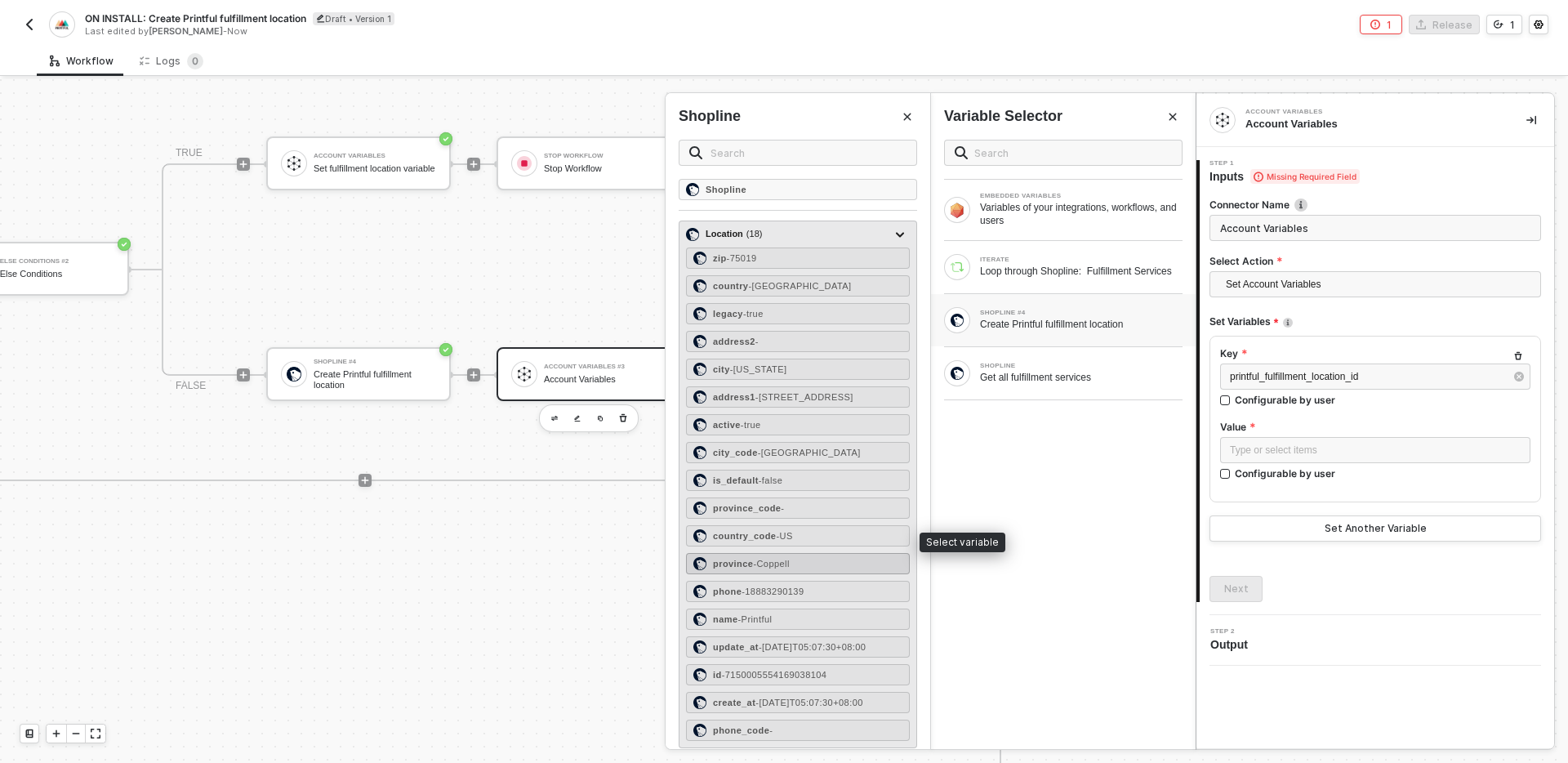
scroll to position [25, 0]
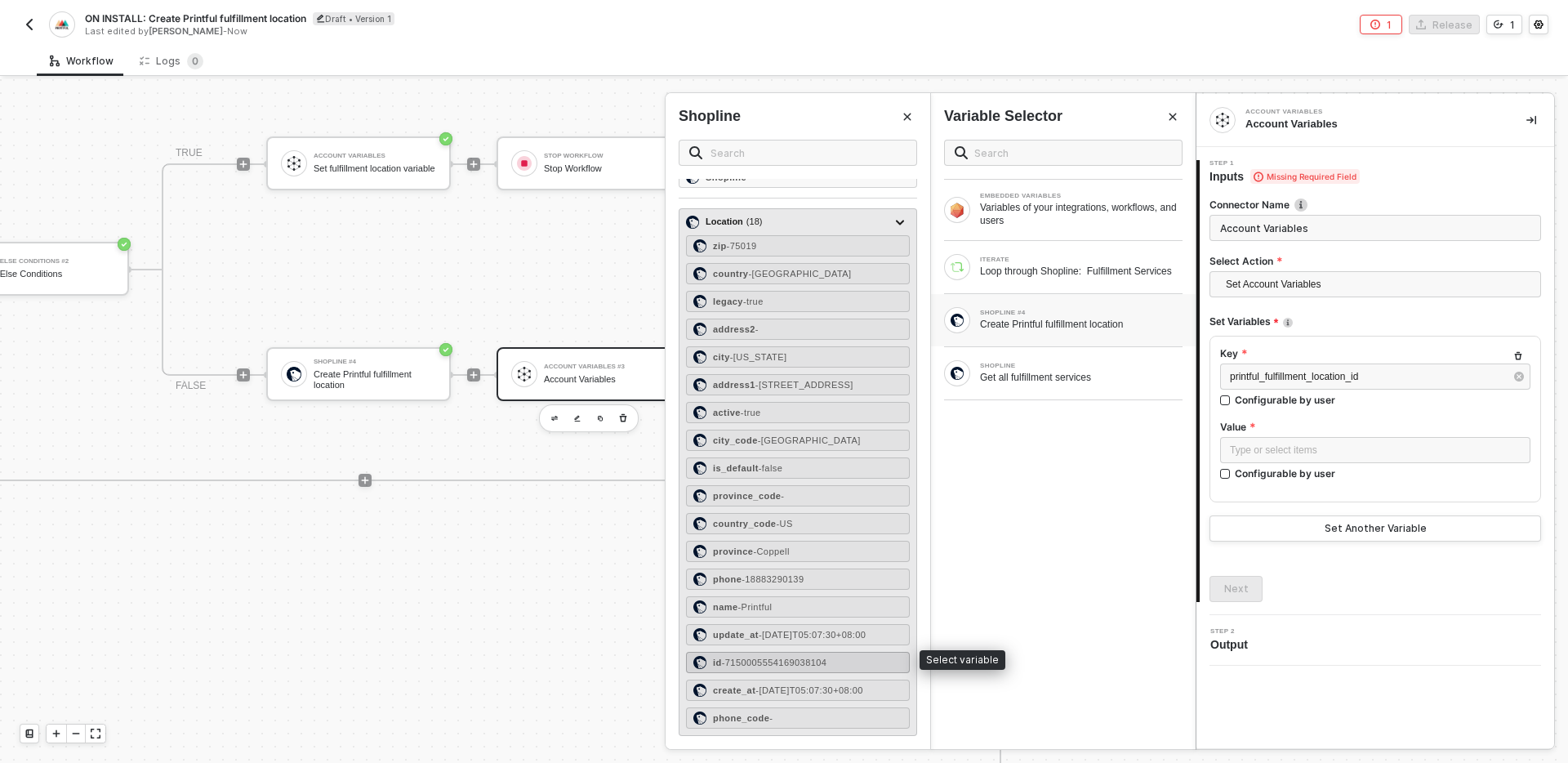
click at [813, 658] on span "- 7150005554169038104" at bounding box center [774, 662] width 105 height 10
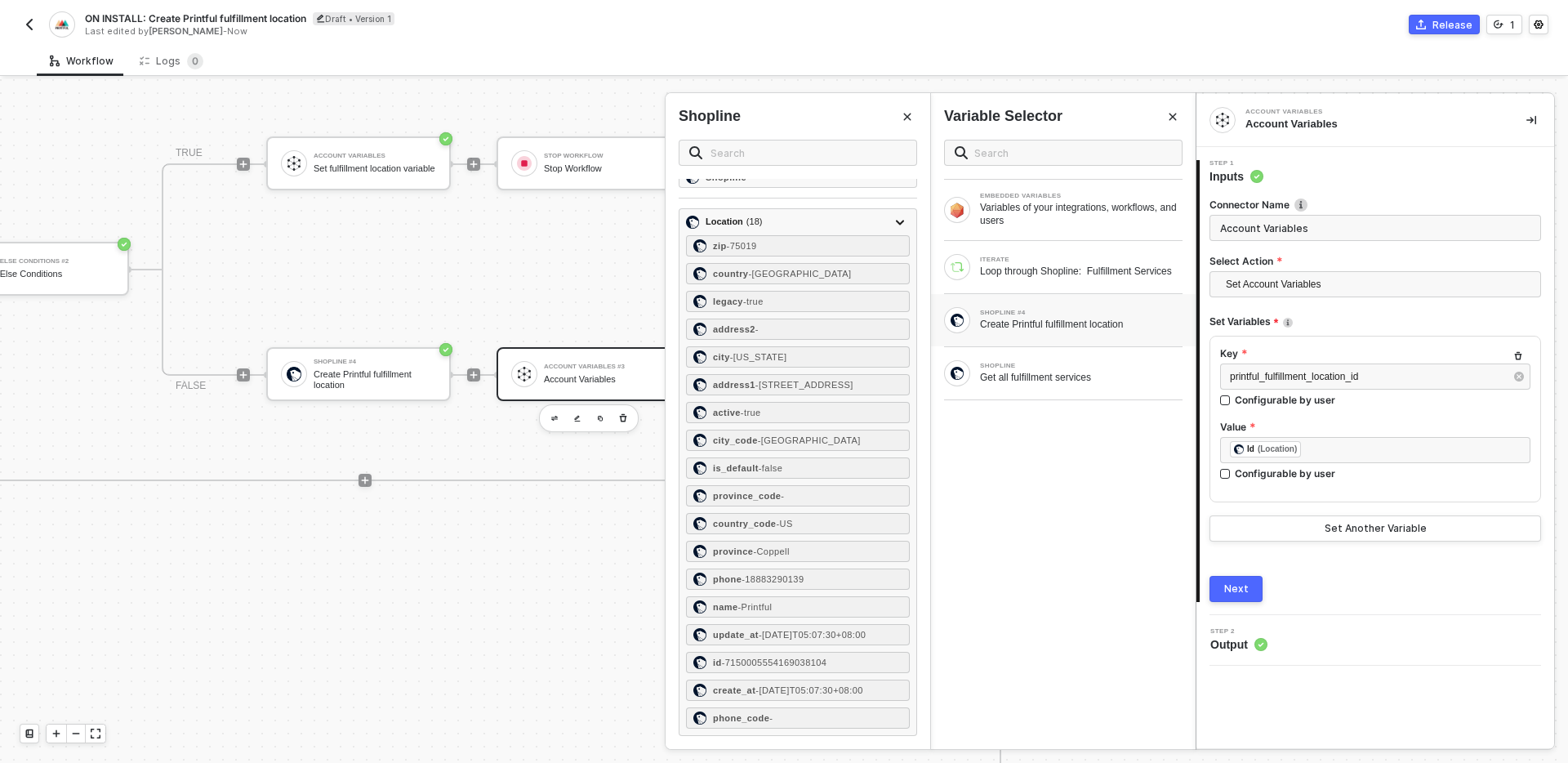
click at [1246, 587] on div "Next" at bounding box center [1235, 589] width 24 height 14
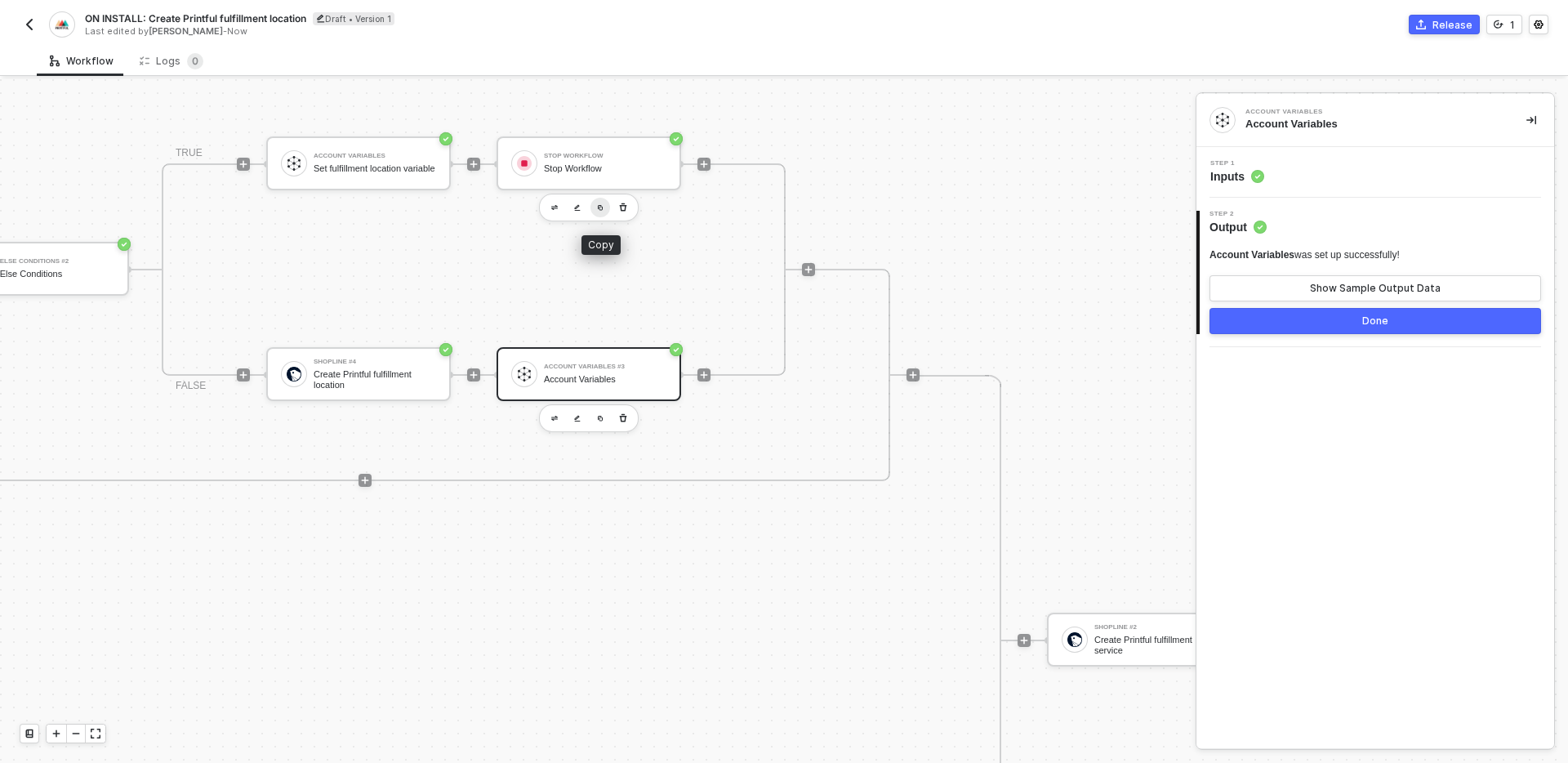
click at [602, 208] on img "button" at bounding box center [599, 207] width 7 height 7
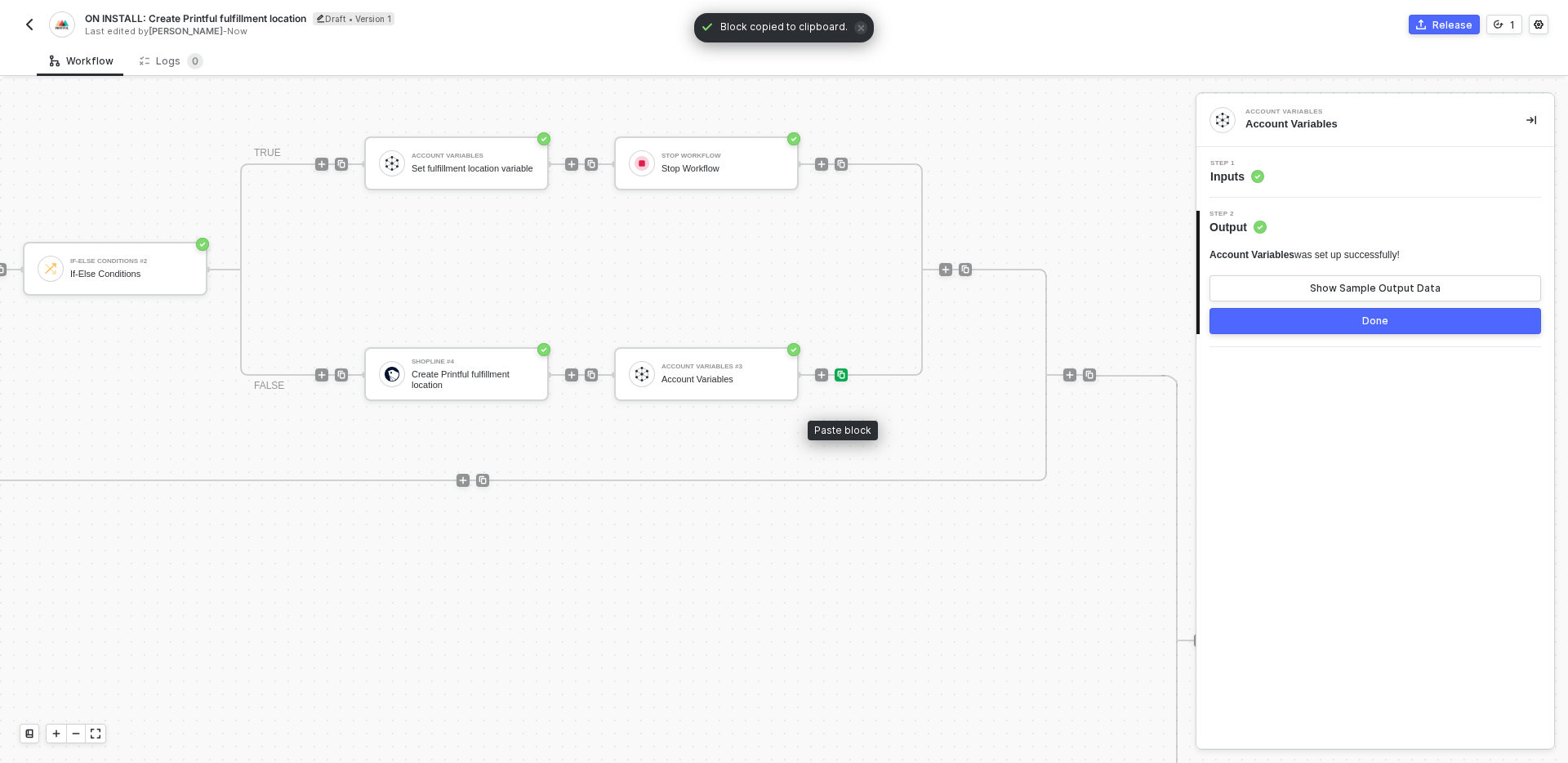
click at [845, 374] on img at bounding box center [841, 375] width 10 height 10
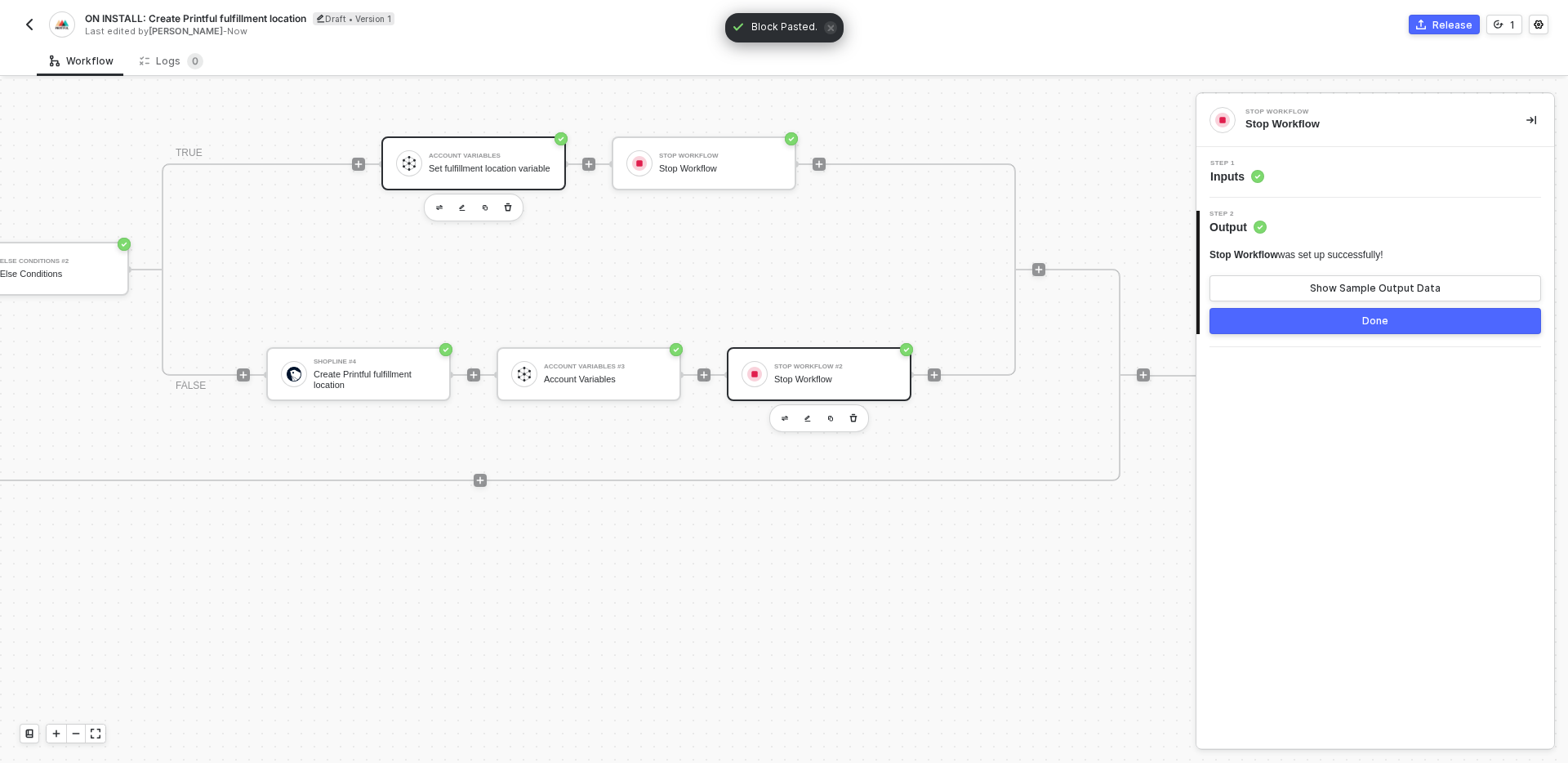
click at [507, 174] on div "Set fulfillment location variable" at bounding box center [489, 168] width 123 height 11
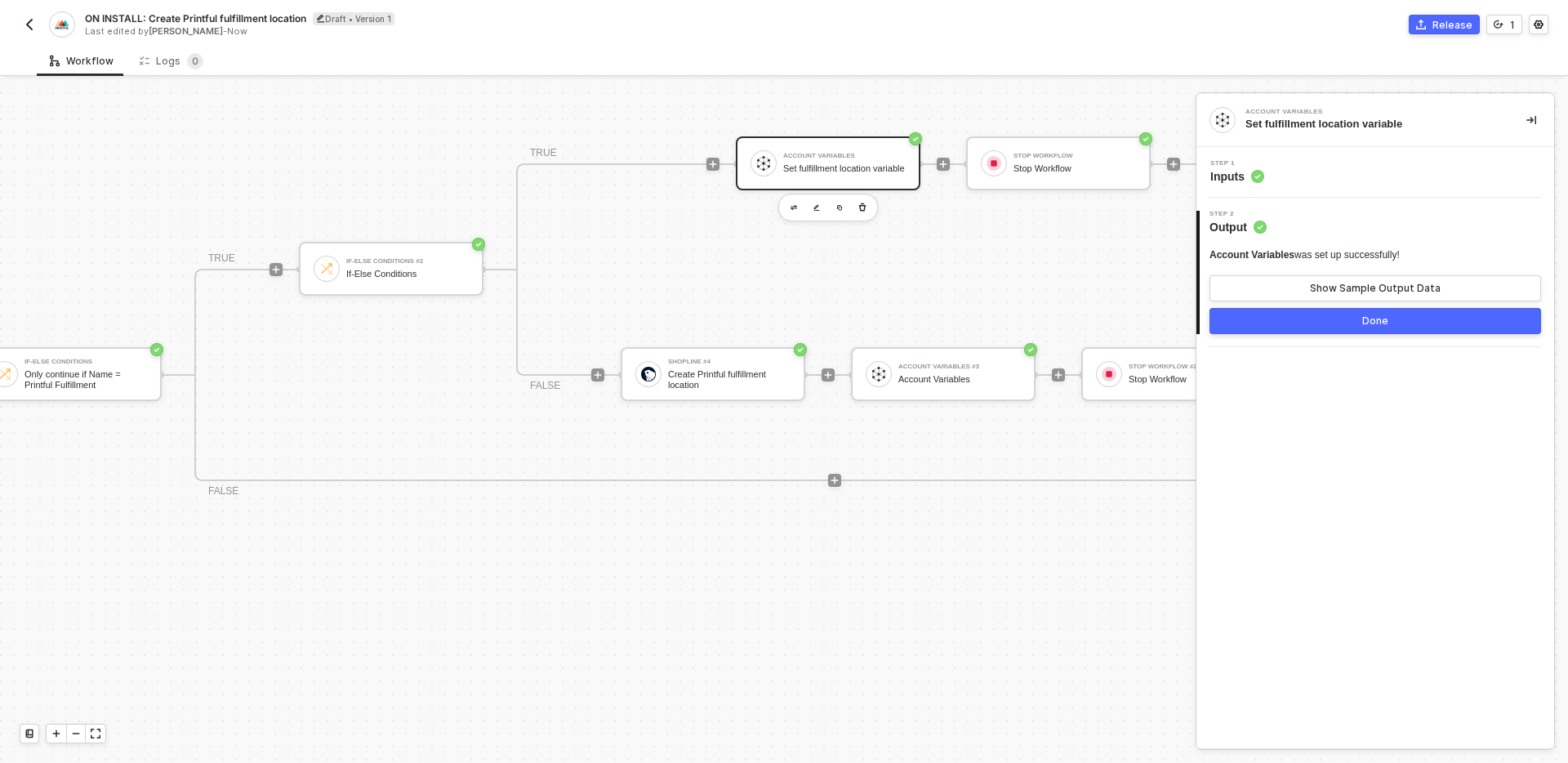
scroll to position [433, 840]
click at [1423, 154] on div "Step 1 Inputs" at bounding box center [1375, 172] width 358 height 50
click at [1416, 171] on div "Step 1 Inputs" at bounding box center [1378, 172] width 354 height 24
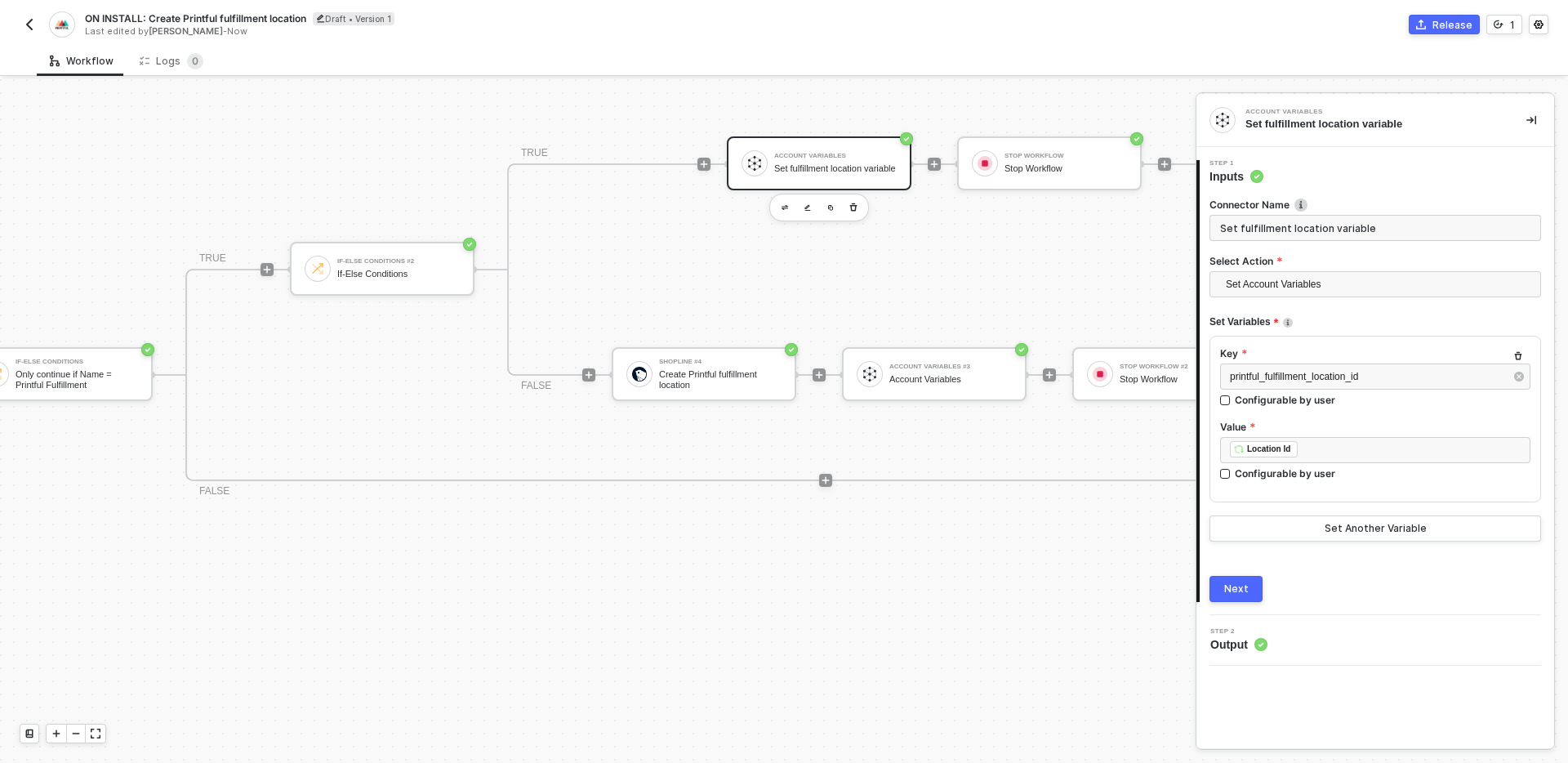
click at [1531, 116] on icon "icon-collapse-right" at bounding box center [1531, 120] width 10 height 10
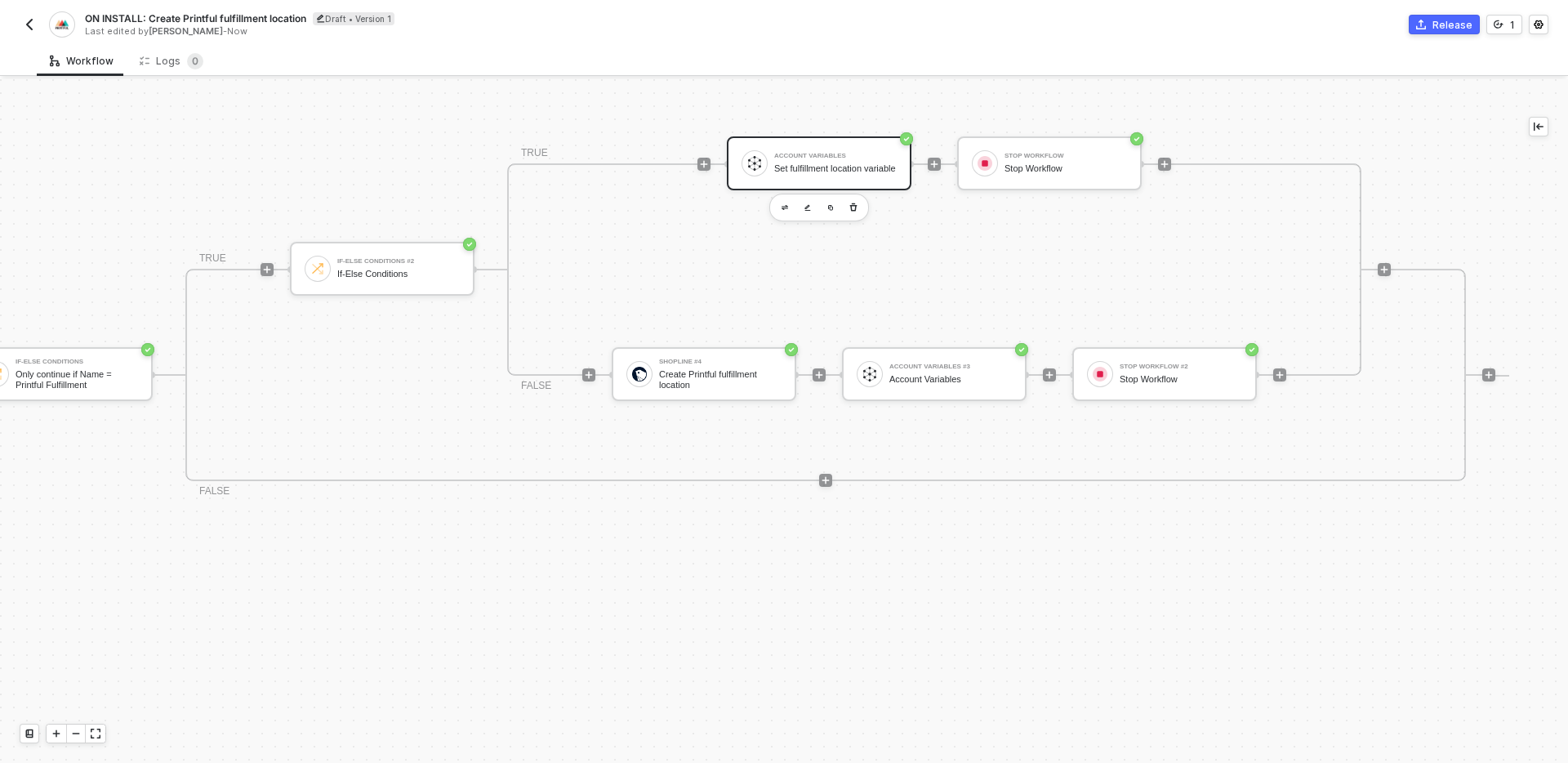
click at [1011, 659] on div "If-Else Conditions Only continue if Name = Printful Fulfillment TRUE If-Else Co…" at bounding box center [717, 640] width 1556 height 531
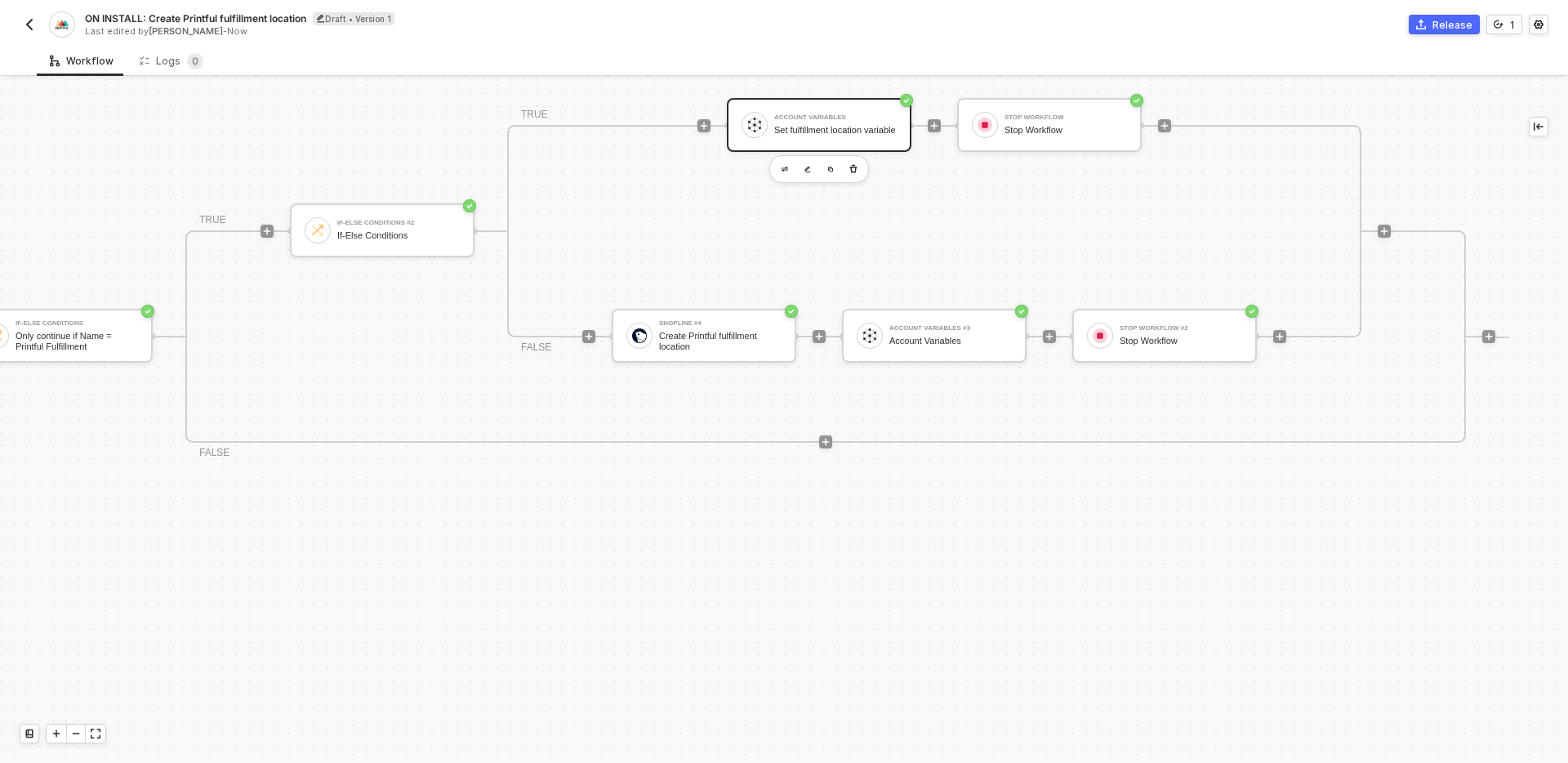
scroll to position [481, 840]
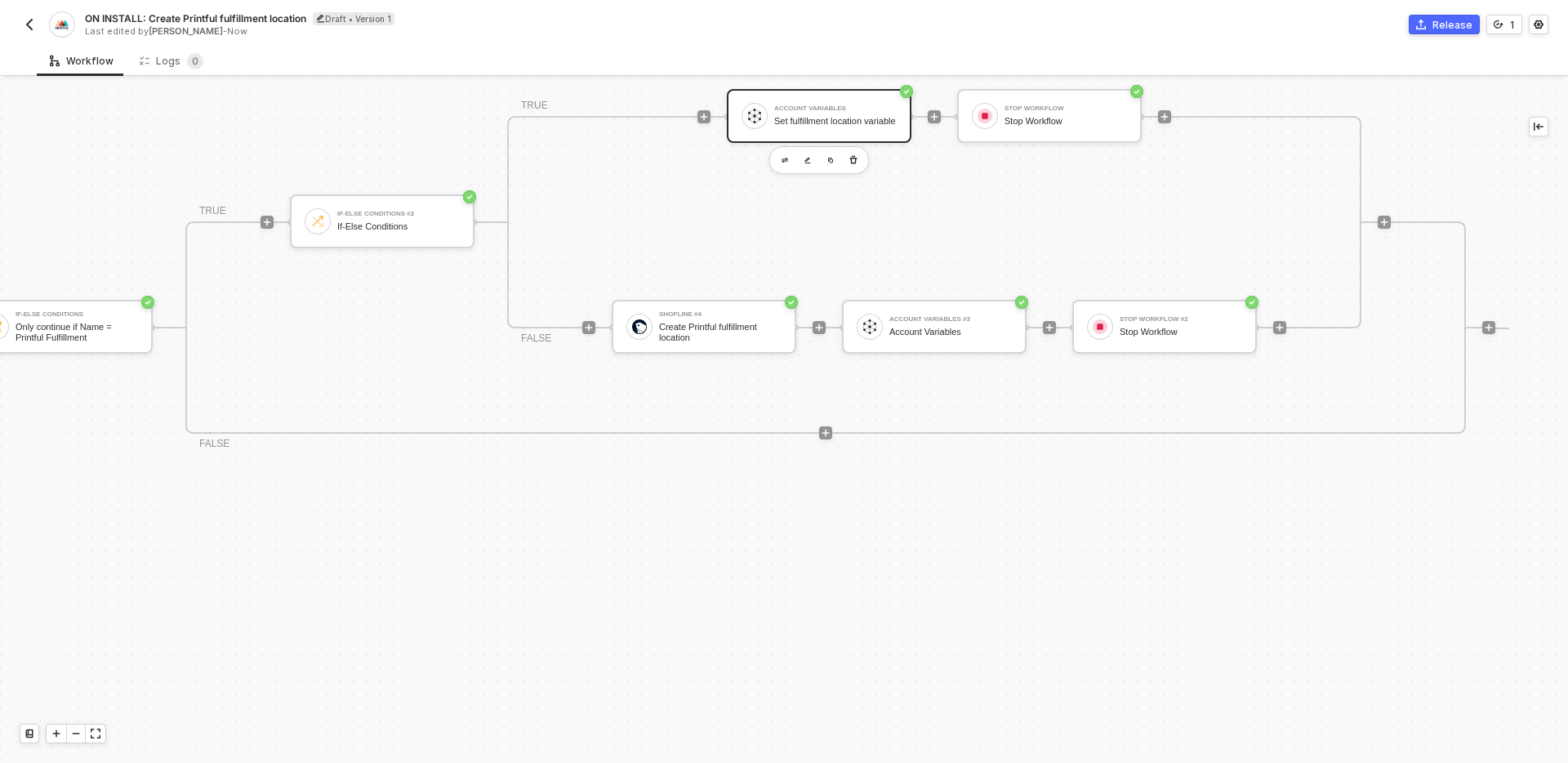
click at [815, 568] on div "If-Else Conditions Only continue if Name = Printful Fulfillment TRUE If-Else Co…" at bounding box center [732, 327] width 1527 height 531
click at [392, 230] on div "If-Else Conditions" at bounding box center [398, 226] width 123 height 11
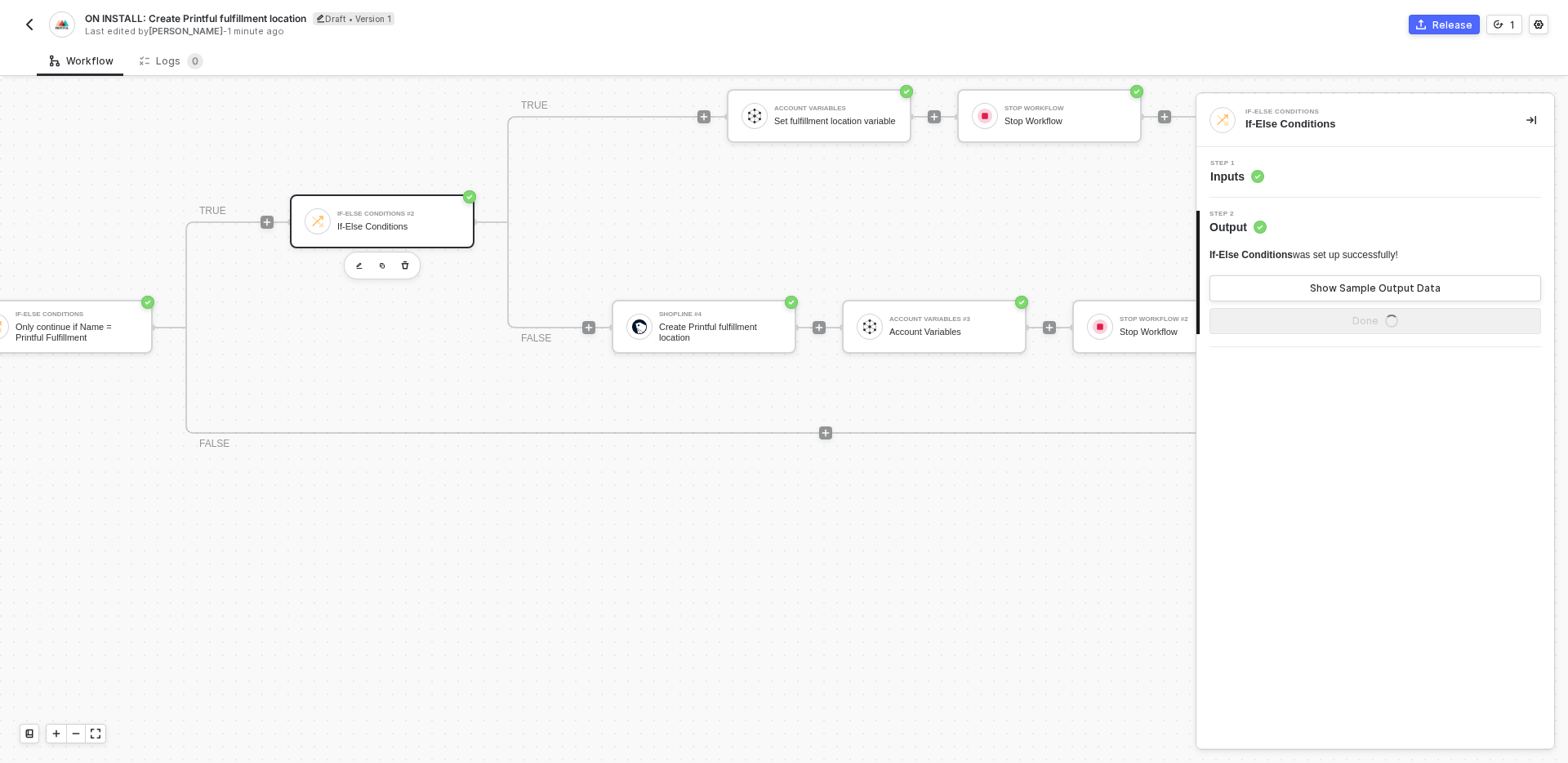
click at [1343, 161] on div "Step 1 Inputs" at bounding box center [1378, 172] width 354 height 24
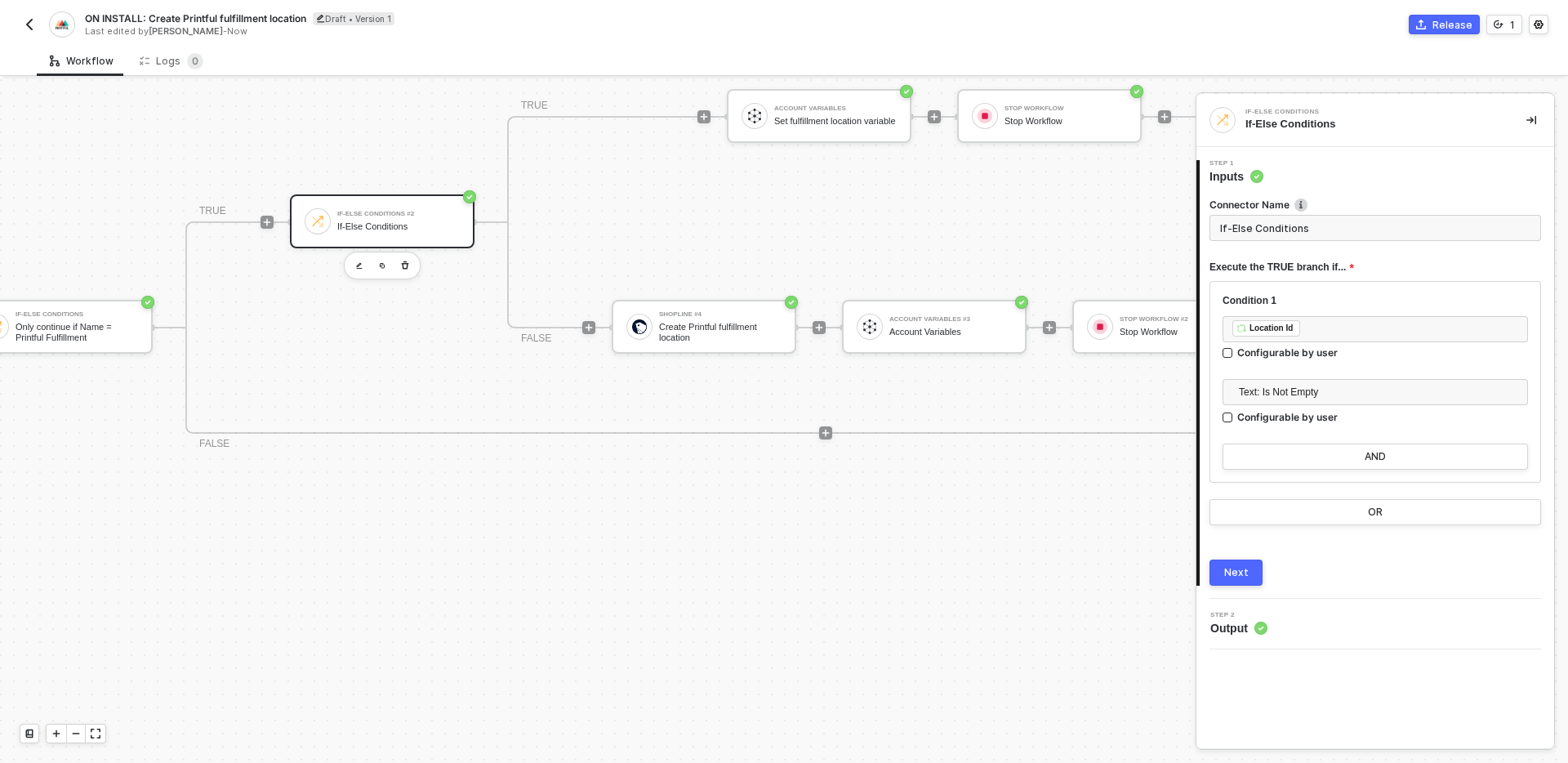
click at [1355, 228] on input "If-Else Conditions" at bounding box center [1375, 227] width 332 height 26
click at [1354, 228] on input "If-Else Conditions" at bounding box center [1375, 227] width 332 height 26
click at [1351, 228] on input "If-Else Conditions" at bounding box center [1375, 227] width 332 height 26
type input "Check if fulfillment service has a location ID"
click at [1252, 575] on button "Next" at bounding box center [1235, 572] width 53 height 26
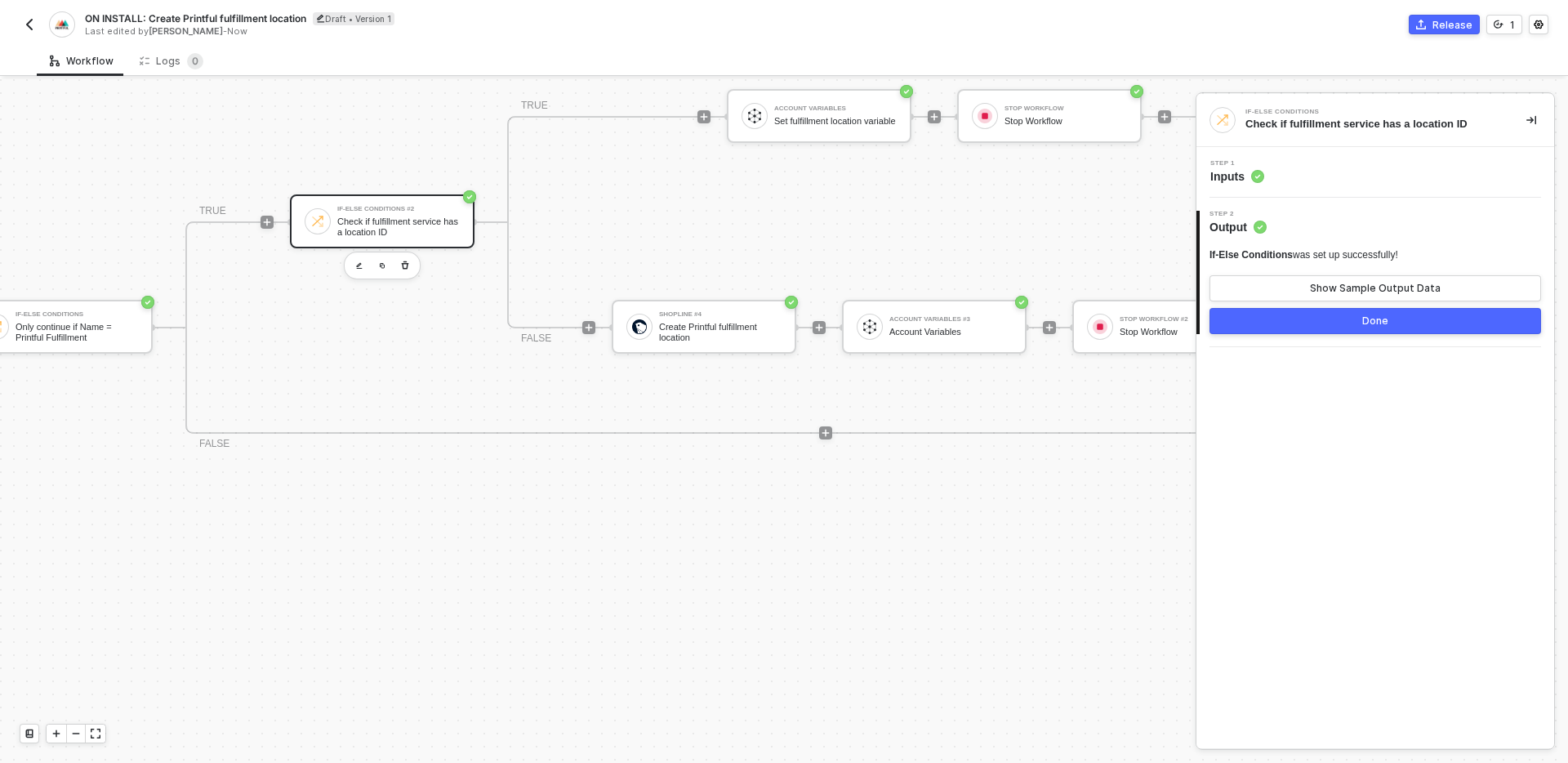
click at [1322, 325] on button "Done" at bounding box center [1375, 320] width 332 height 26
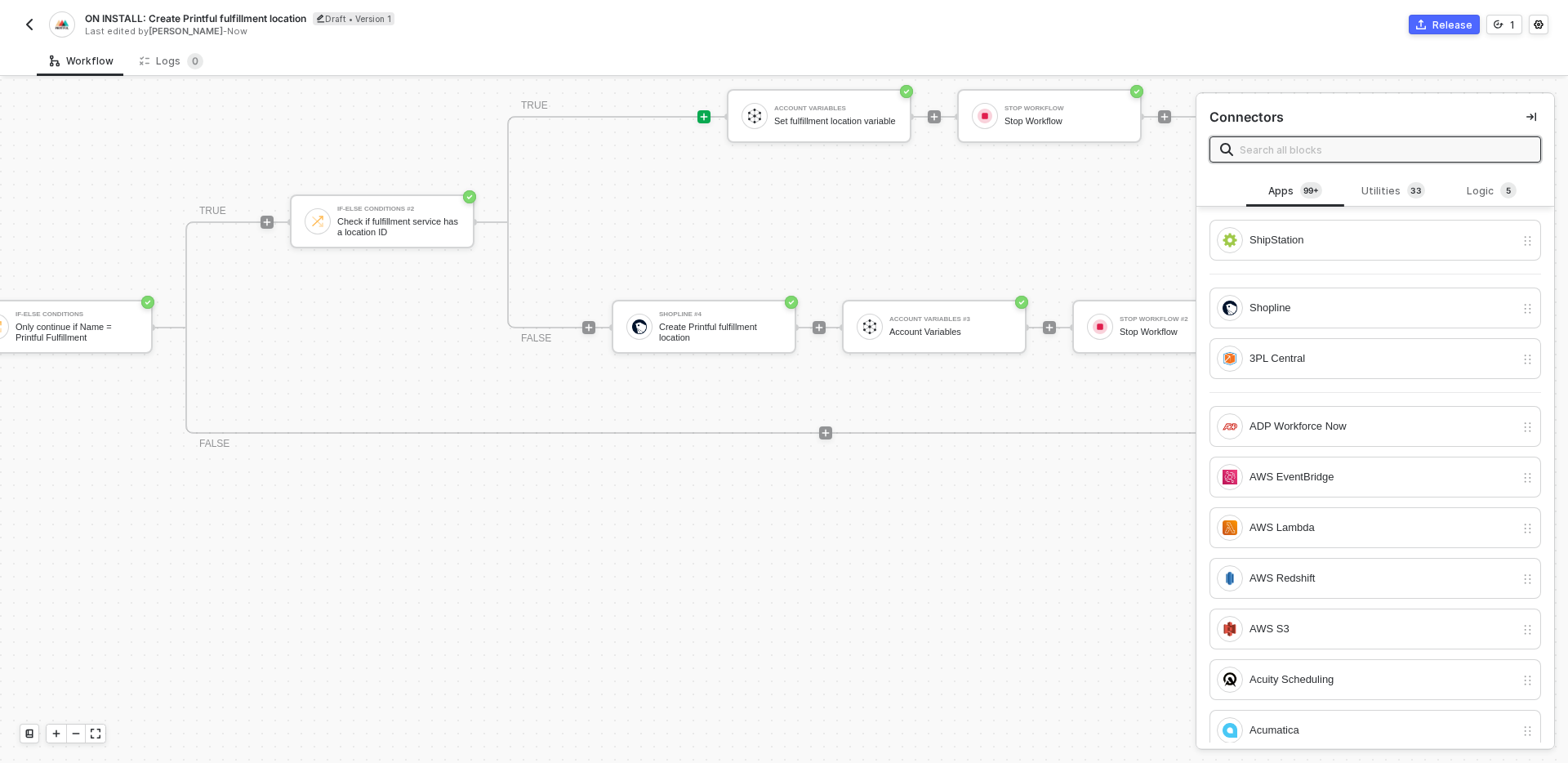
click at [638, 553] on div "If-Else Conditions Only continue if Name = Printful Fulfillment TRUE If-Else Co…" at bounding box center [732, 327] width 1527 height 531
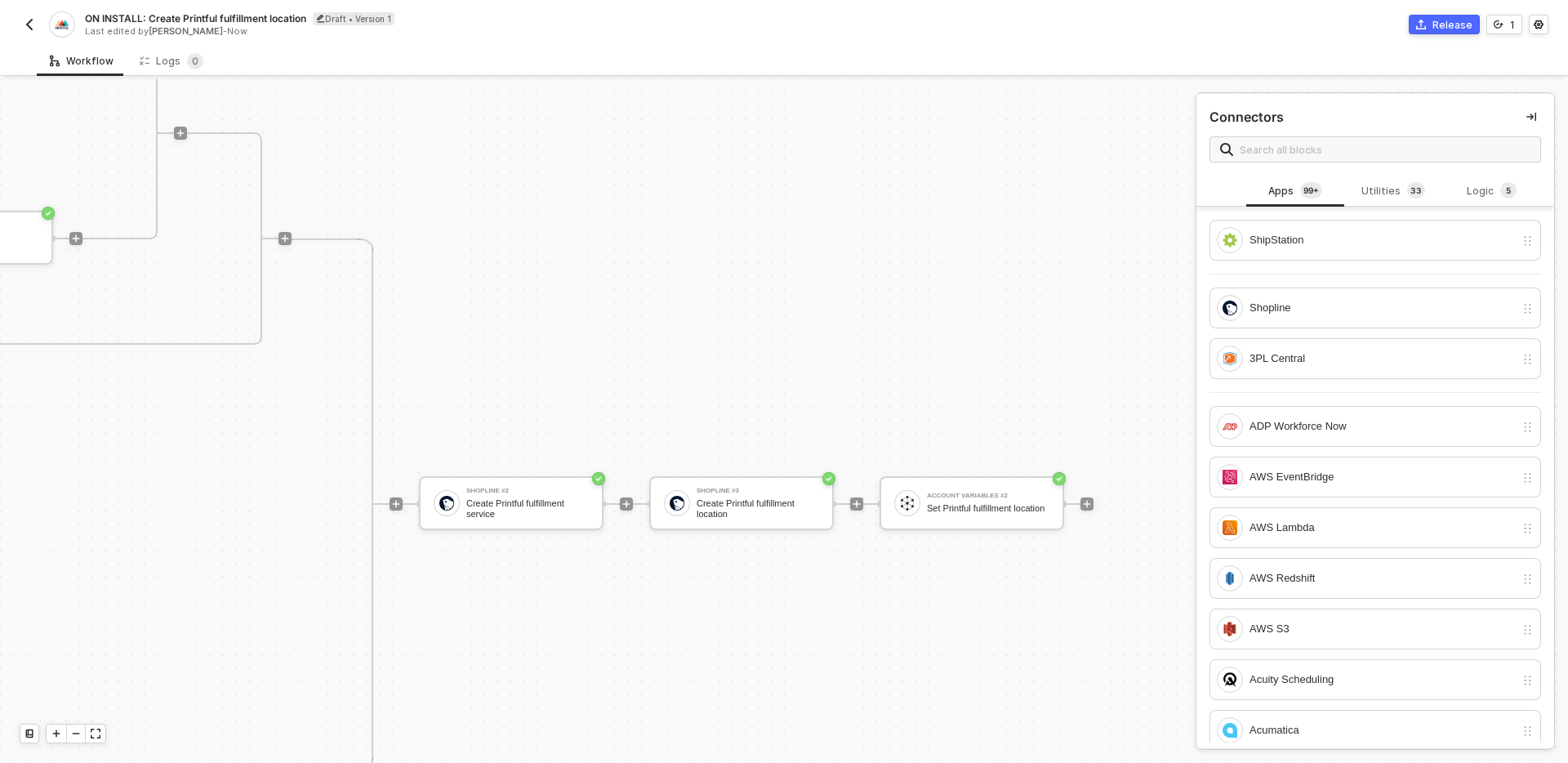
scroll to position [560, 2044]
click at [971, 523] on div "Set Printful fulfillment location" at bounding box center [988, 517] width 123 height 11
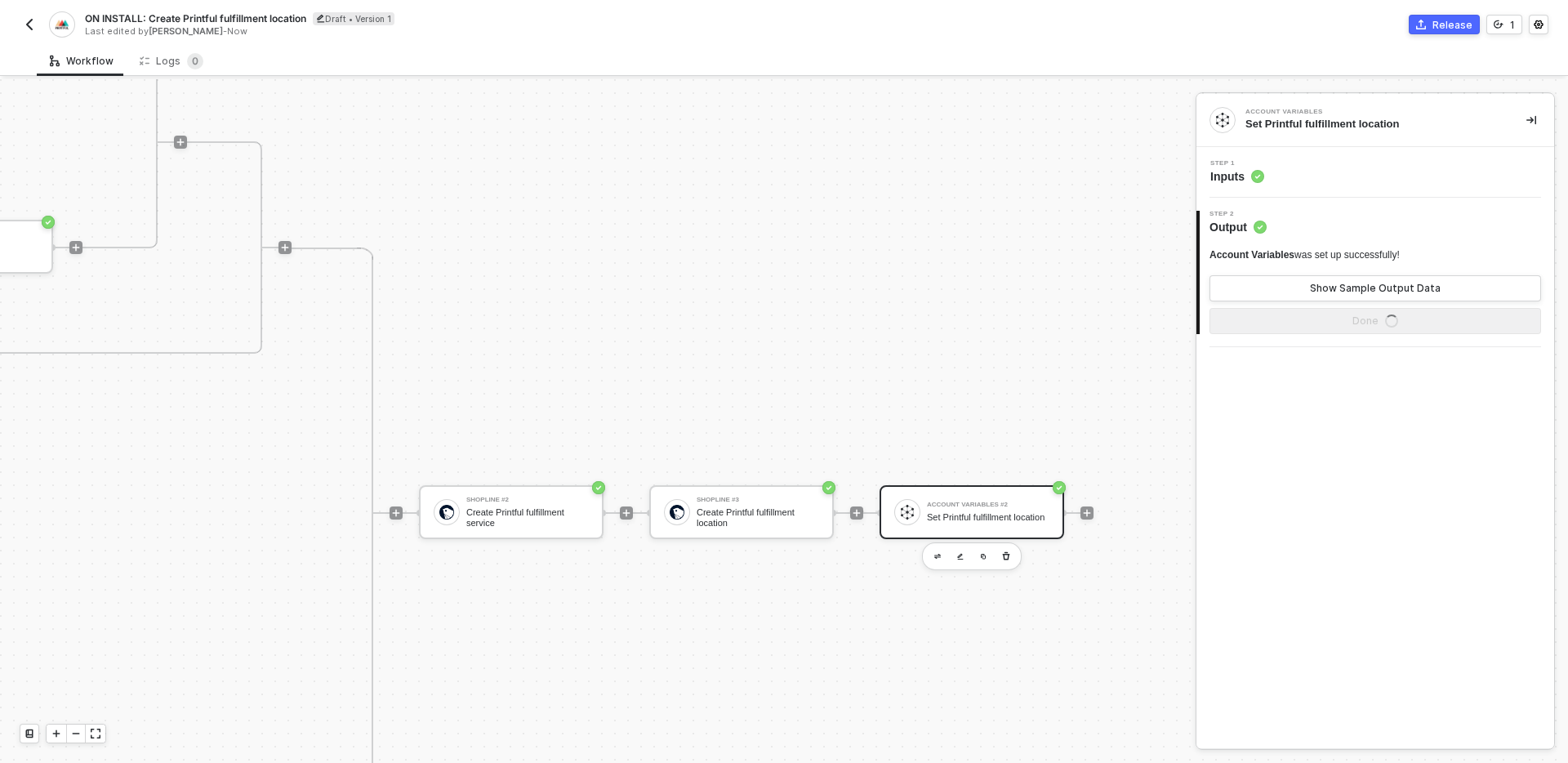
click at [1349, 169] on div "Step 1 Inputs" at bounding box center [1378, 172] width 354 height 24
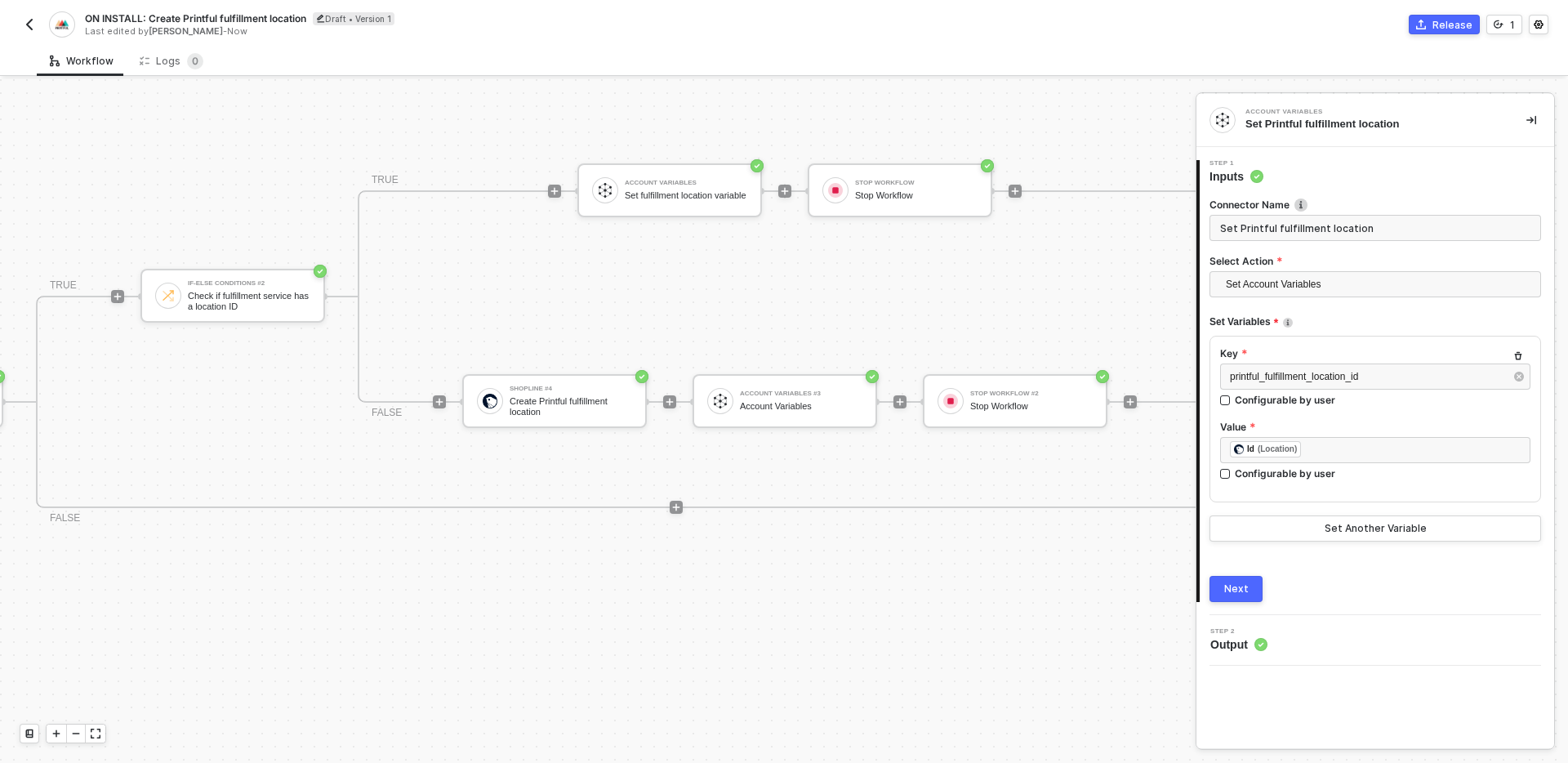
scroll to position [363, 990]
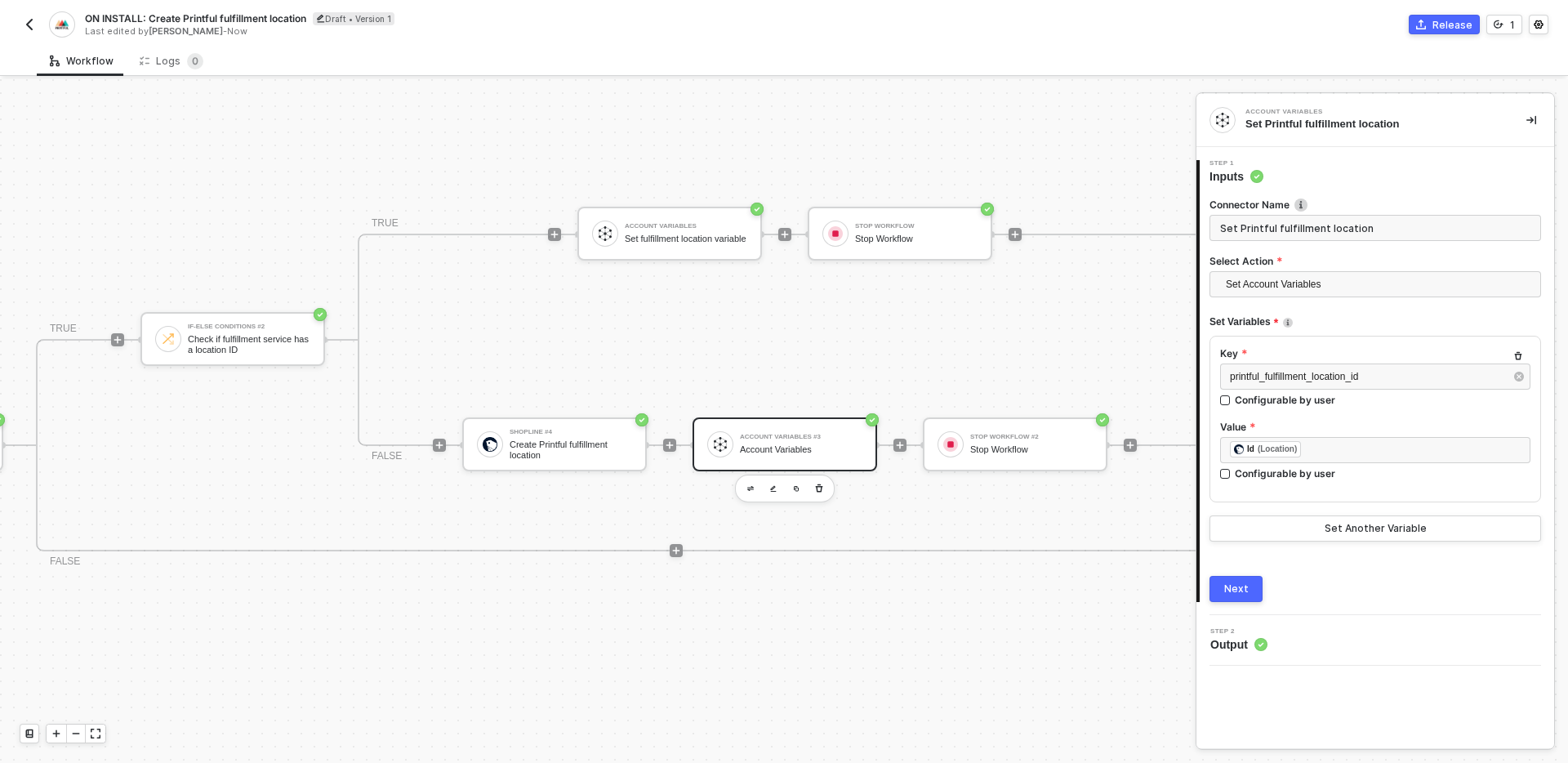
click at [795, 444] on div "Account Variables" at bounding box center [800, 449] width 123 height 11
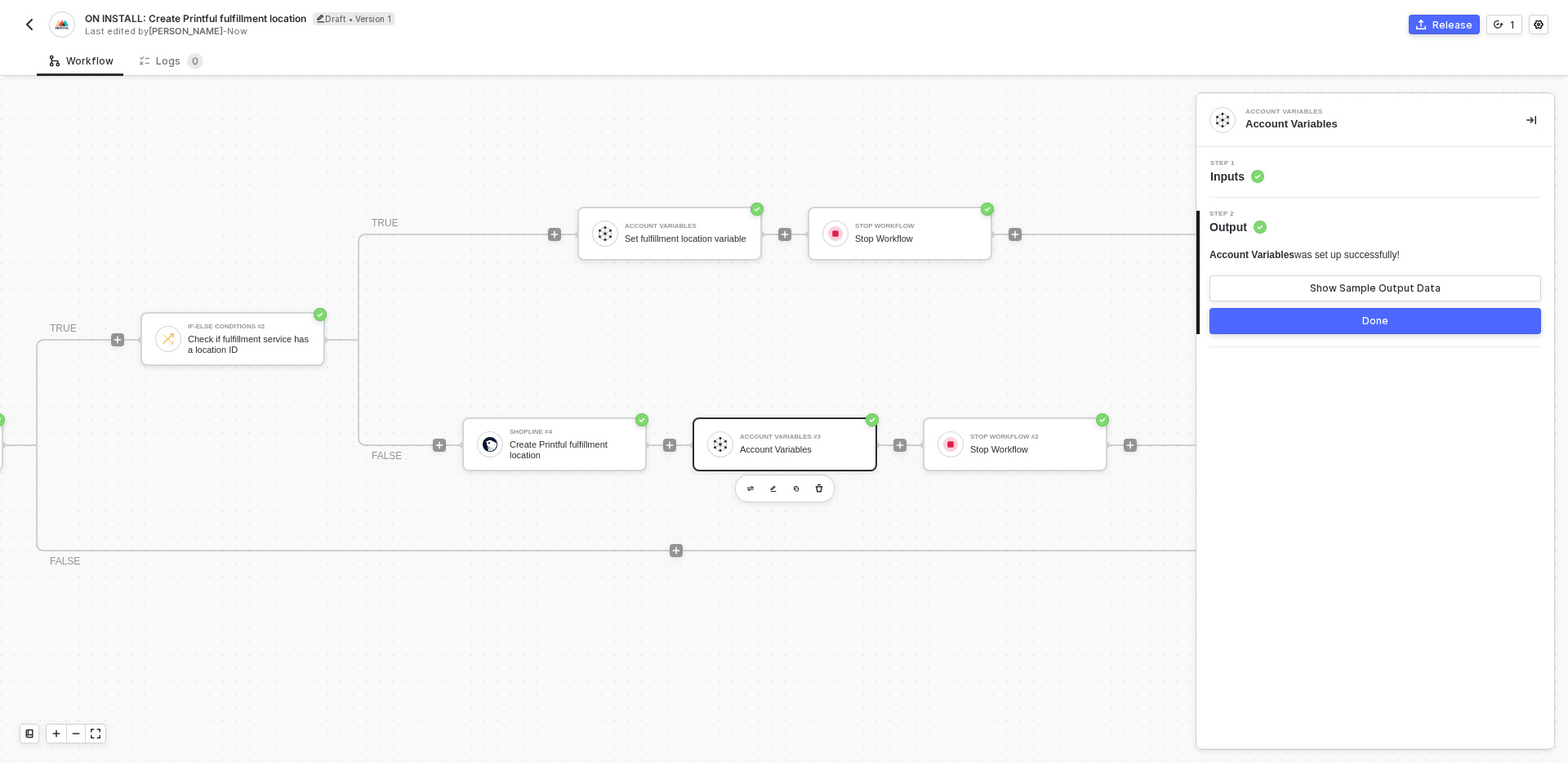
click at [1348, 163] on div "Step 1 Inputs" at bounding box center [1378, 172] width 354 height 24
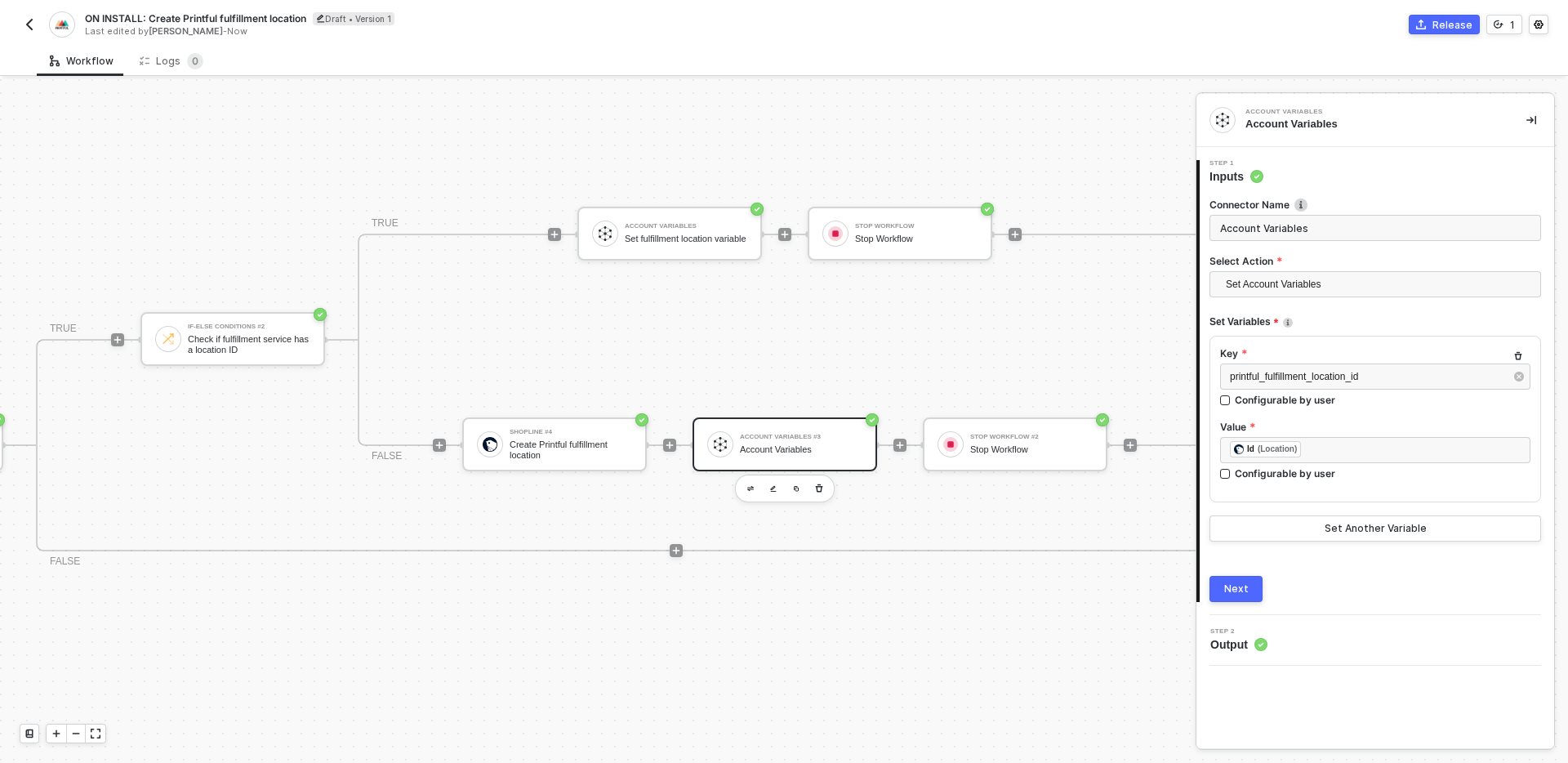
click at [1321, 237] on input "Account Variables" at bounding box center [1375, 227] width 332 height 26
type input "Set fulfillment location variable"
click at [1240, 585] on div "Next" at bounding box center [1235, 589] width 24 height 14
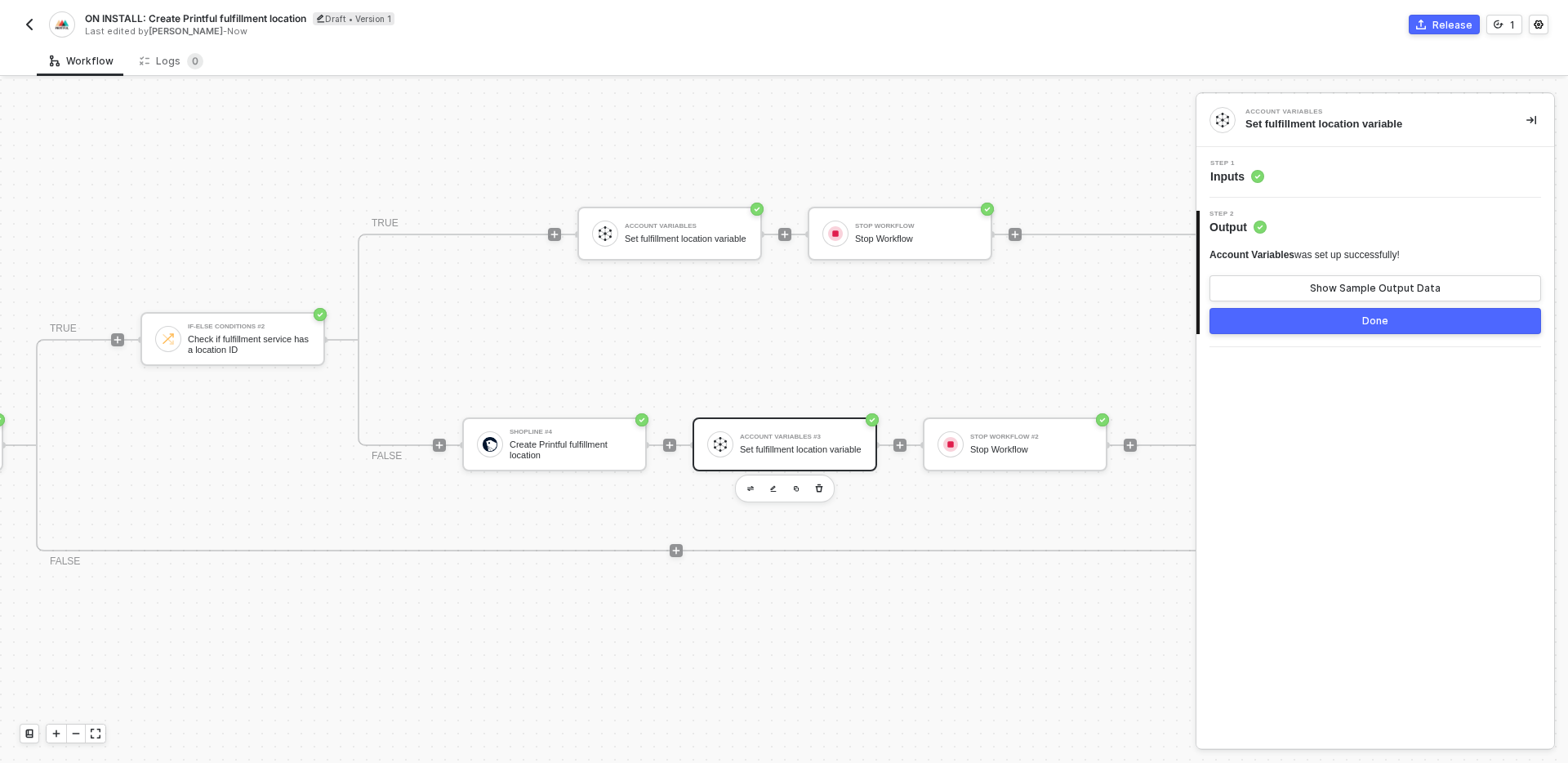
click at [1342, 331] on button "Done" at bounding box center [1375, 320] width 332 height 26
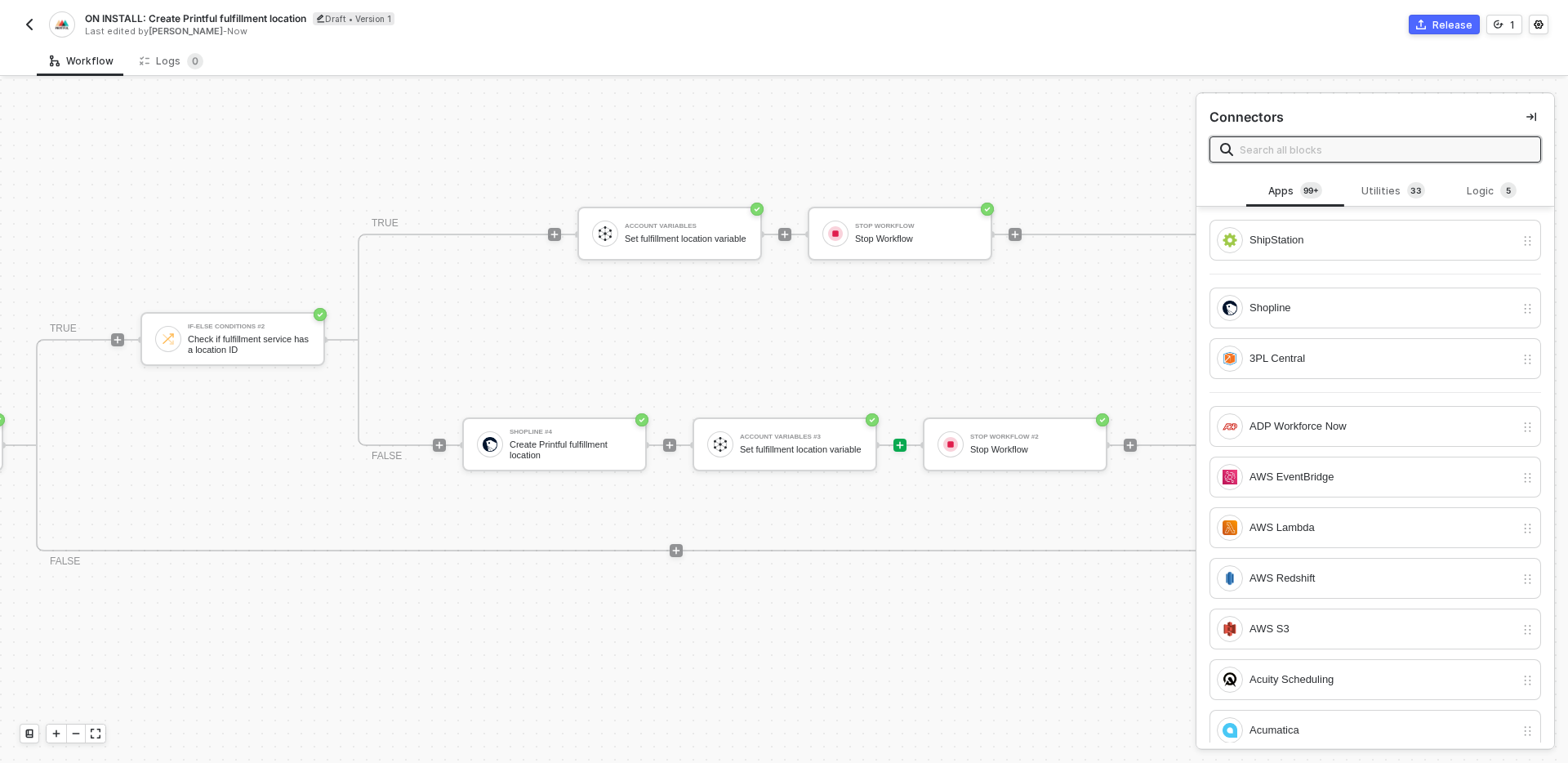
click at [1541, 118] on div "Connectors" at bounding box center [1375, 134] width 358 height 81
click at [1531, 115] on icon "icon-collapse-right" at bounding box center [1531, 117] width 10 height 9
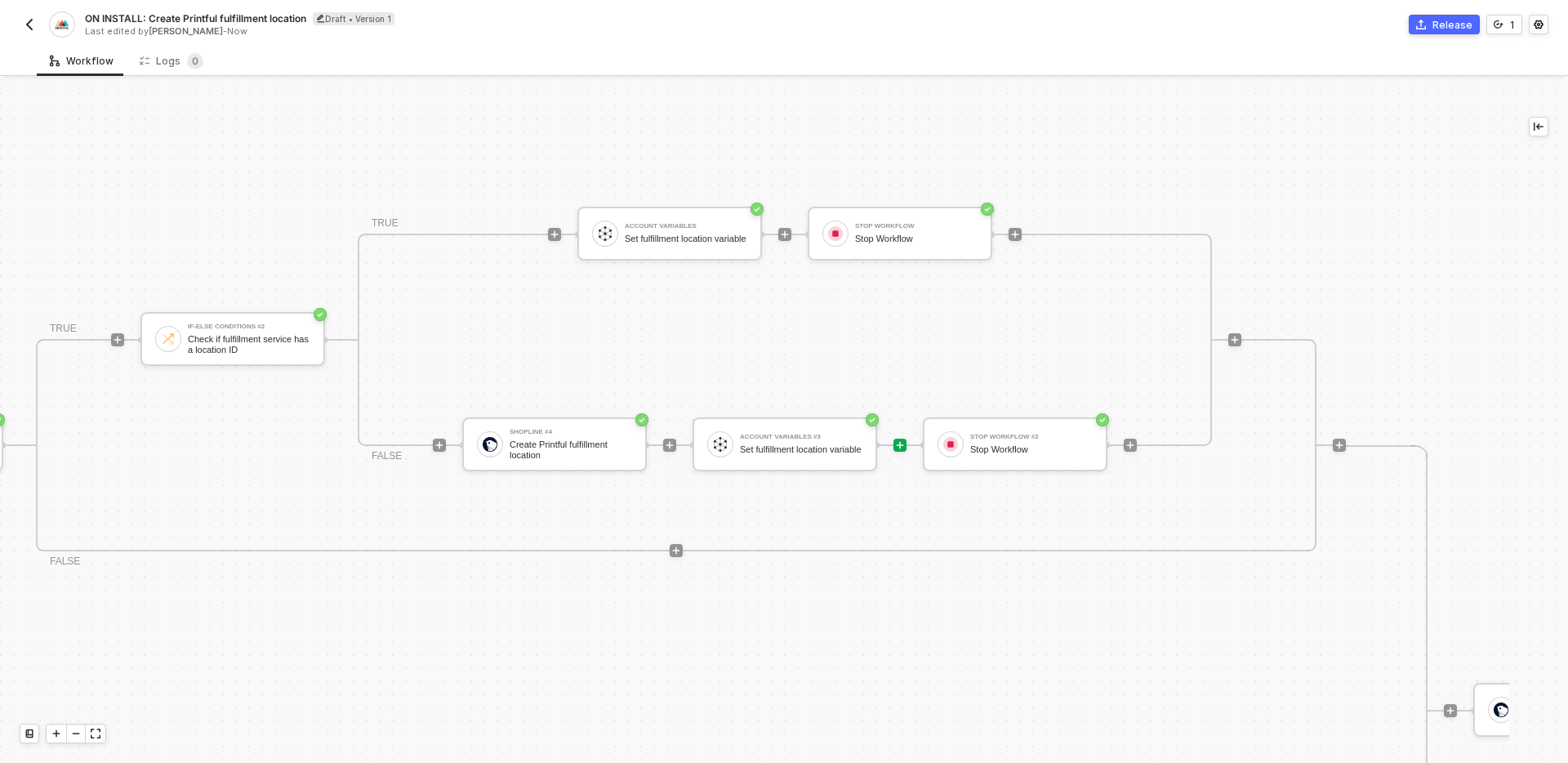
click at [1064, 672] on div "If-Else Conditions Only continue if Name = Printful Fulfillment TRUE If-Else Co…" at bounding box center [582, 445] width 1527 height 531
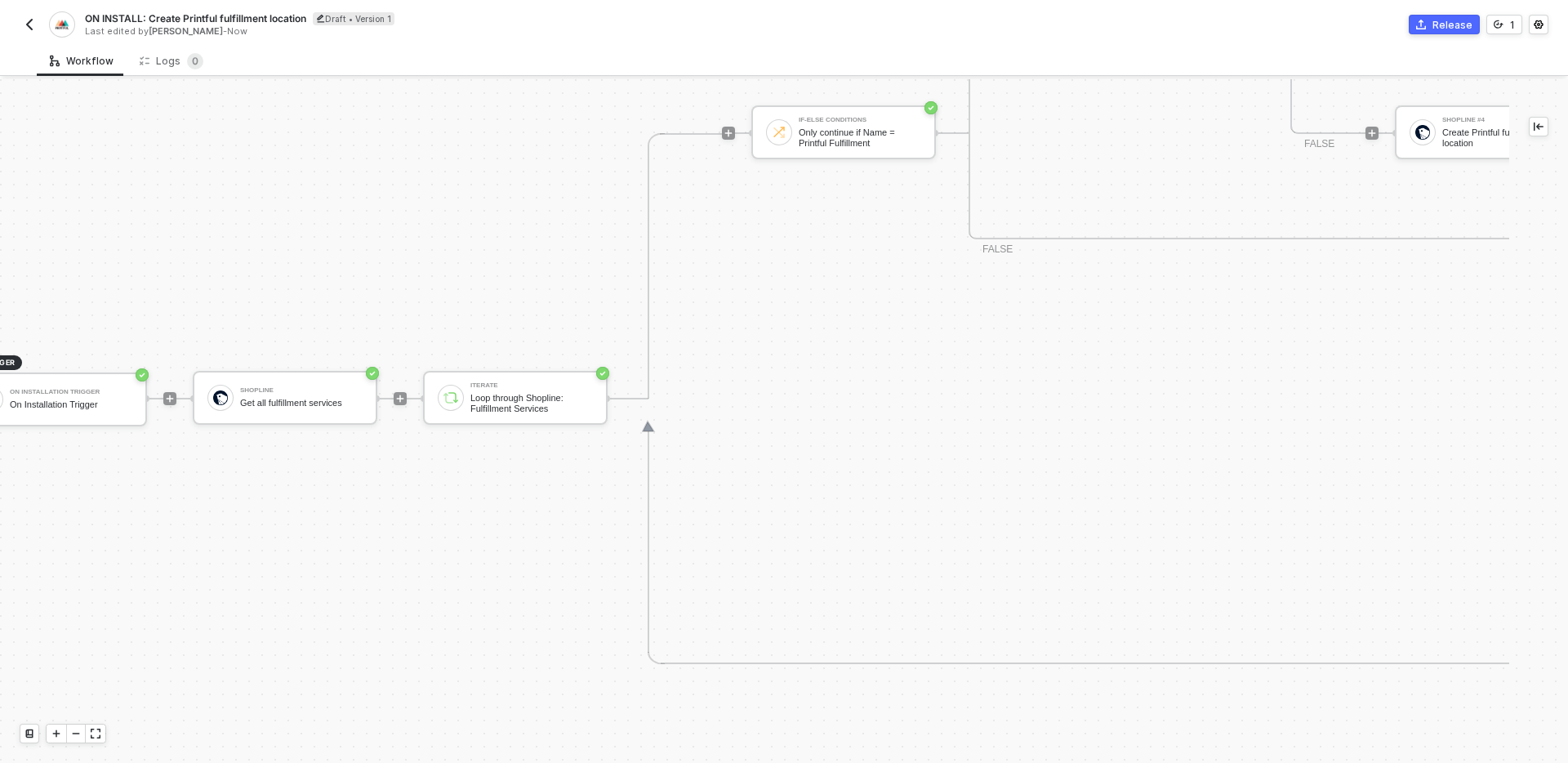
scroll to position [675, 0]
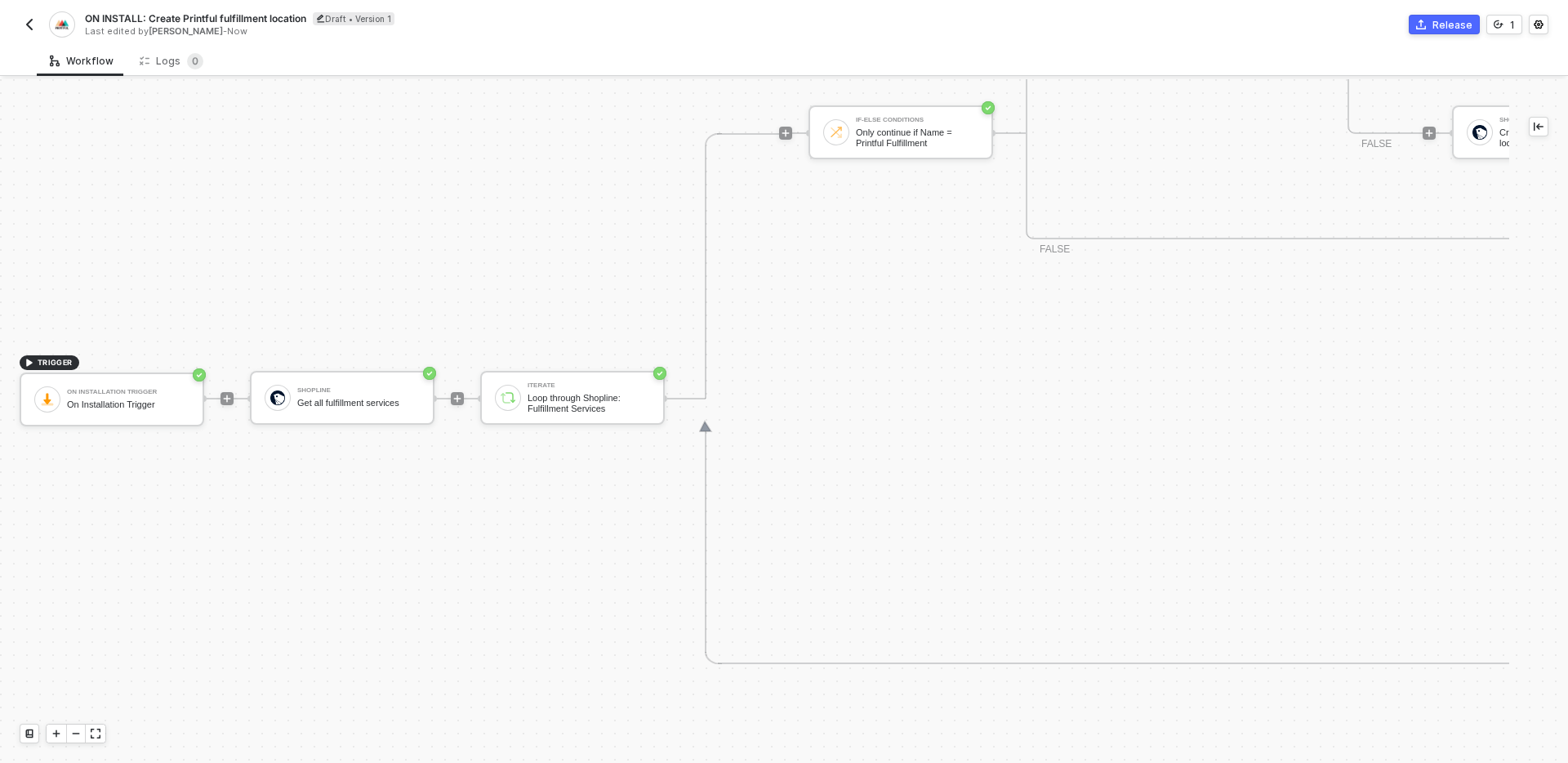
click at [550, 263] on div "TRIGGER On Installation Trigger On Installation Trigger Shopline Get all fulfil…" at bounding box center [1568, 398] width 3137 height 1988
click at [343, 391] on div "Shopline" at bounding box center [358, 390] width 123 height 7
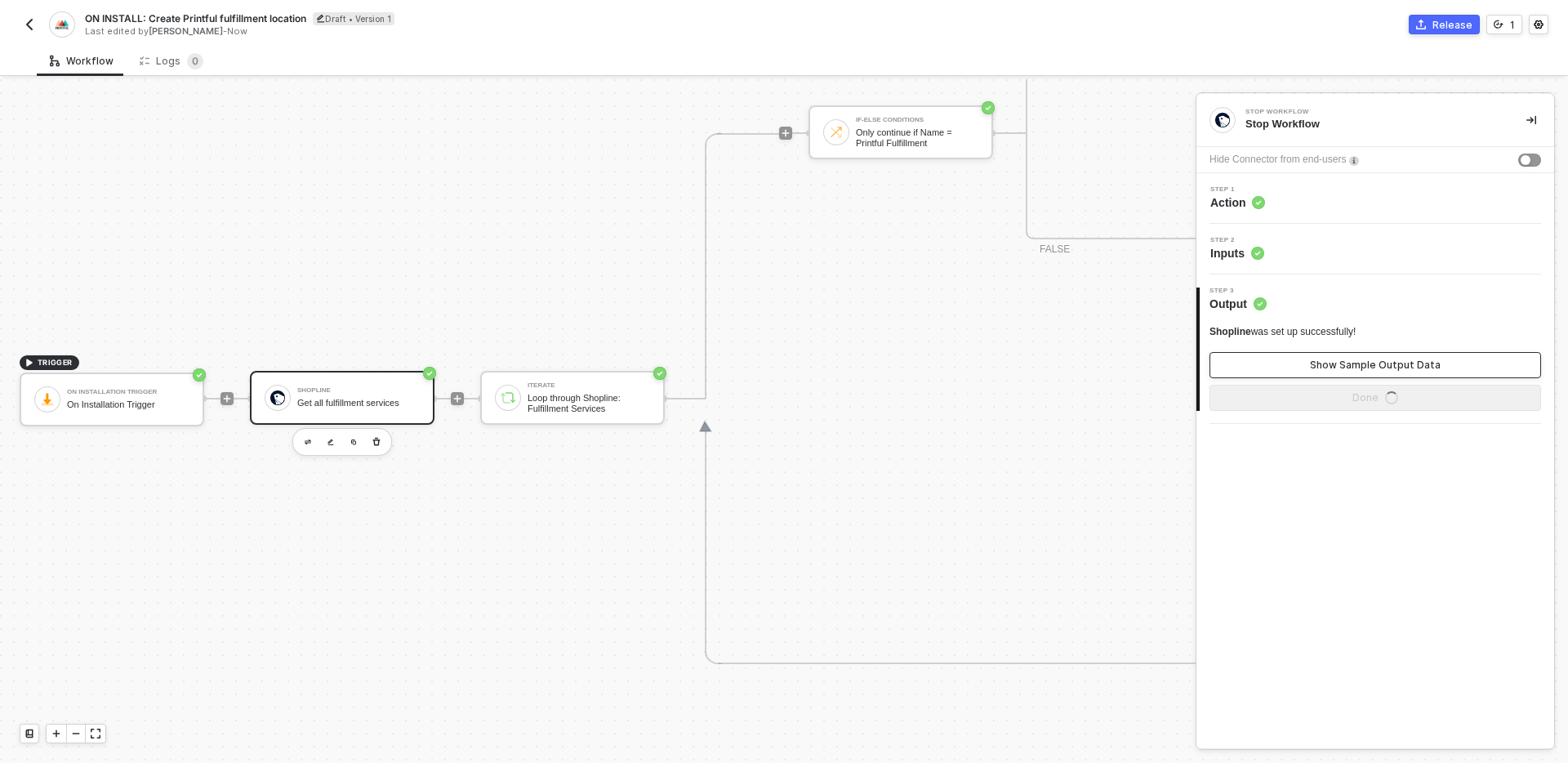
click at [1449, 353] on button "Show Sample Output Data" at bounding box center [1375, 365] width 332 height 26
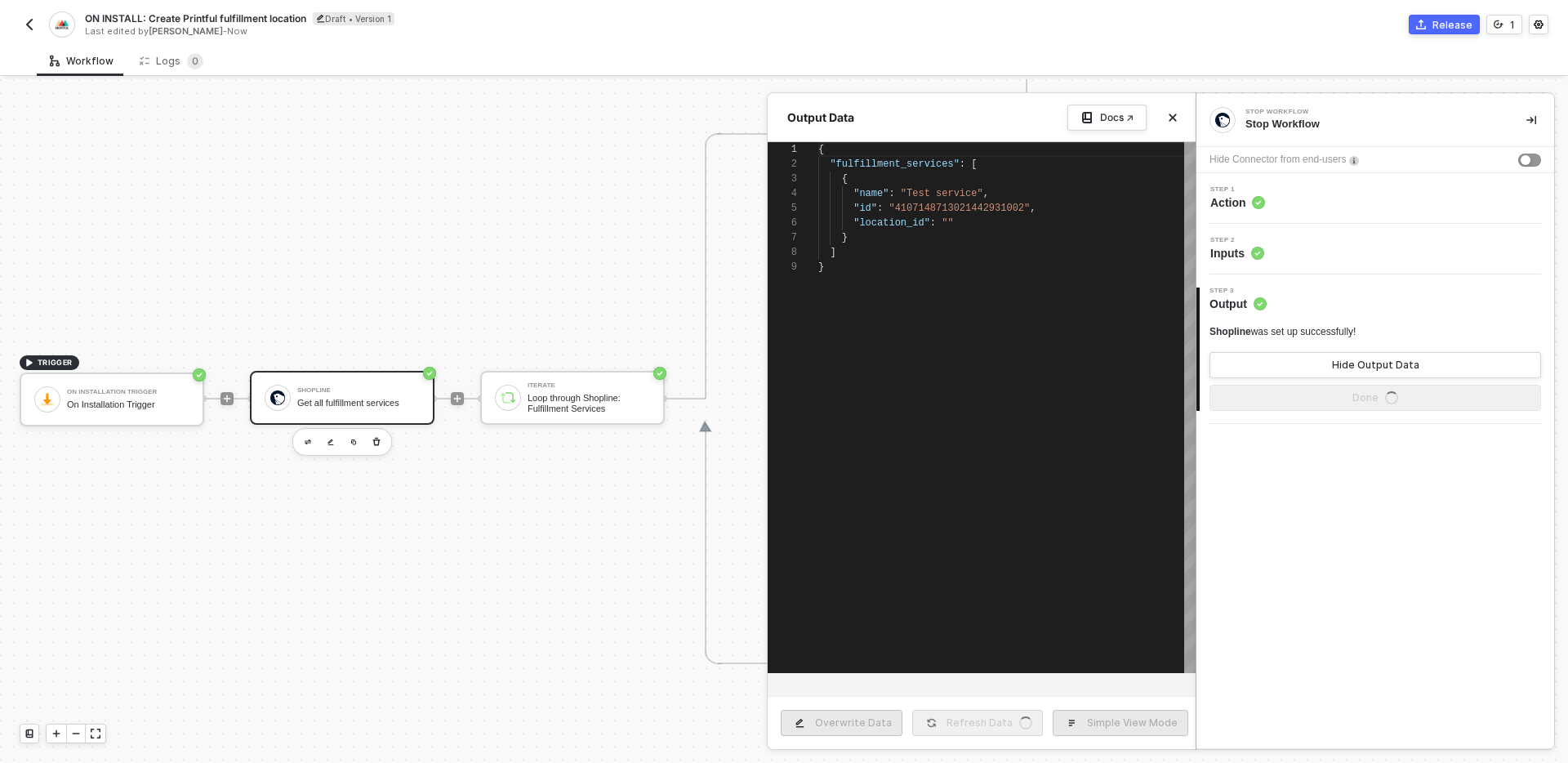
scroll to position [118, 0]
click at [1170, 111] on button "Close" at bounding box center [1173, 117] width 19 height 19
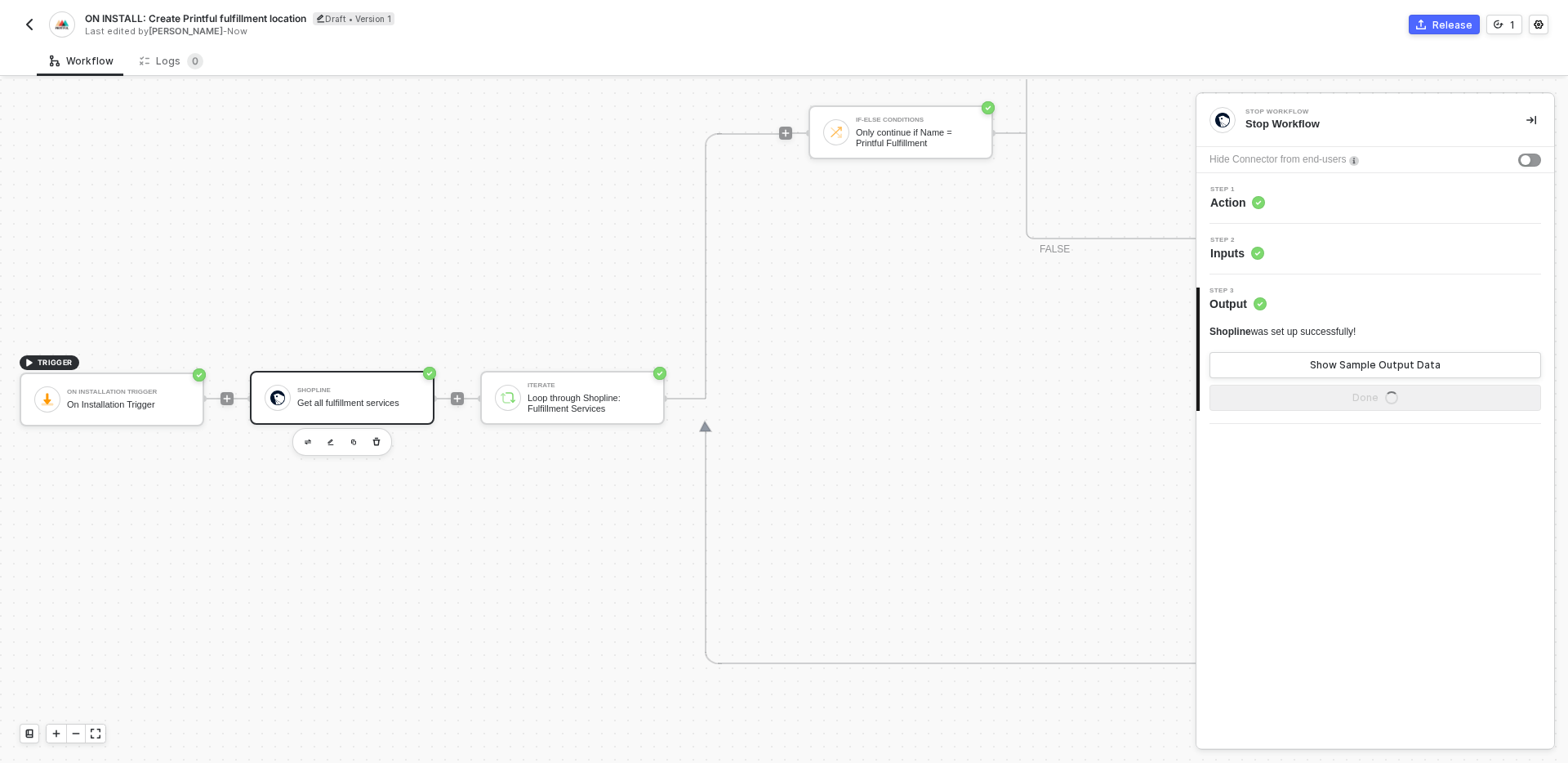
click at [33, 24] on img "button" at bounding box center [30, 25] width 14 height 14
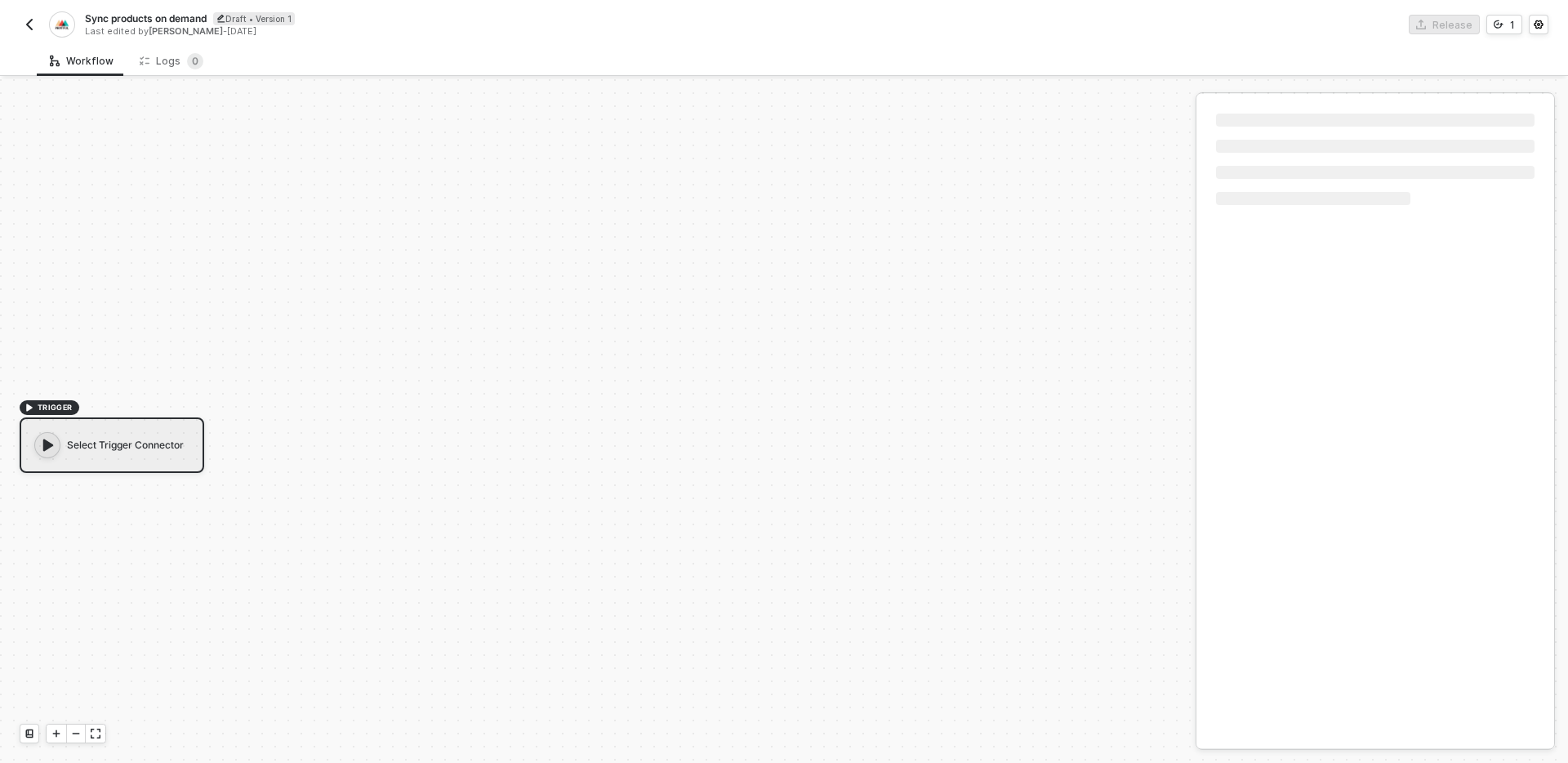
scroll to position [30, 0]
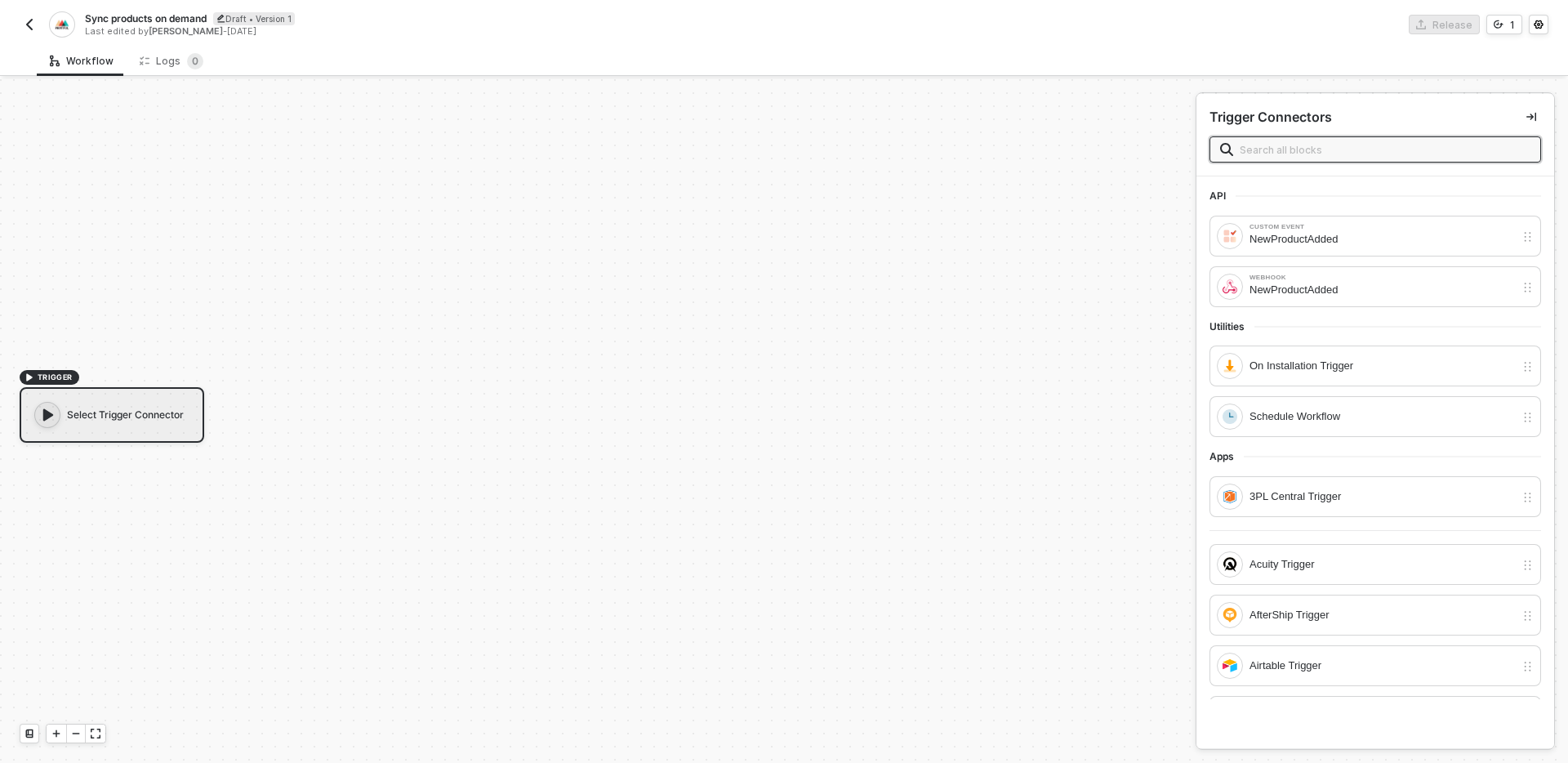
click at [184, 14] on span "Sync products on demand" at bounding box center [146, 18] width 122 height 14
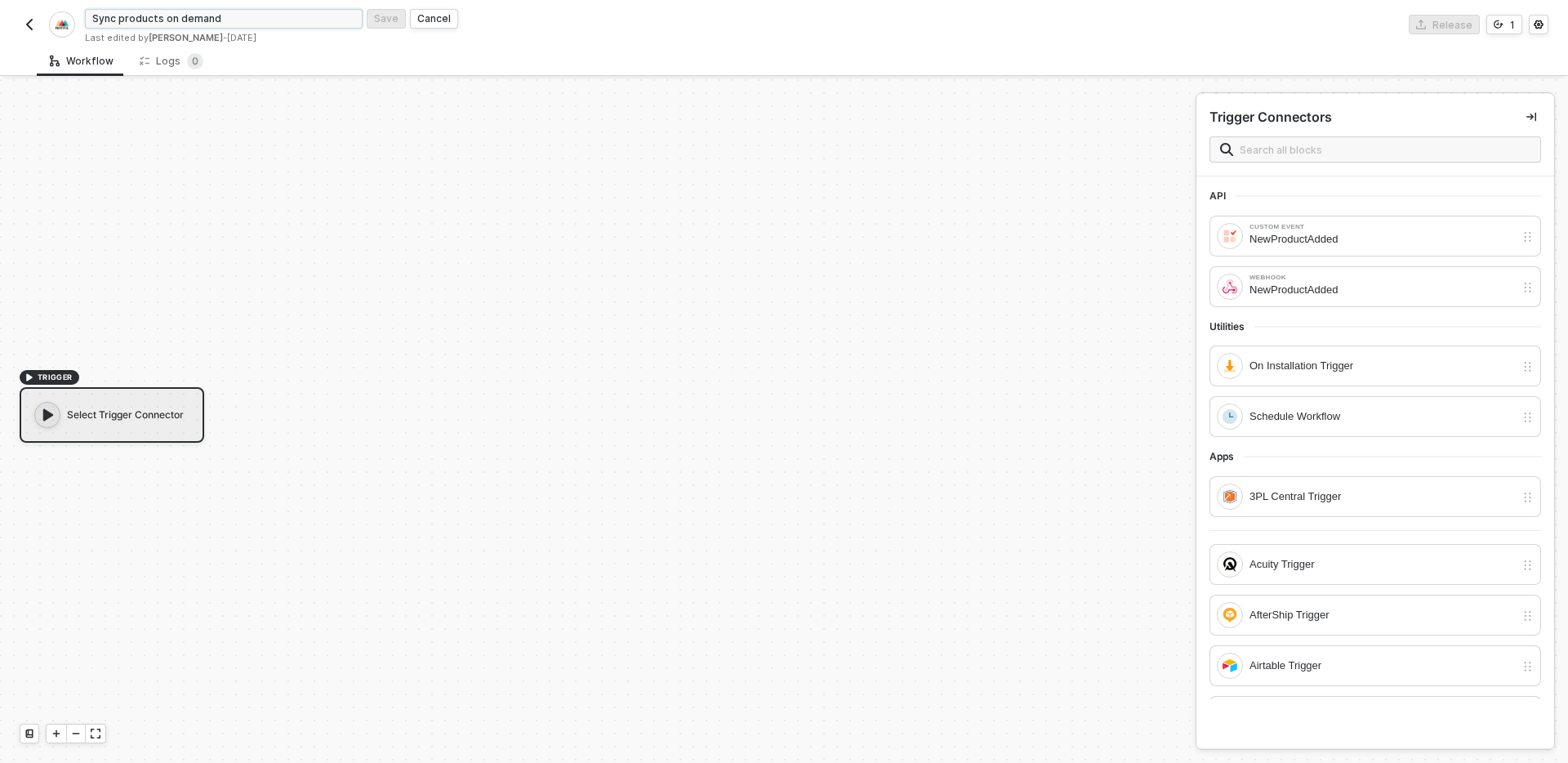
click at [231, 16] on input "Sync products on demand" at bounding box center [223, 18] width 277 height 19
type input "Sync products on updates"
click button "Save" at bounding box center [386, 18] width 40 height 19
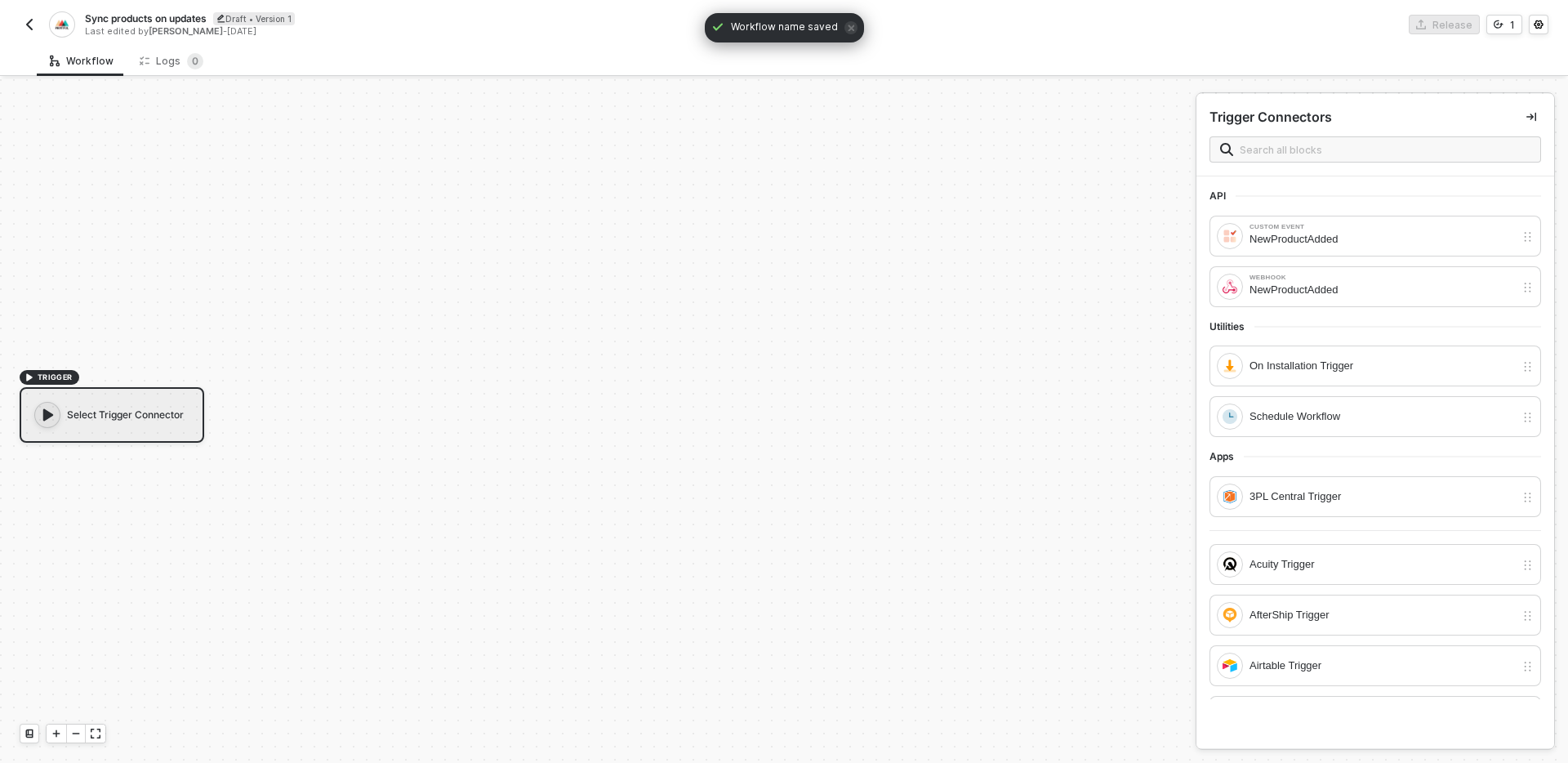
click at [145, 413] on div "Select Trigger Connector" at bounding box center [111, 414] width 185 height 55
click at [331, 455] on div "TRIGGER Select Trigger Connector" at bounding box center [594, 406] width 1187 height 714
click at [1420, 408] on div "Schedule Workflow" at bounding box center [1381, 416] width 266 height 18
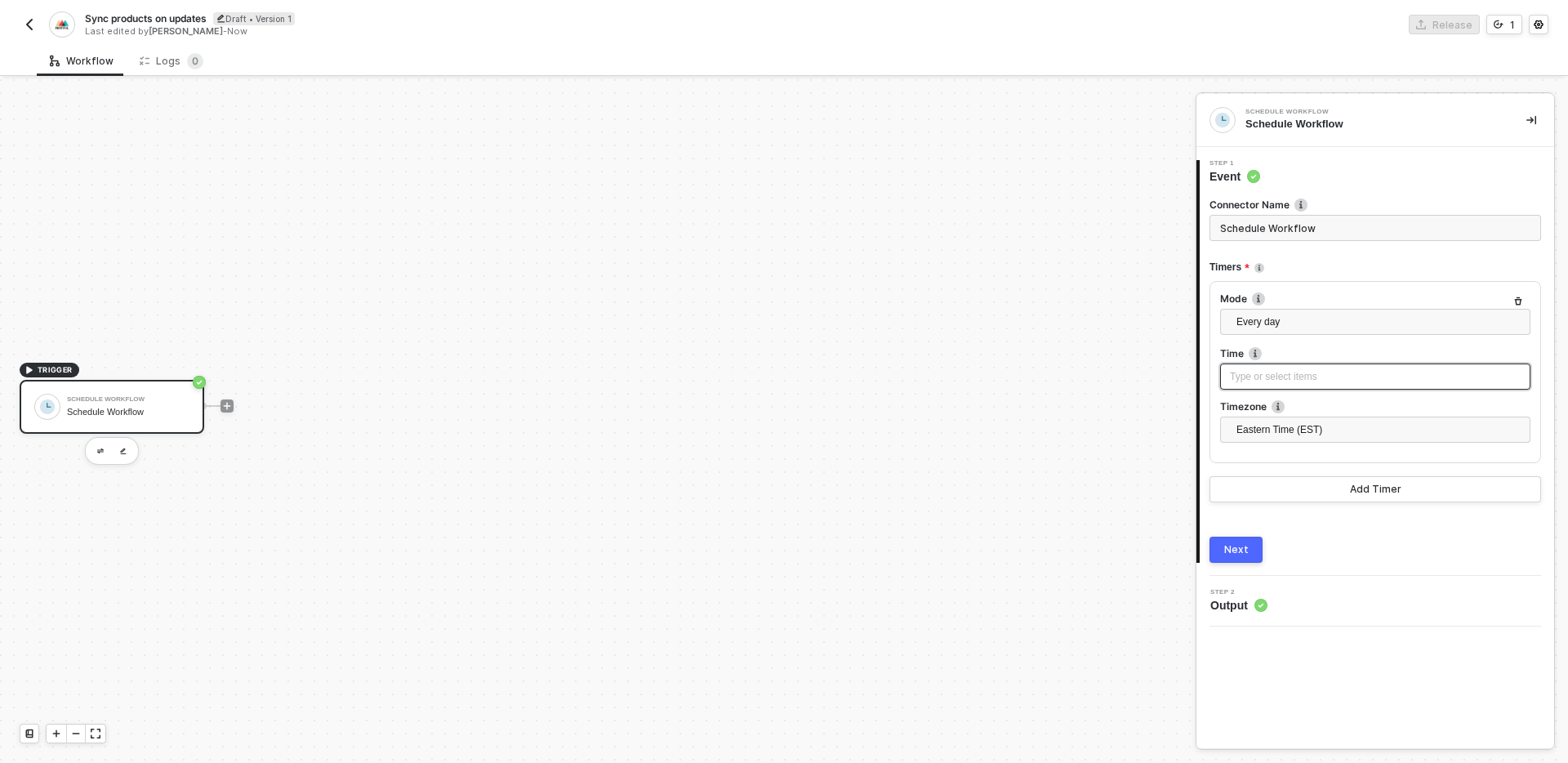
click at [1342, 386] on div "Type or select items ﻿" at bounding box center [1375, 376] width 310 height 26
click at [1318, 352] on label "Time" at bounding box center [1375, 353] width 310 height 14
click at [1321, 377] on div "Type or select items ﻿" at bounding box center [1375, 377] width 291 height 15
click at [1336, 407] on label "Timezone" at bounding box center [1375, 406] width 310 height 14
click at [1325, 286] on div "Mode Every day Time Type or select items ﻿ Timezone Eastern Time (EST)" at bounding box center [1375, 372] width 332 height 182
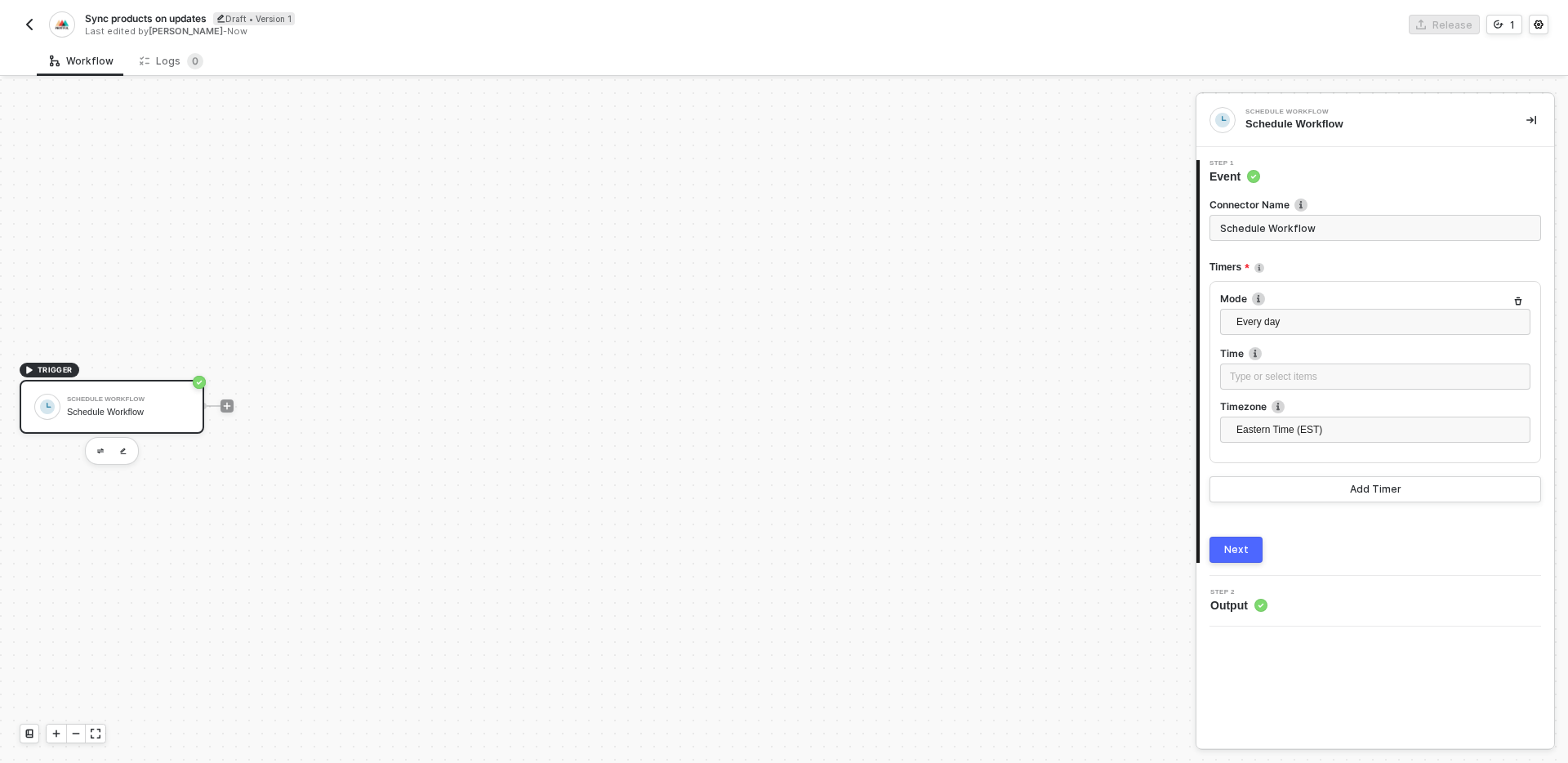
click at [1236, 541] on button "Next" at bounding box center [1235, 549] width 53 height 26
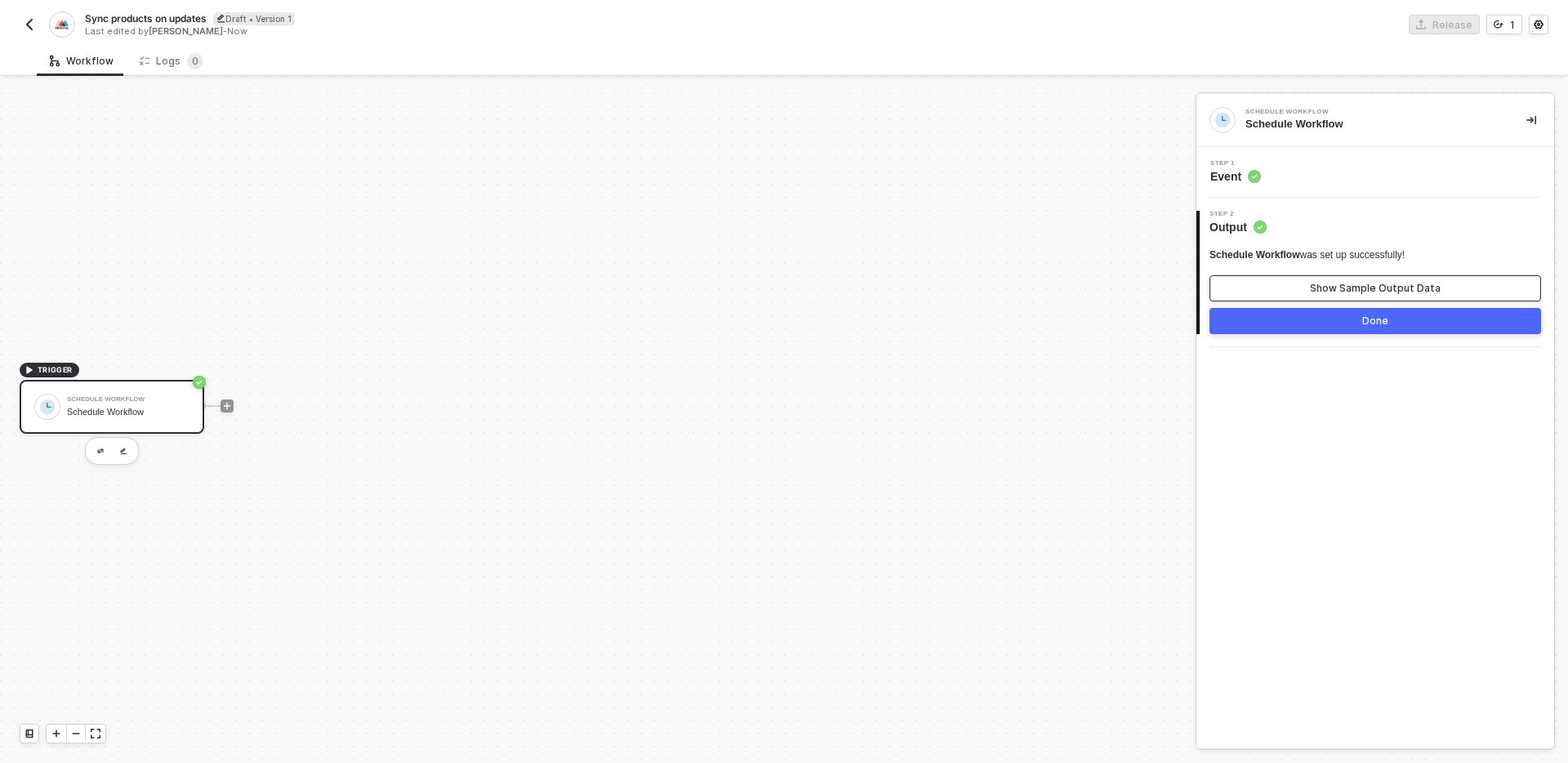
click at [1359, 281] on div "Show Sample Output Data" at bounding box center [1375, 288] width 131 height 14
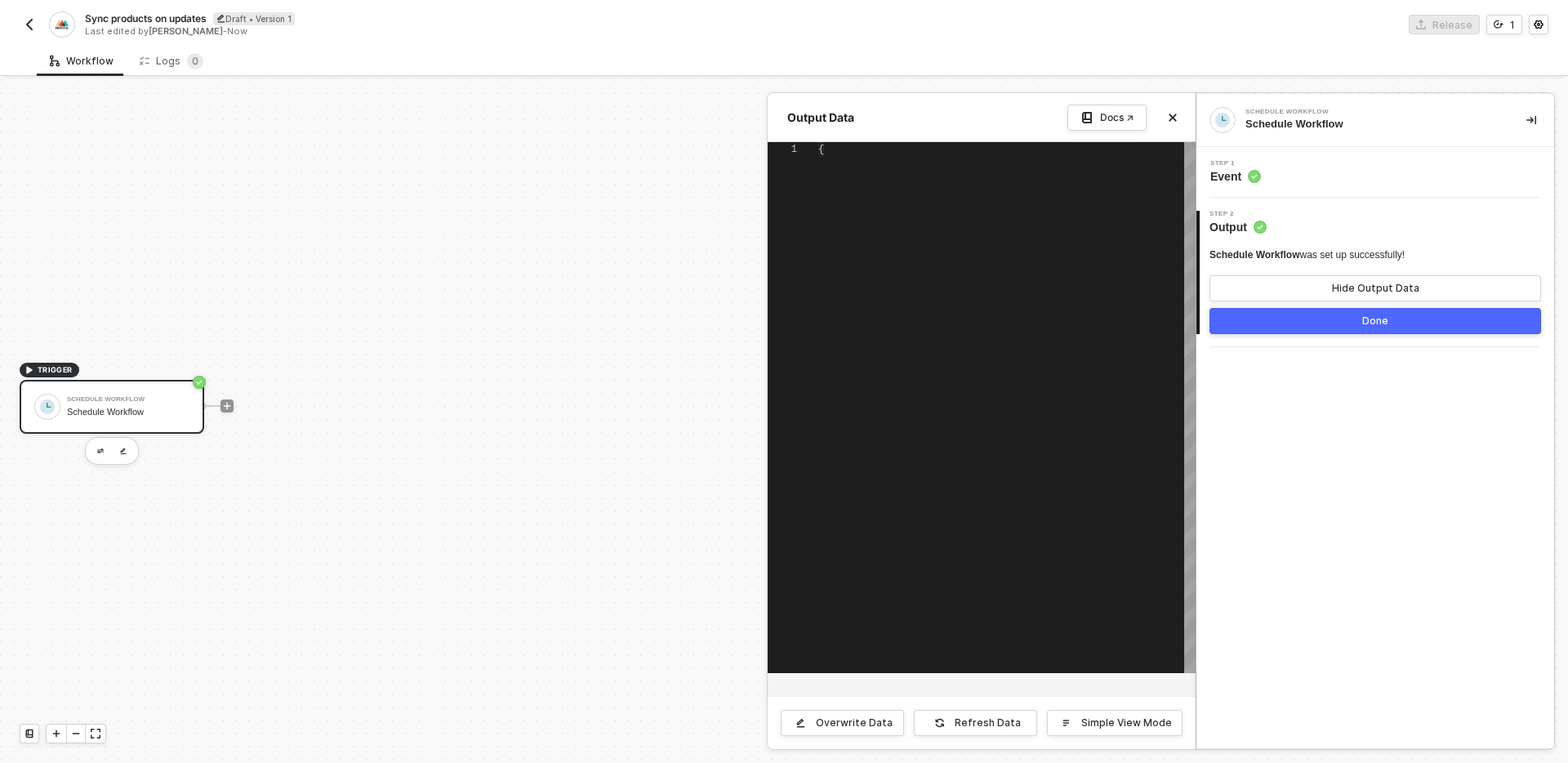
scroll to position [29, 0]
click at [864, 717] on div "Overwrite Data" at bounding box center [854, 723] width 76 height 14
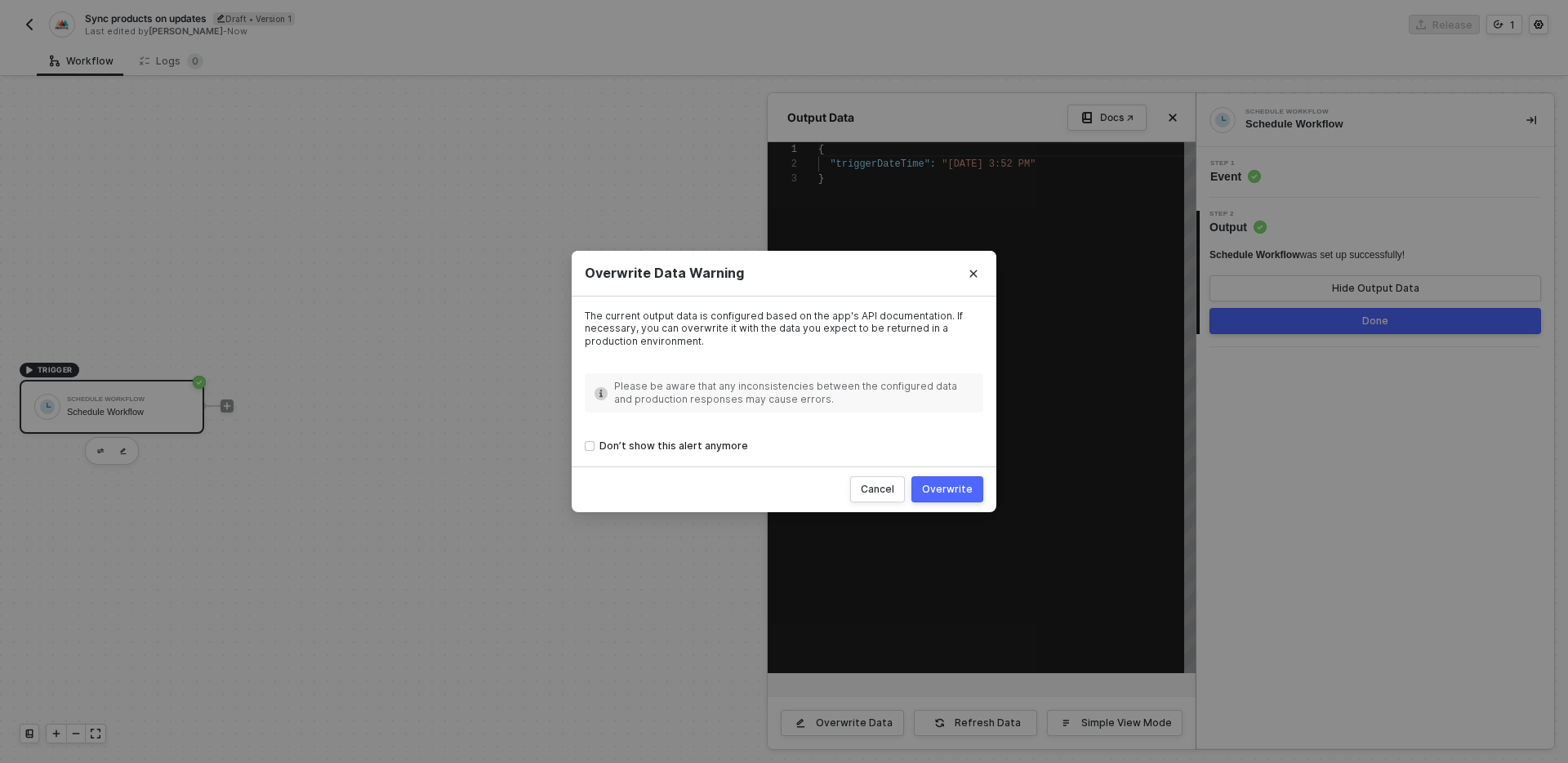
click at [950, 489] on div "Overwrite" at bounding box center [947, 489] width 50 height 14
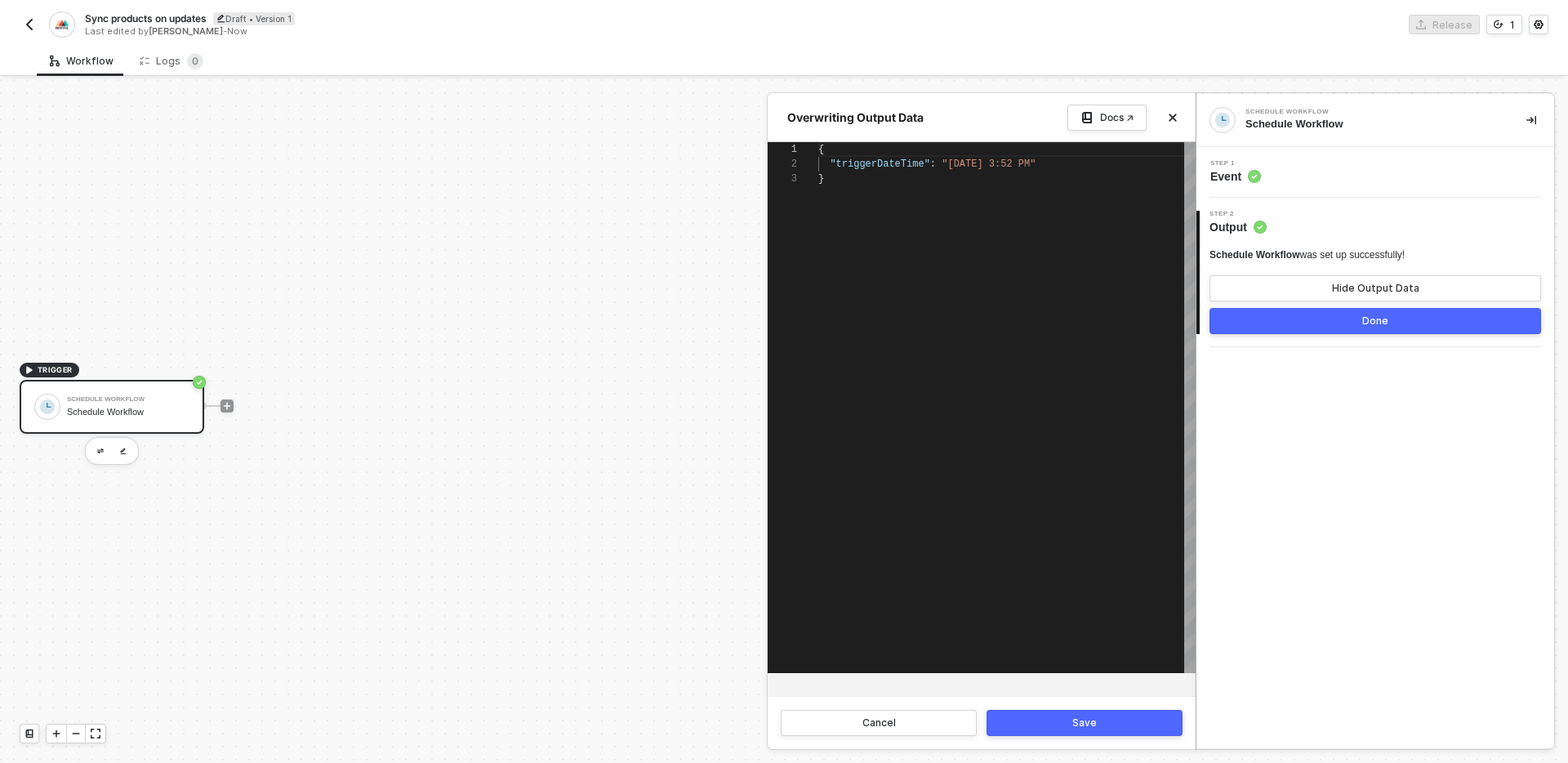
click at [986, 450] on div "{ "triggerDateTime" : "Wed, Sep 3, 2025 3:52 PM" }" at bounding box center [1006, 407] width 377 height 531
paste textarea ""variants": 10, "synced": 10, "thumbnail_url": "​https://your-domain.com/path/t…"
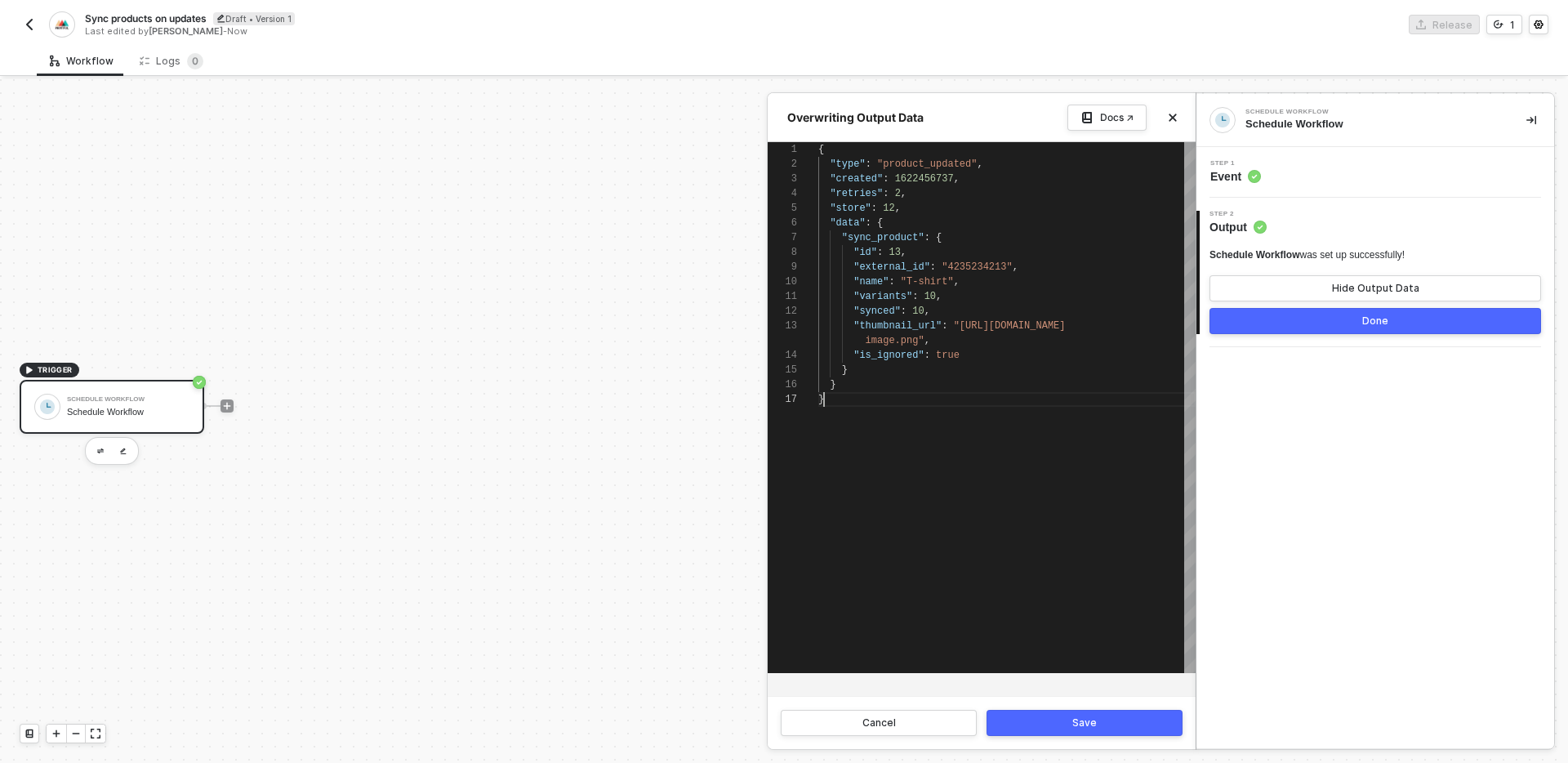
scroll to position [88, 6]
click at [1081, 722] on div "Save" at bounding box center [1084, 723] width 24 height 14
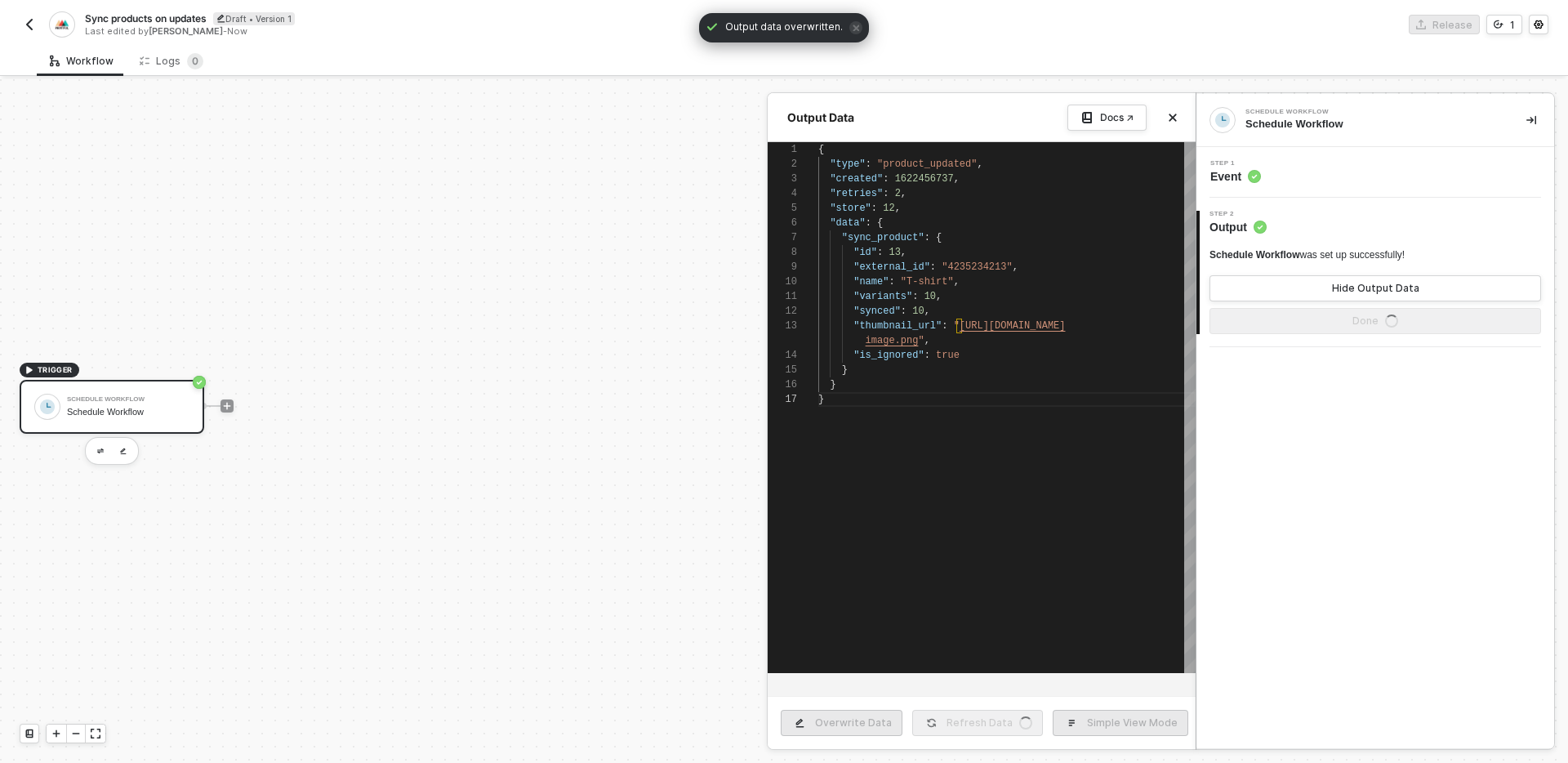
type textarea "{ "type": "product_updated", "created": 1622456737, "retries": 2, "store": 12, …"
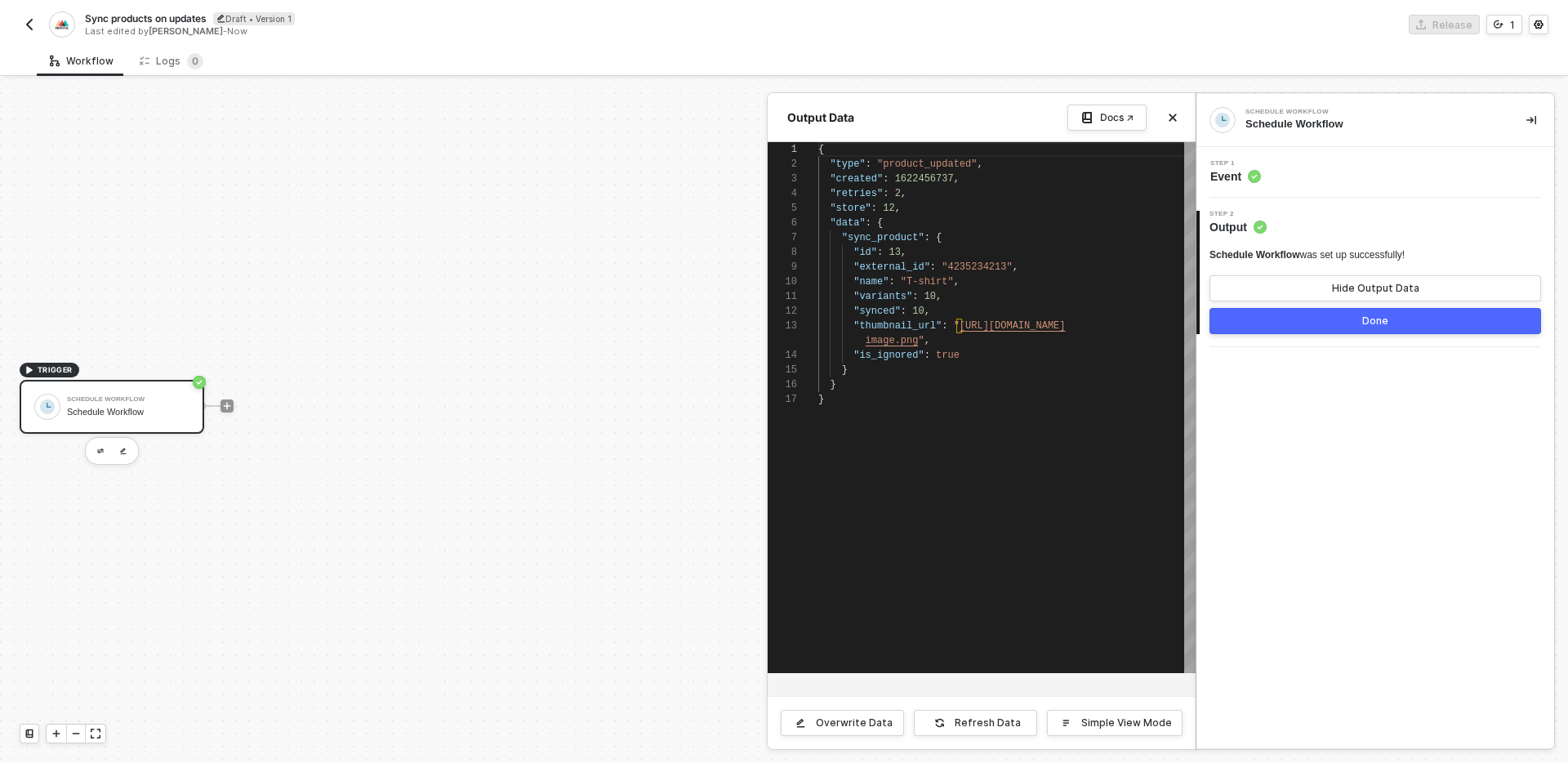
click at [627, 479] on div at bounding box center [784, 421] width 1568 height 684
